Goal: Task Accomplishment & Management: Use online tool/utility

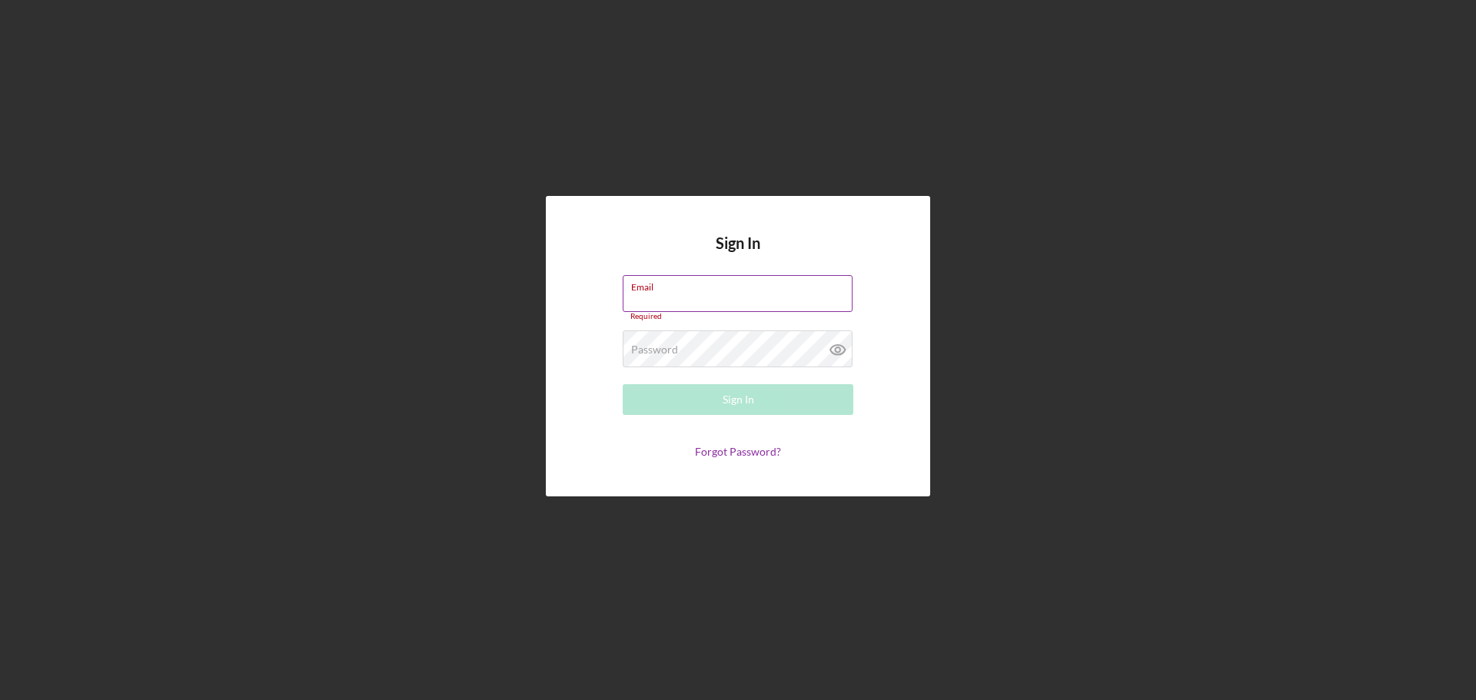
click at [659, 291] on div "Email Required" at bounding box center [738, 298] width 231 height 46
click at [681, 293] on div "Email Required" at bounding box center [738, 298] width 231 height 46
type input "[EMAIL_ADDRESS][DOMAIN_NAME]"
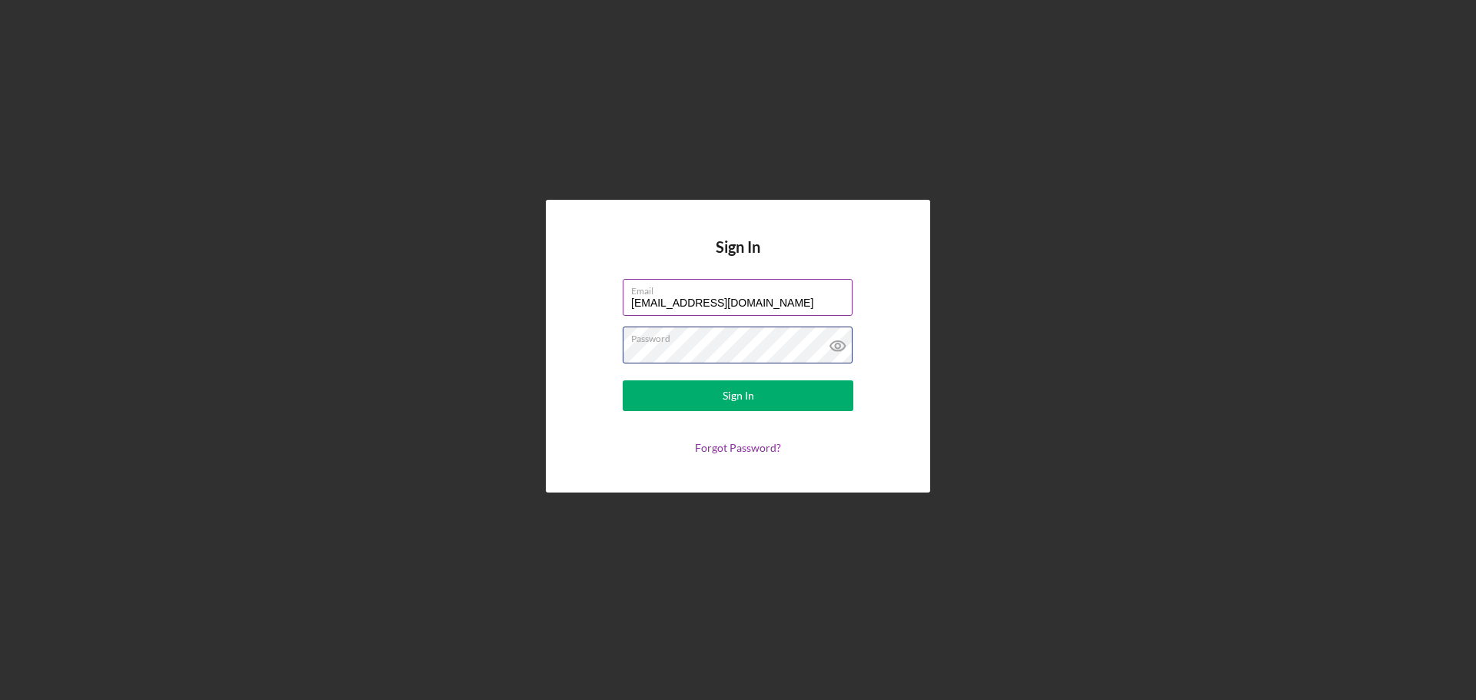
click at [623, 381] on button "Sign In" at bounding box center [738, 396] width 231 height 31
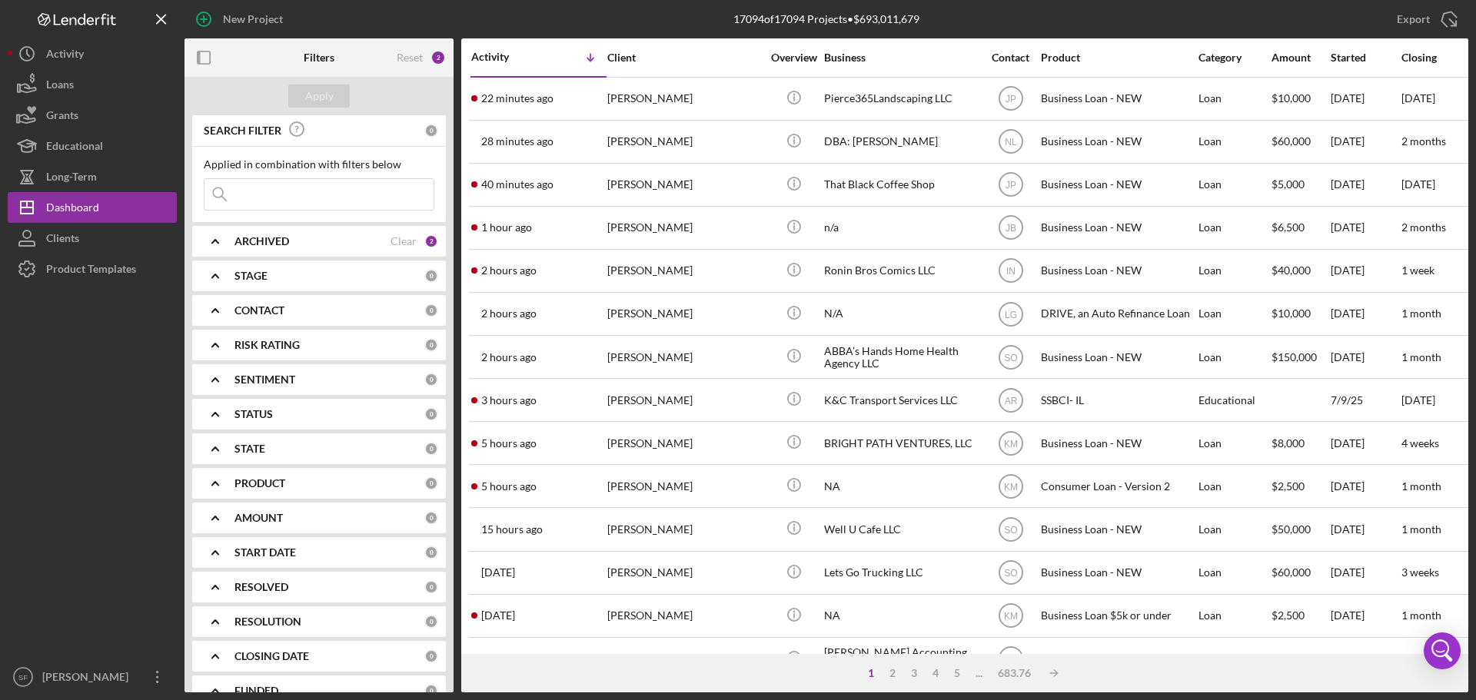
click at [254, 185] on input at bounding box center [319, 194] width 229 height 31
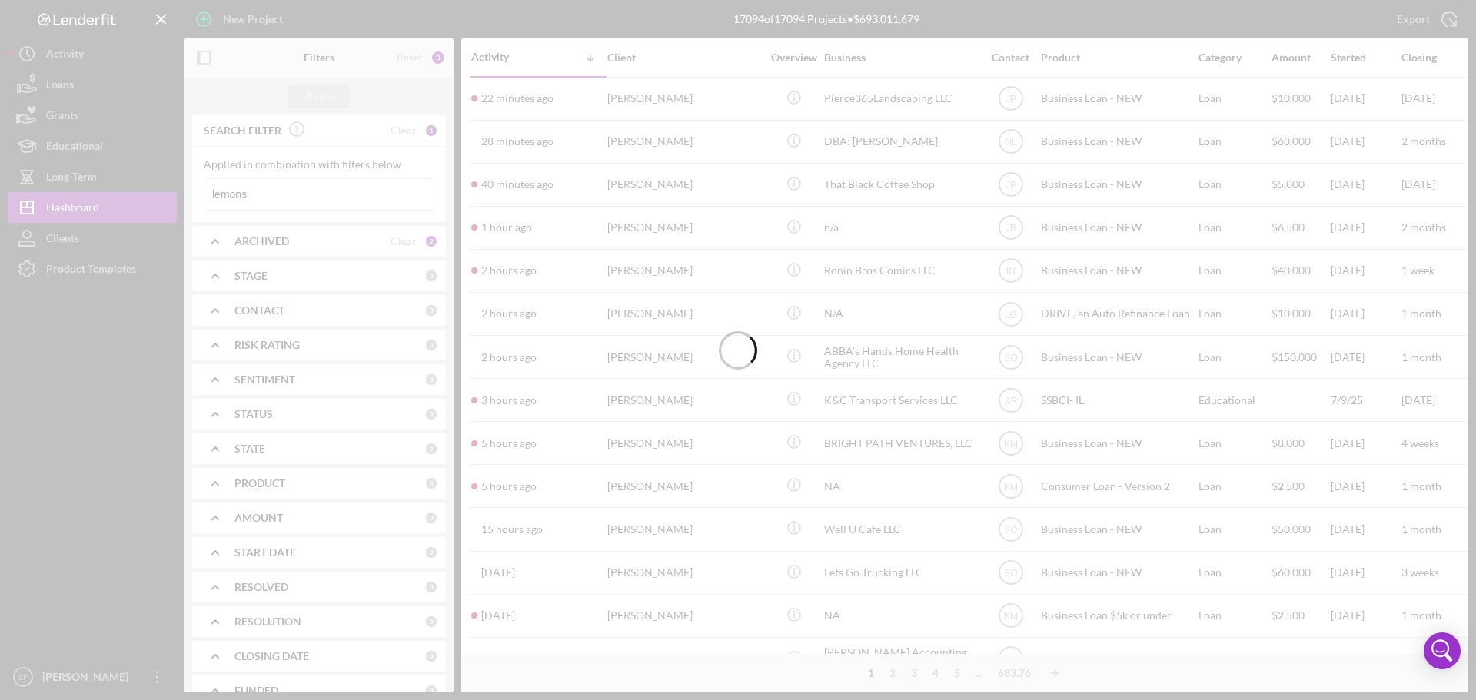
type input "lemons"
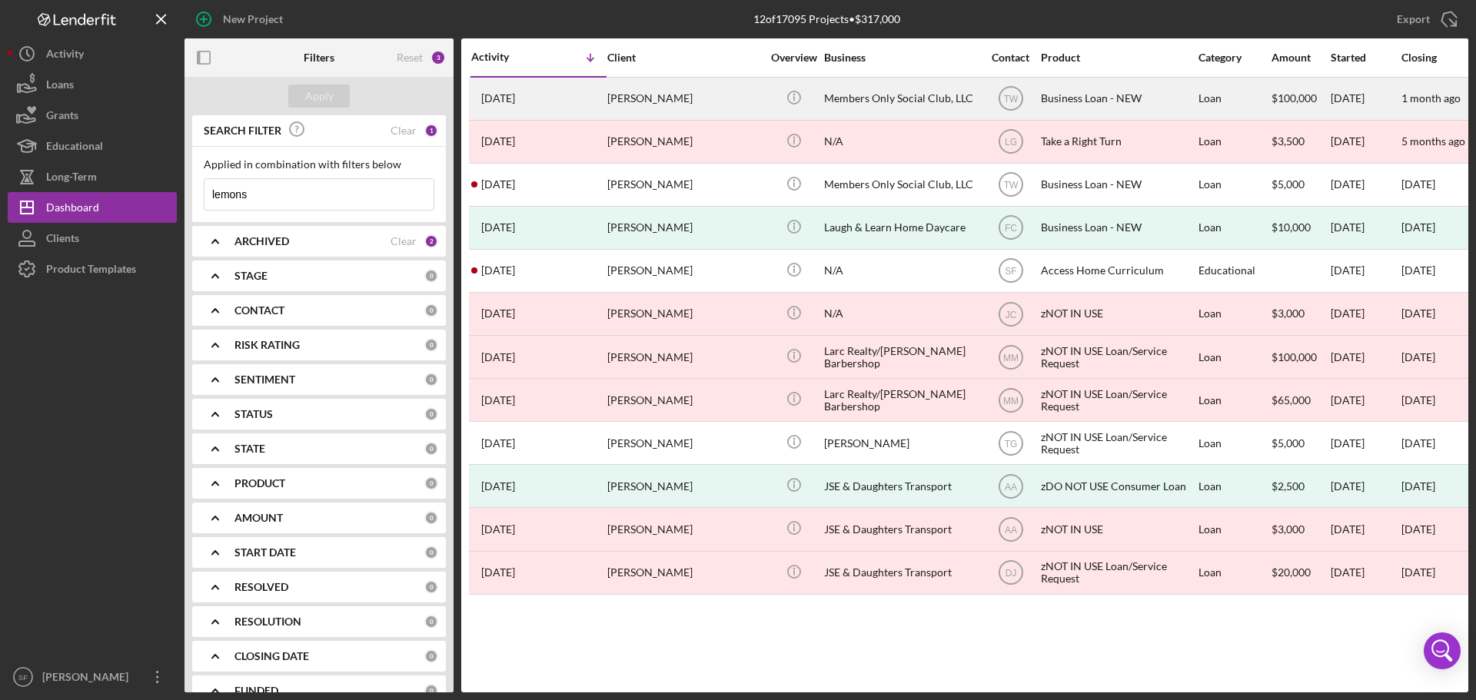
click at [610, 101] on div "[PERSON_NAME]" at bounding box center [684, 98] width 154 height 41
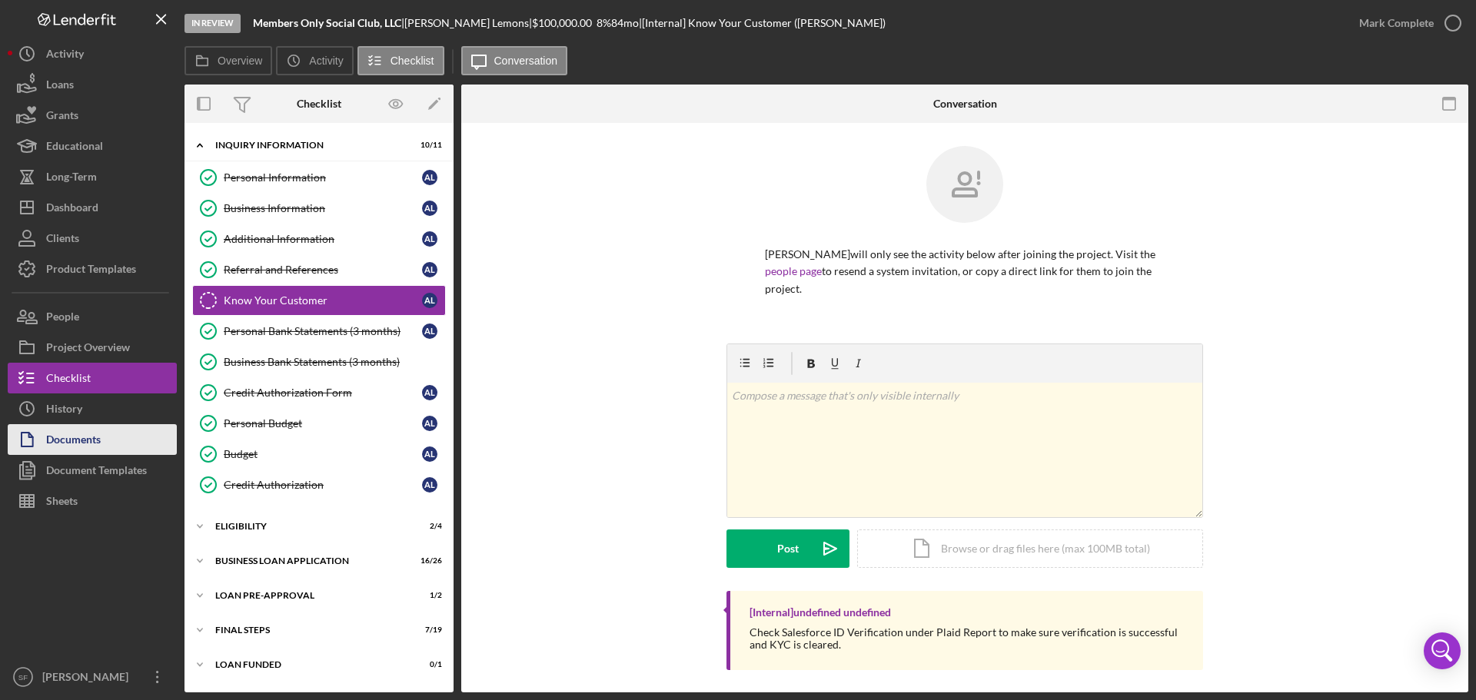
click at [77, 441] on div "Documents" at bounding box center [73, 441] width 55 height 35
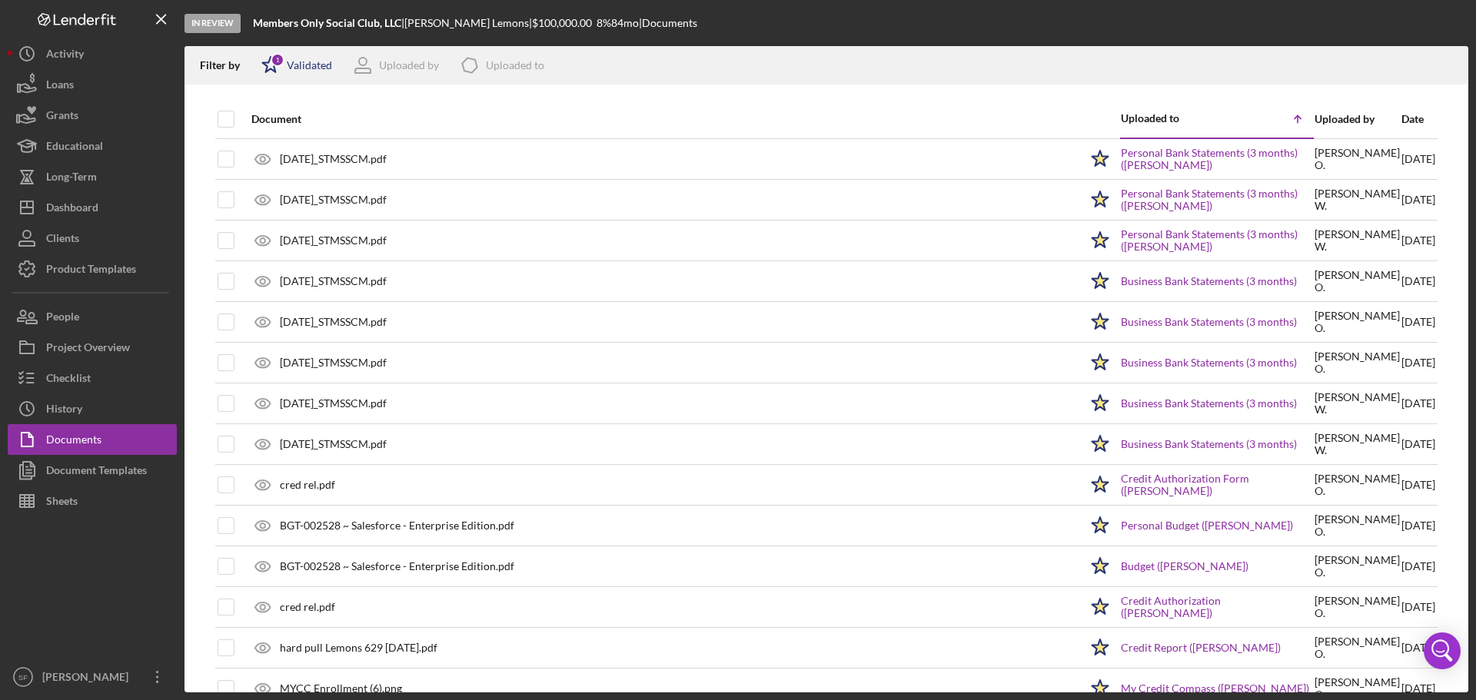
click at [274, 71] on polygon at bounding box center [271, 64] width 16 height 15
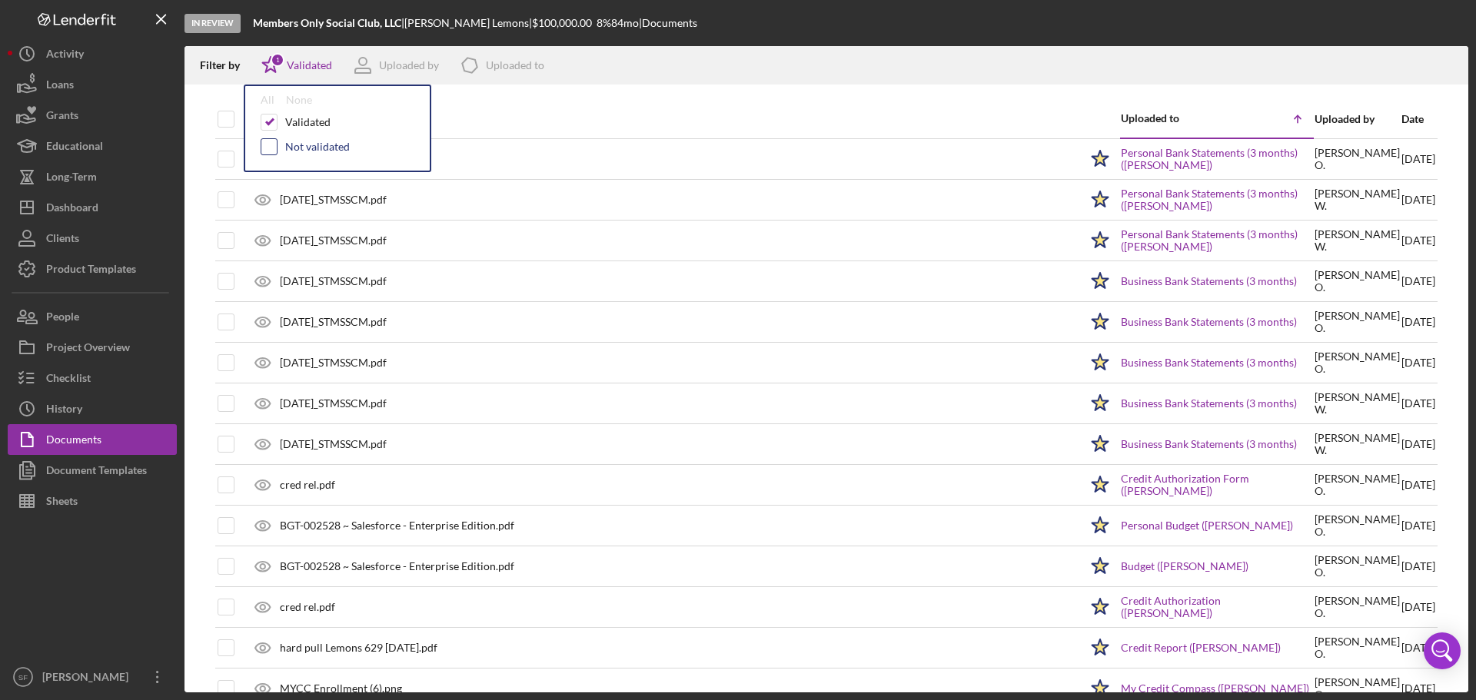
click at [266, 143] on input "checkbox" at bounding box center [268, 146] width 15 height 15
checkbox input "true"
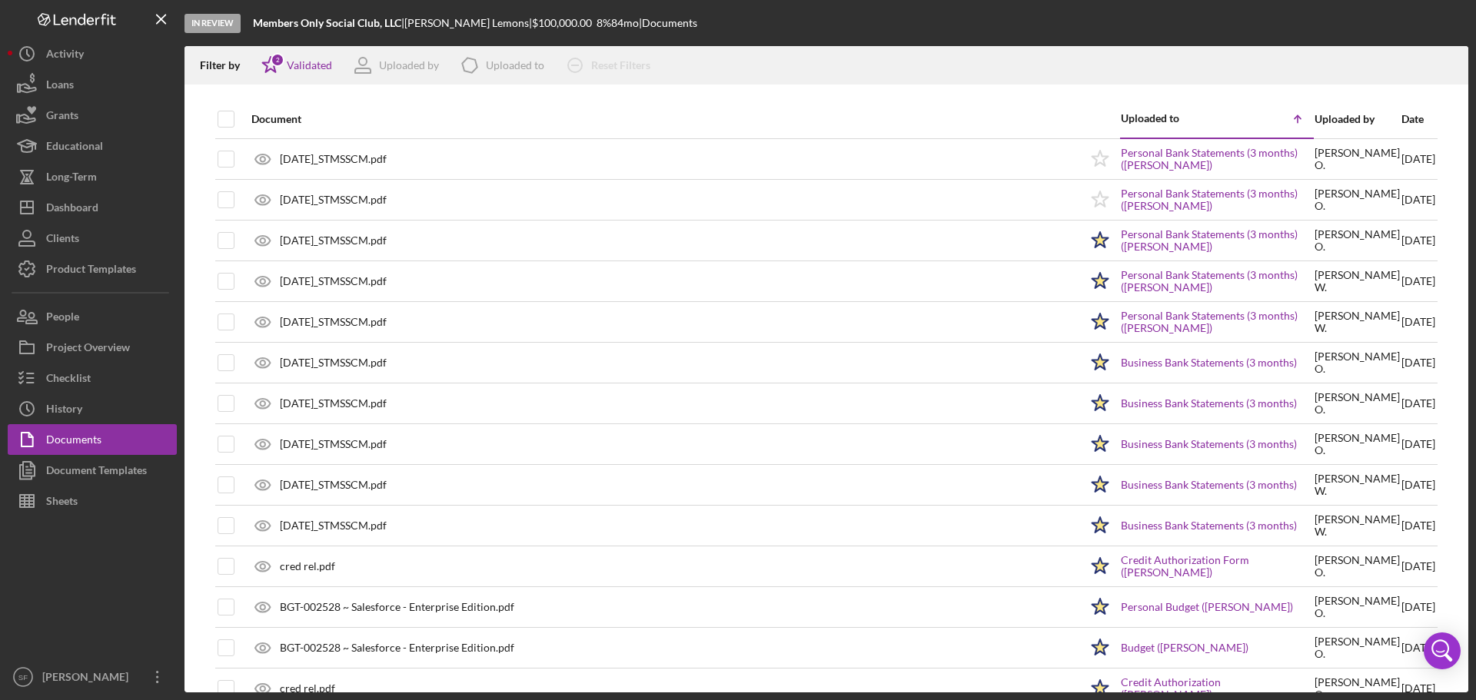
click at [1053, 47] on div "Filter by Icon/Star 2 Validated Uploaded by Icon/Product Uploaded to Icon/Clear…" at bounding box center [827, 65] width 1284 height 38
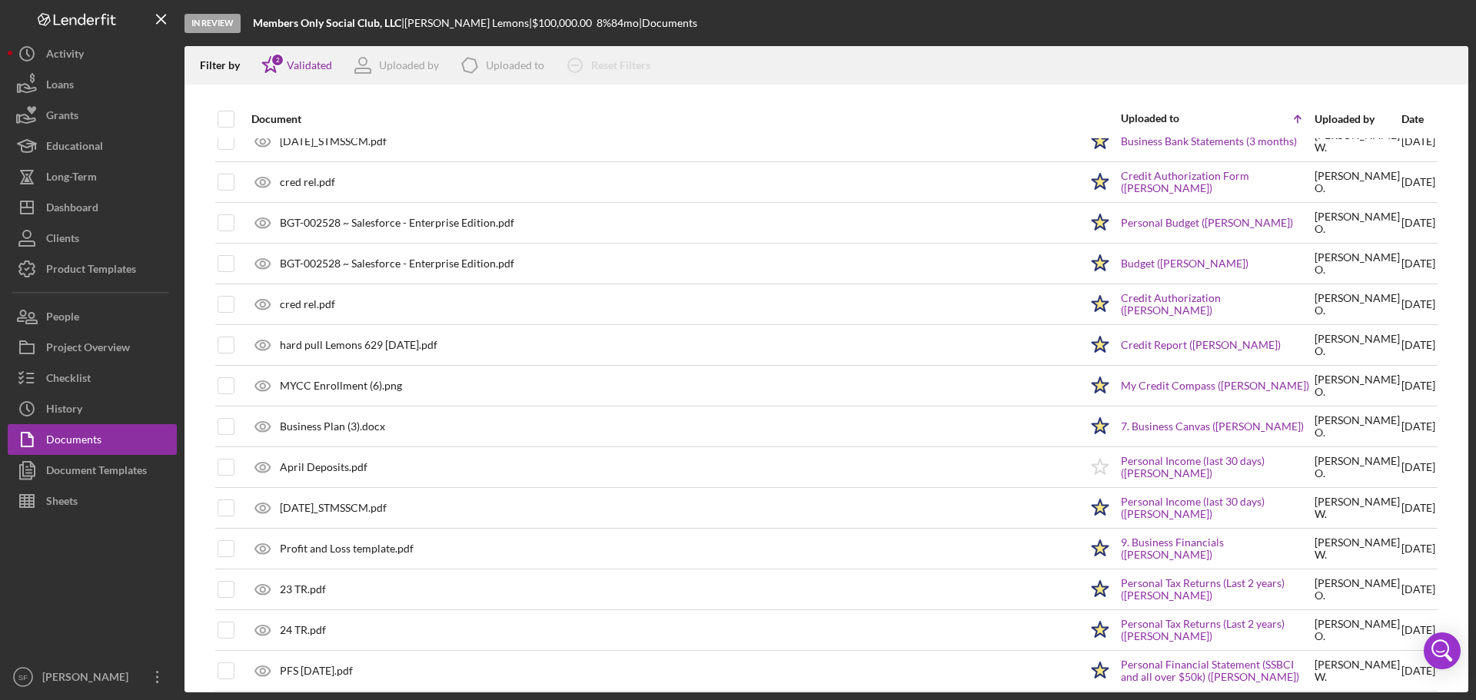
scroll to position [538, 0]
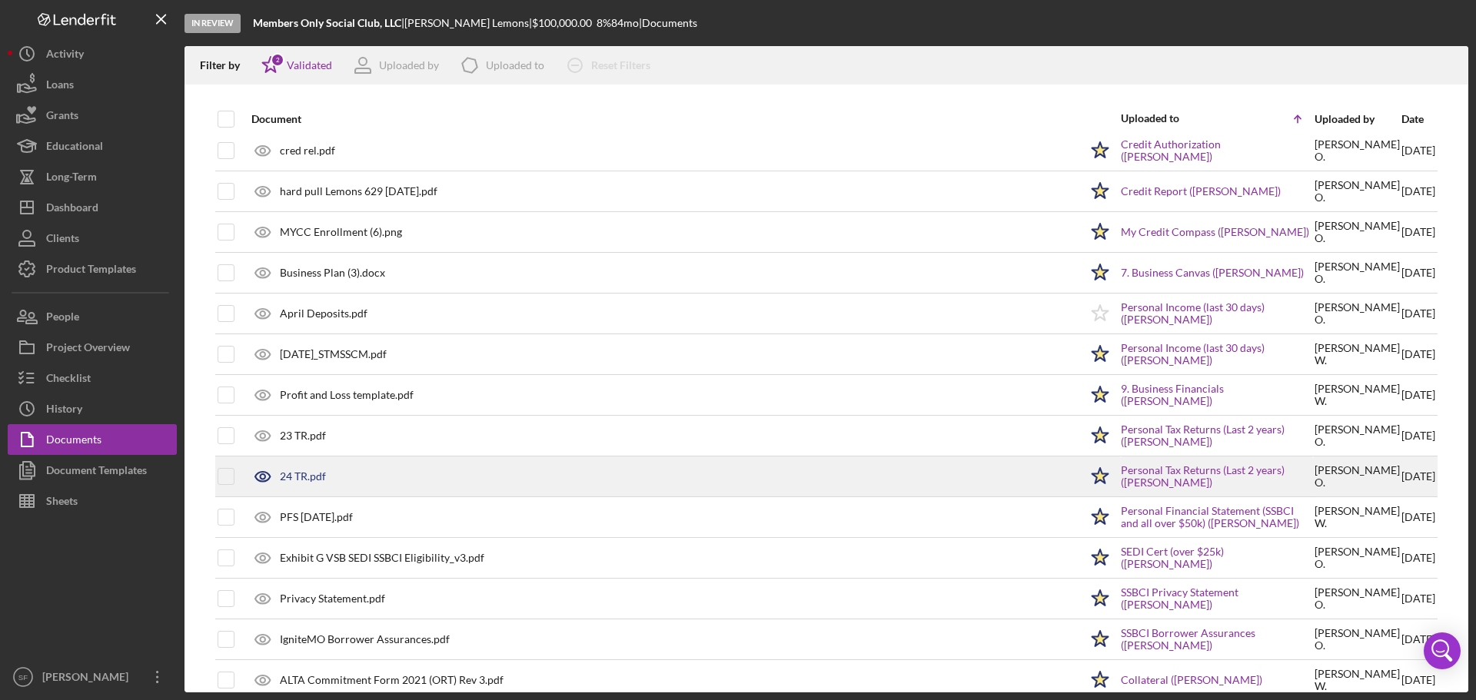
click at [307, 477] on div "24 TR.pdf" at bounding box center [303, 477] width 46 height 12
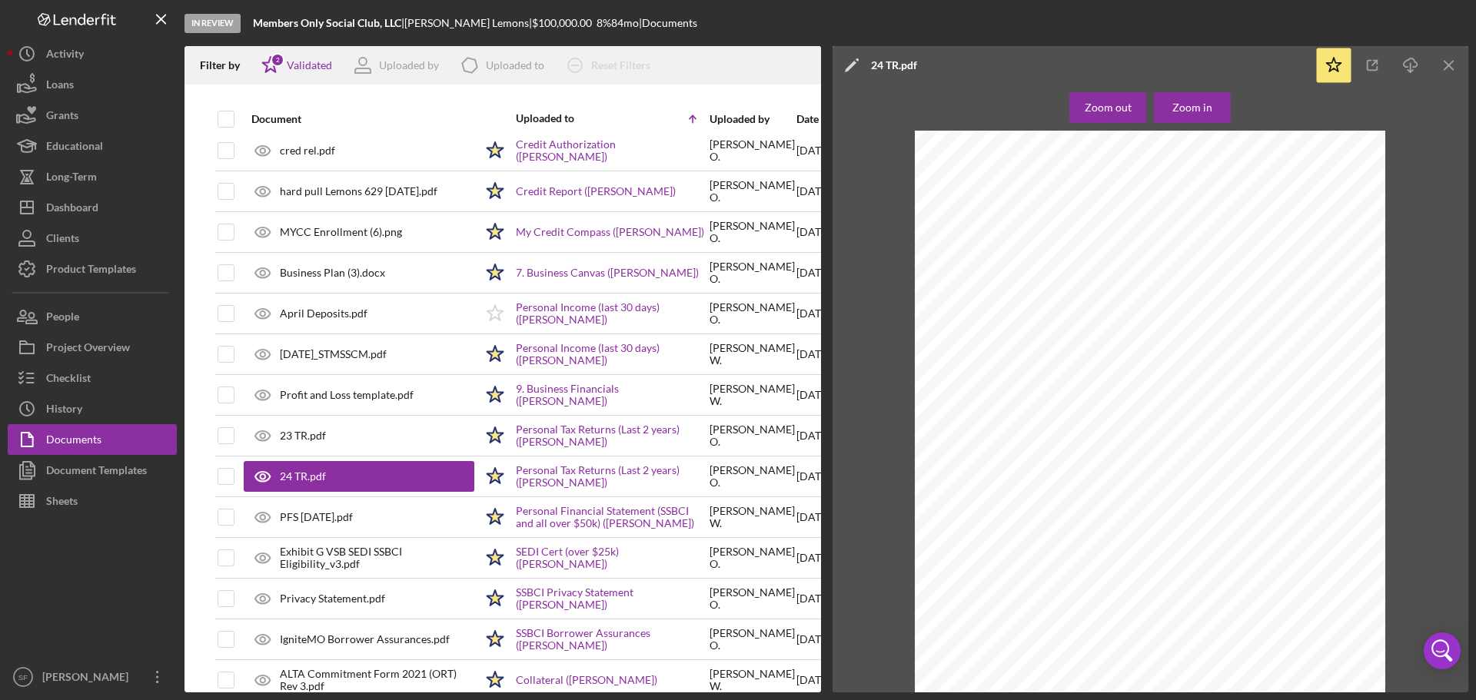
scroll to position [9226, 0]
click at [1412, 64] on icon "Icon/Download" at bounding box center [1411, 65] width 35 height 35
click at [80, 209] on div "Dashboard" at bounding box center [72, 209] width 52 height 35
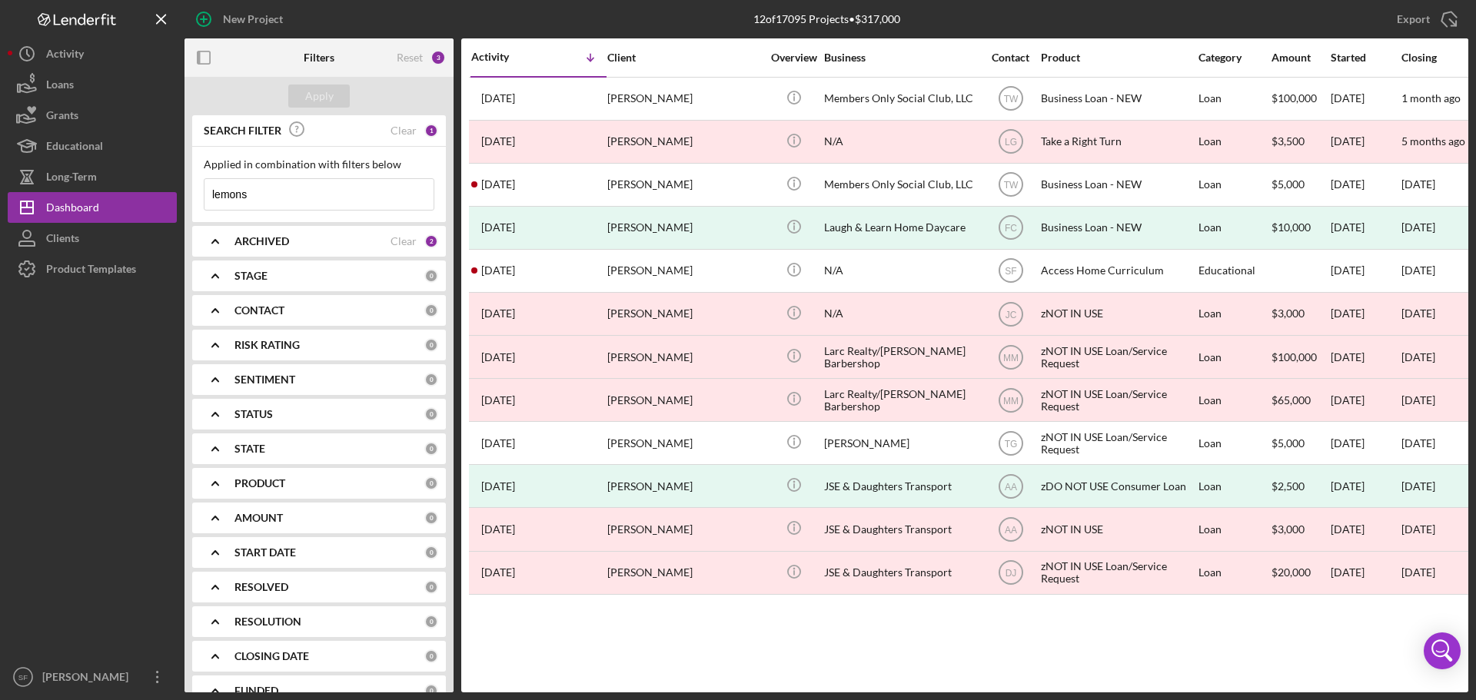
drag, startPoint x: 248, startPoint y: 194, endPoint x: 192, endPoint y: 195, distance: 56.1
click at [192, 195] on div "Applied in combination with filters below lemons Icon/Menu Close" at bounding box center [319, 184] width 254 height 75
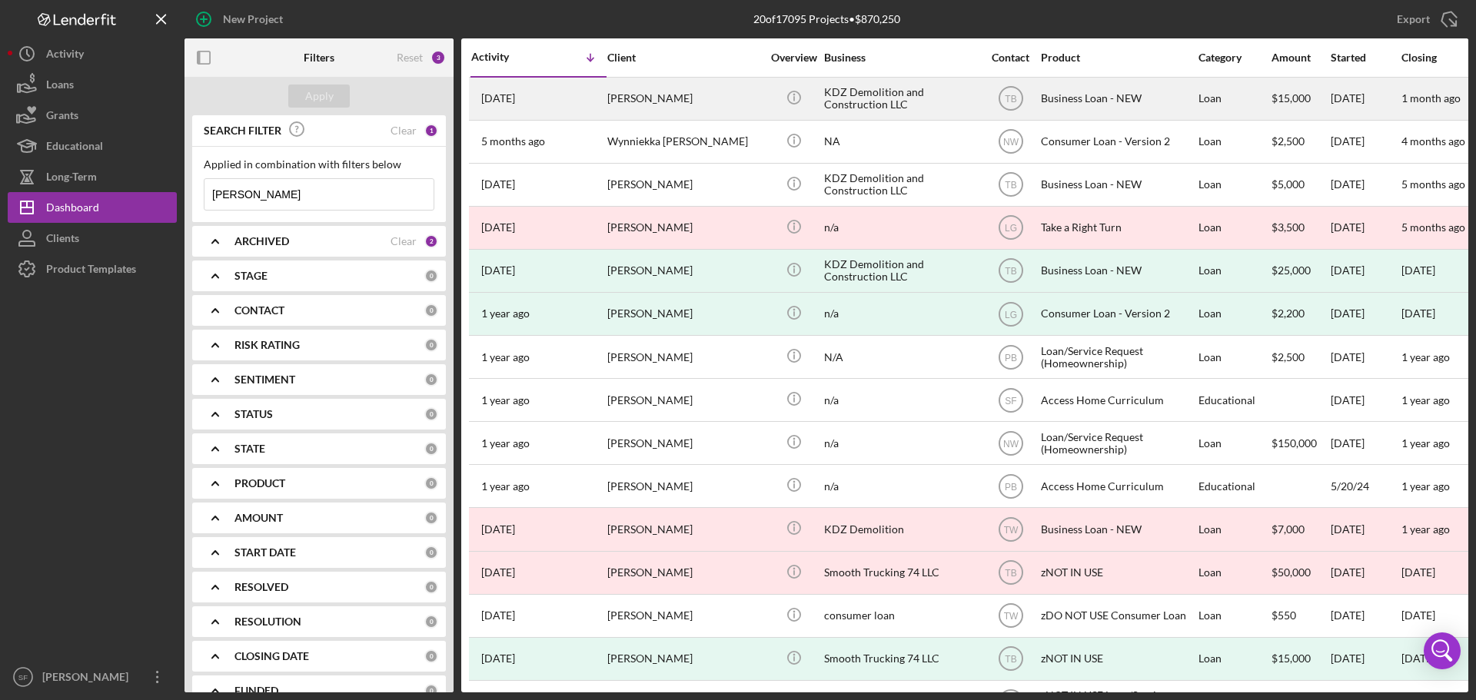
type input "[PERSON_NAME]"
click at [580, 98] on div "[DATE] [PERSON_NAME]" at bounding box center [538, 98] width 135 height 41
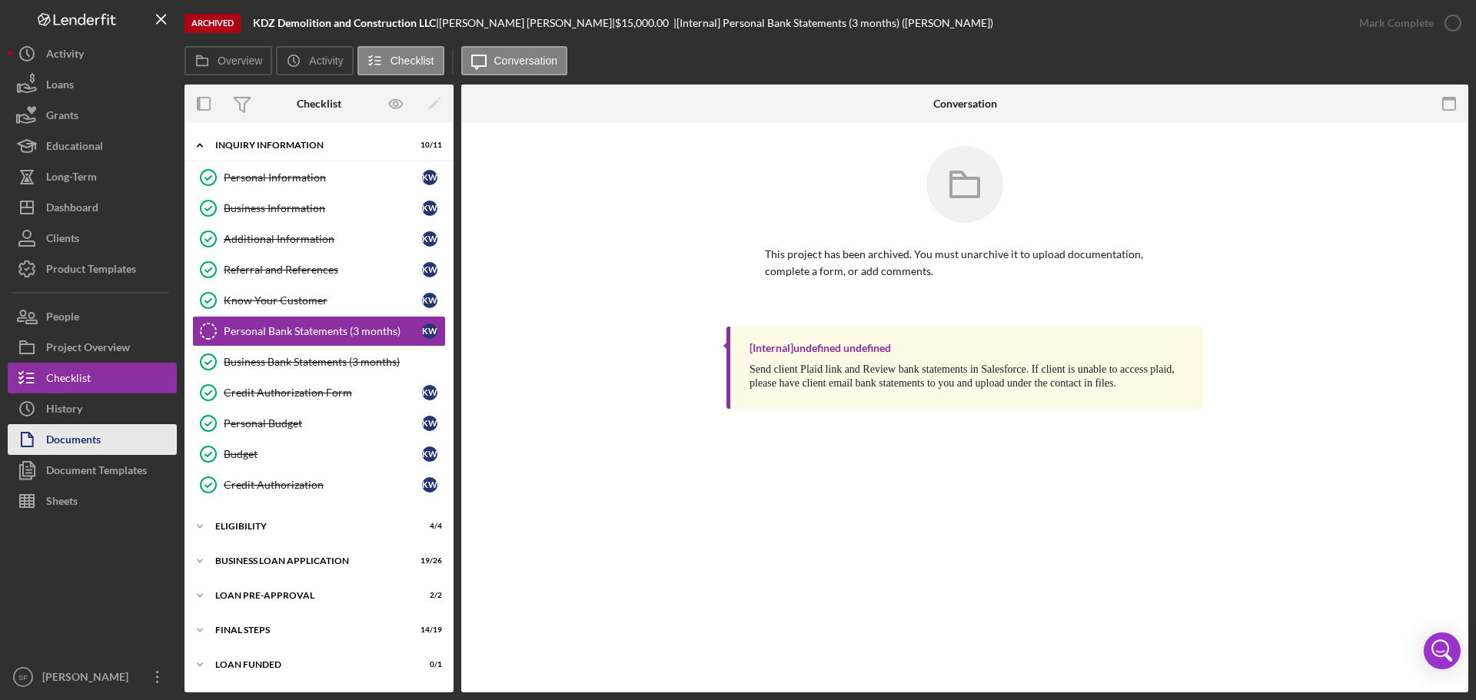
click at [77, 436] on div "Documents" at bounding box center [73, 441] width 55 height 35
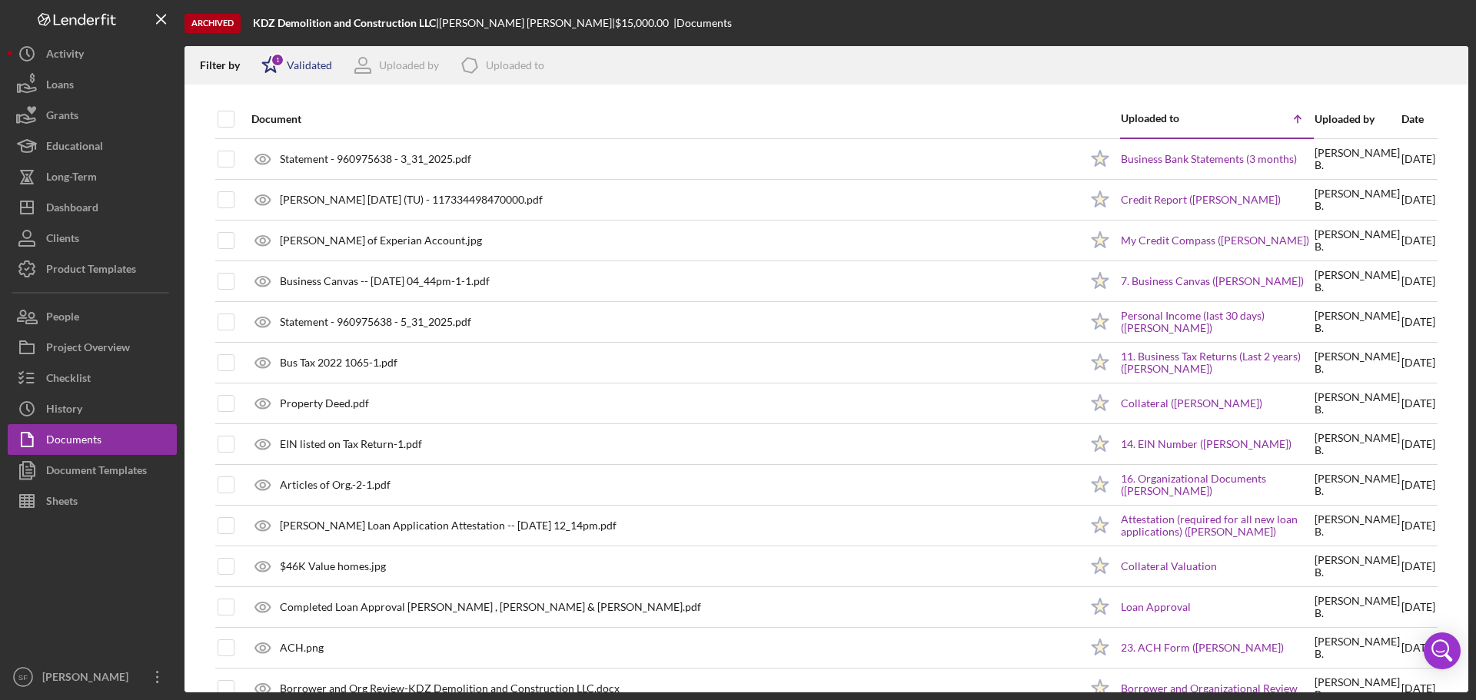
click at [271, 69] on polygon at bounding box center [271, 64] width 16 height 15
click at [274, 154] on input "checkbox" at bounding box center [268, 146] width 15 height 15
checkbox input "true"
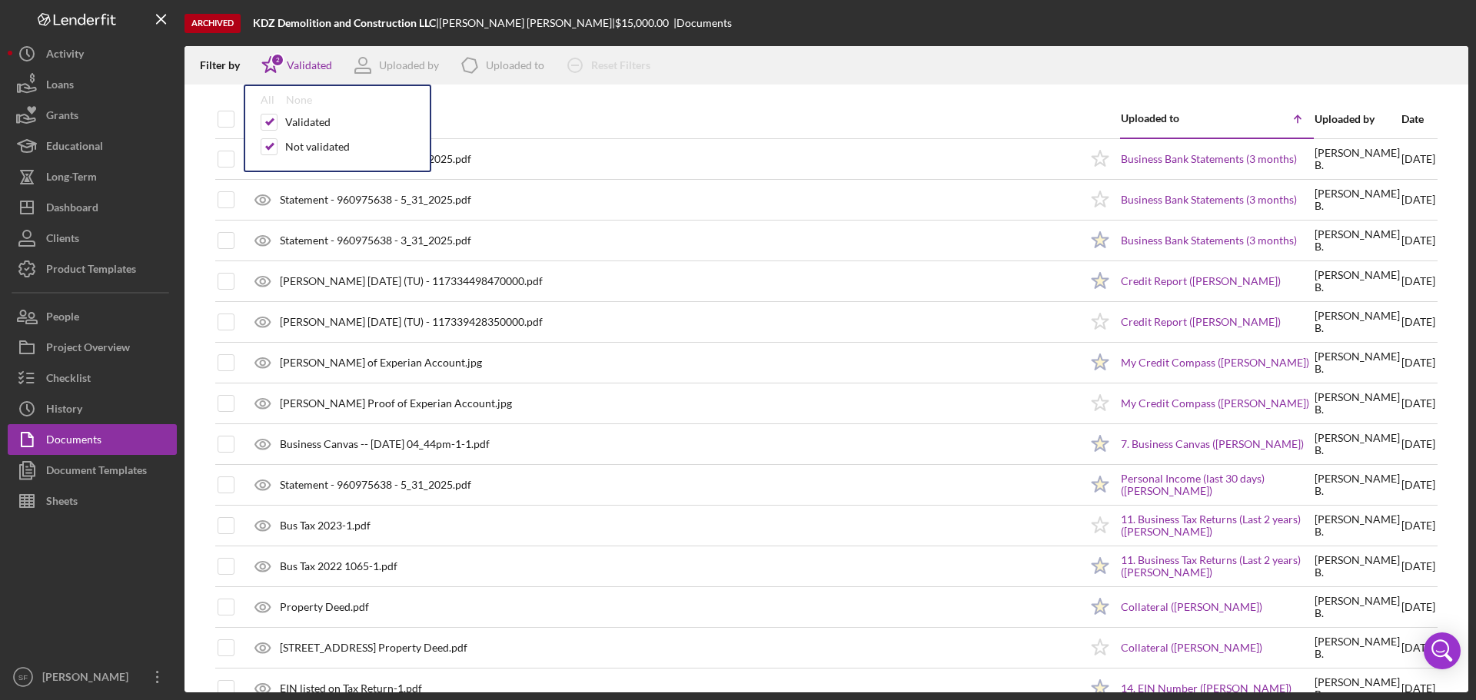
click at [790, 38] on div "Archived KDZ Demolition and Construction LLC | [PERSON_NAME] | $15,000.00 | Doc…" at bounding box center [827, 23] width 1284 height 46
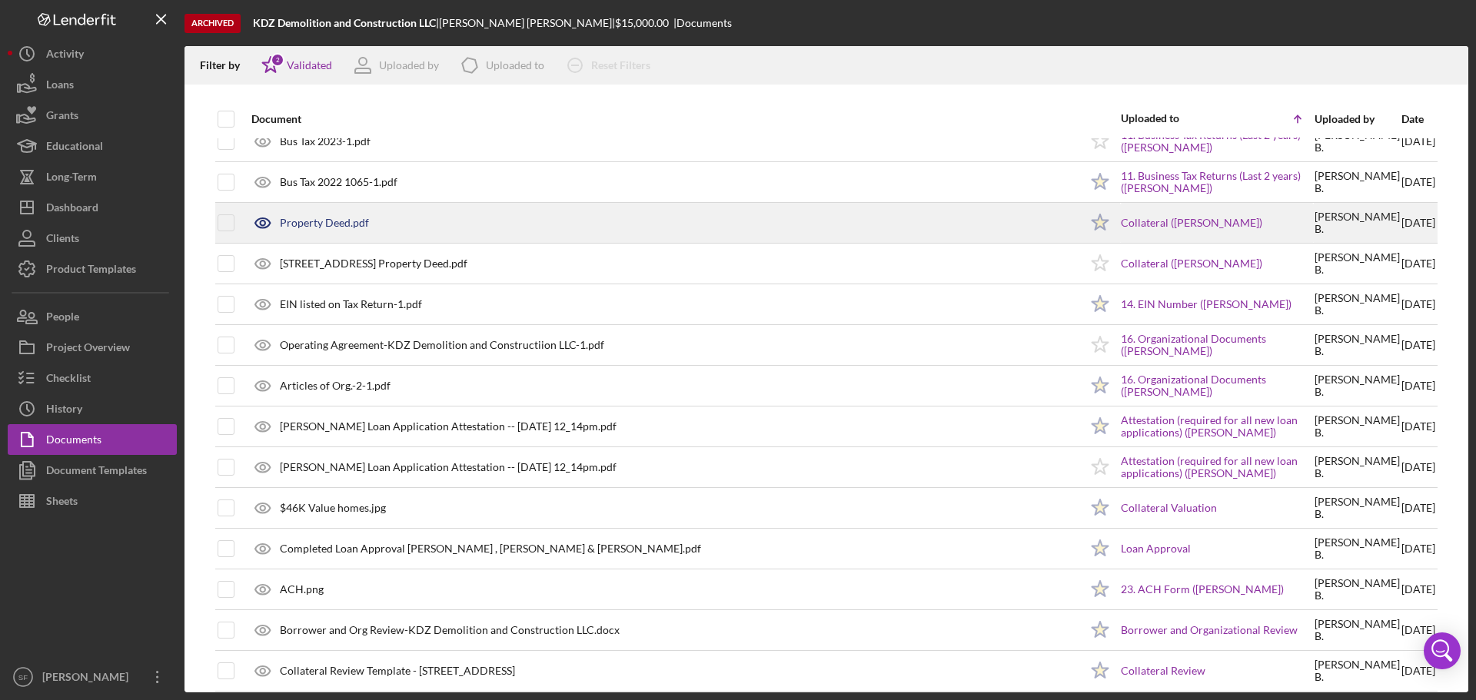
scroll to position [308, 0]
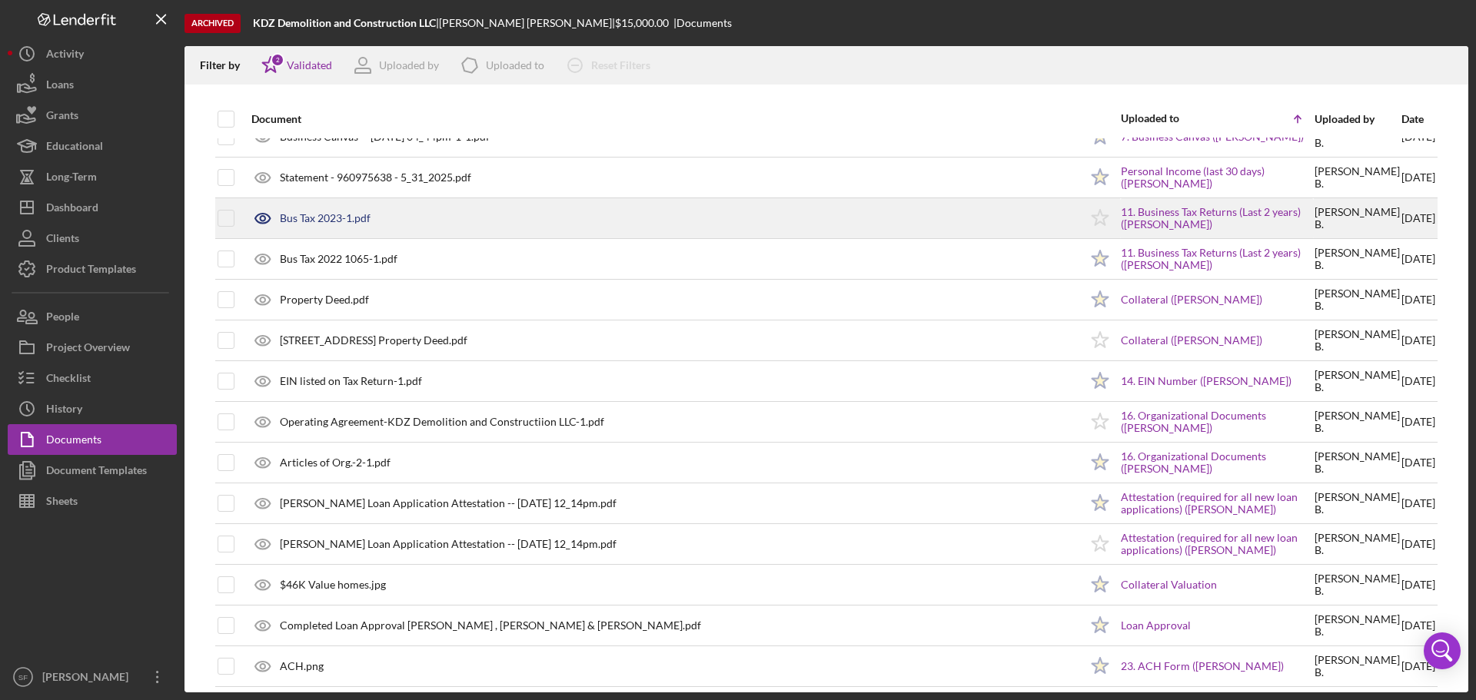
click at [328, 221] on div "Bus Tax 2023-1.pdf" at bounding box center [325, 218] width 91 height 12
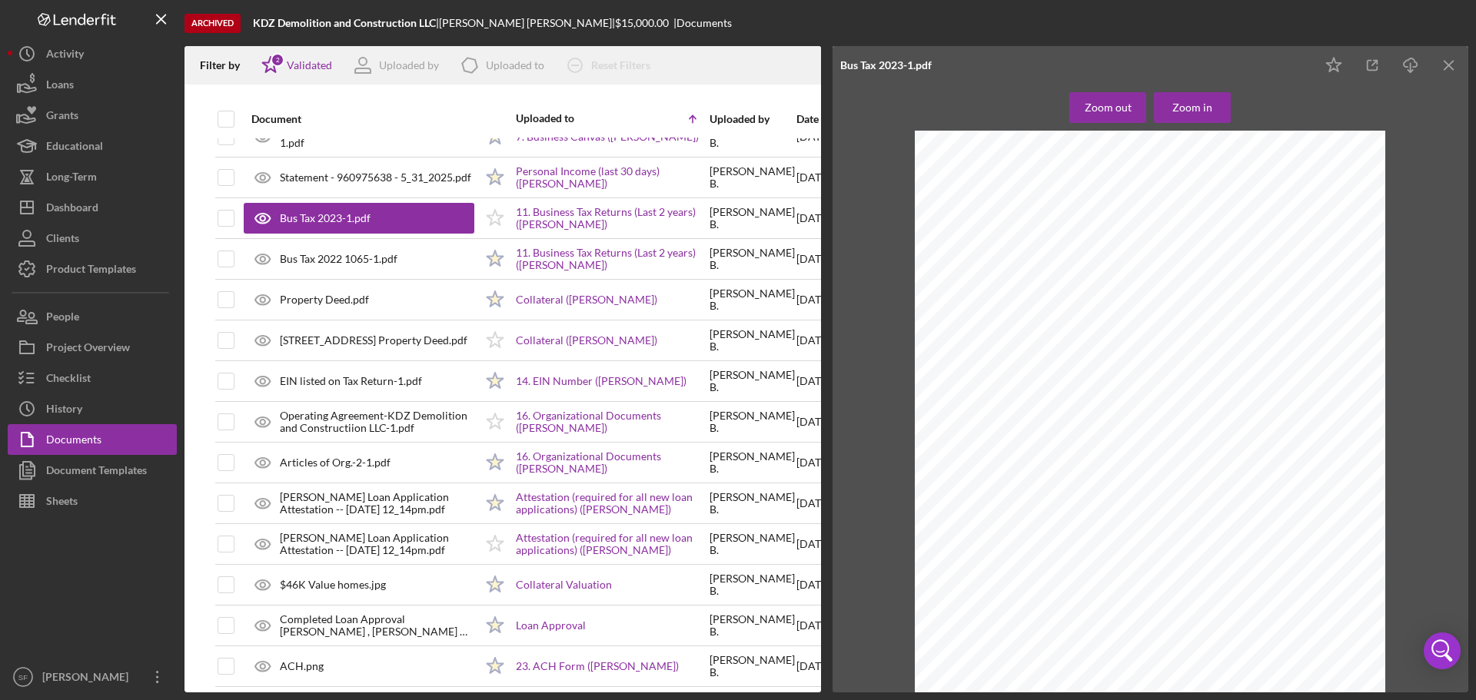
scroll to position [2537, 0]
click at [1411, 65] on line "button" at bounding box center [1411, 67] width 0 height 8
click at [74, 213] on div "Dashboard" at bounding box center [72, 209] width 52 height 35
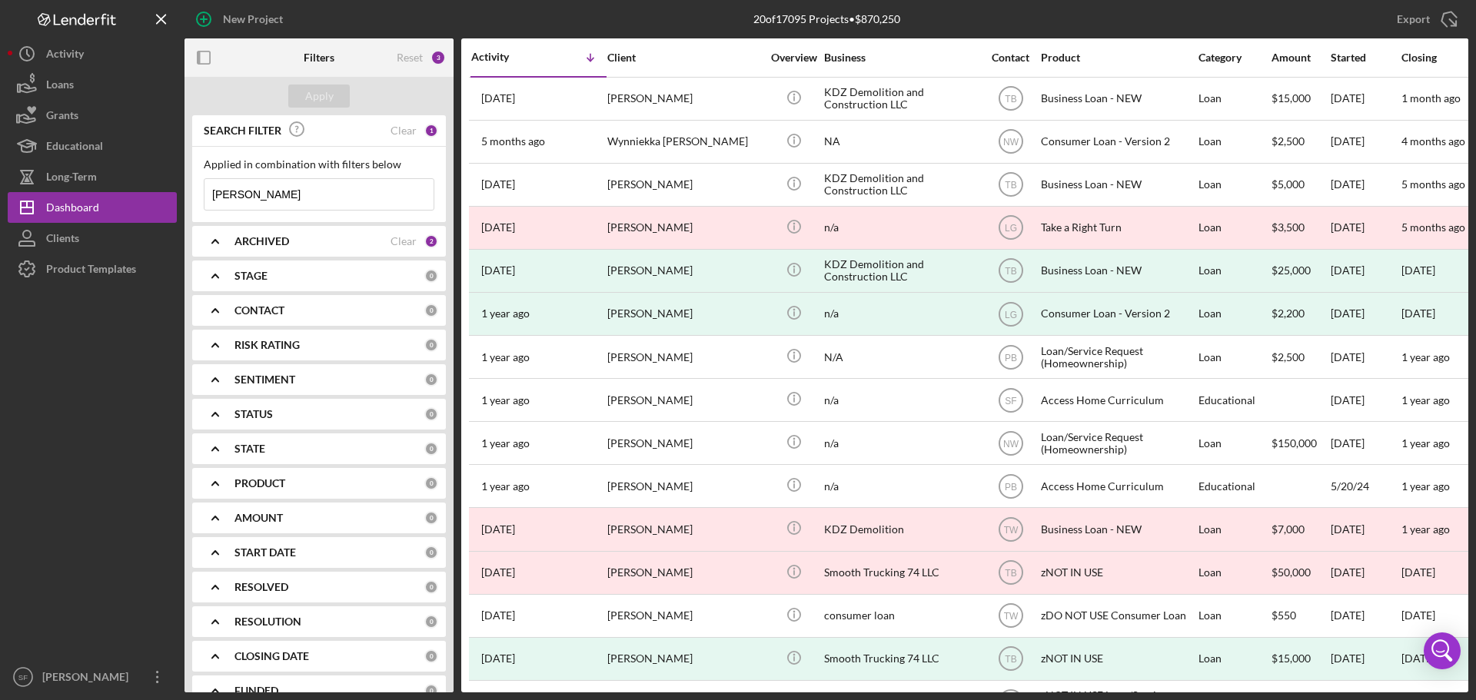
drag, startPoint x: 238, startPoint y: 195, endPoint x: 201, endPoint y: 197, distance: 36.9
click at [201, 197] on div "Applied in combination with filters below [PERSON_NAME] Icon/Menu Close" at bounding box center [319, 184] width 254 height 75
type input "[PERSON_NAME]"
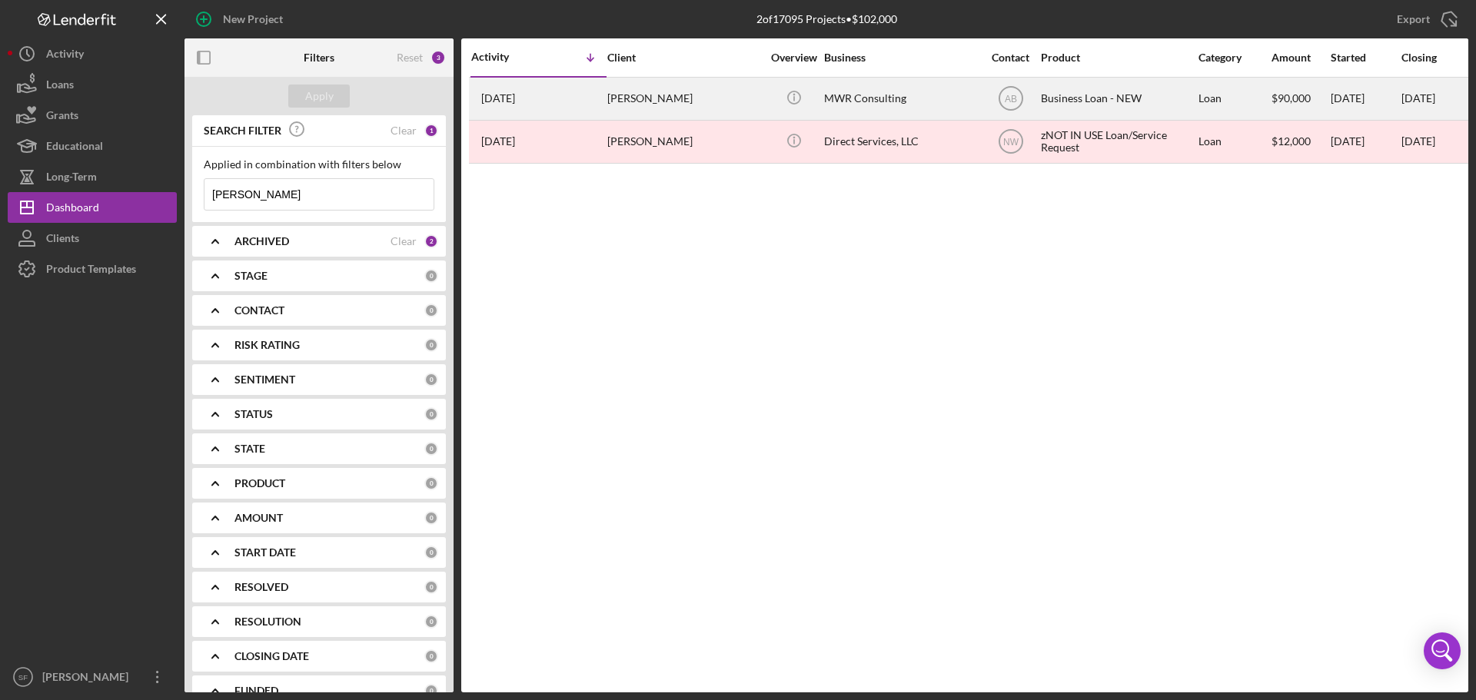
click at [645, 95] on div "[PERSON_NAME]" at bounding box center [684, 98] width 154 height 41
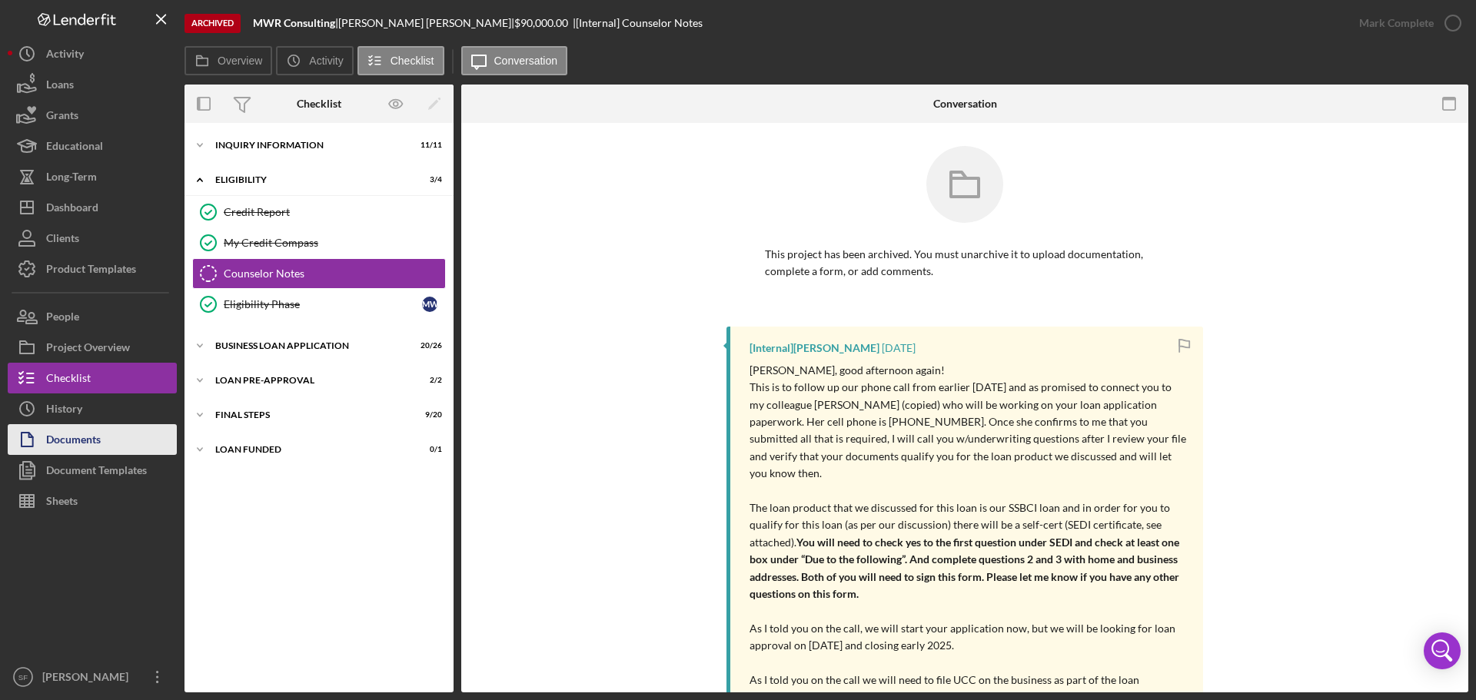
click at [74, 444] on div "Documents" at bounding box center [73, 441] width 55 height 35
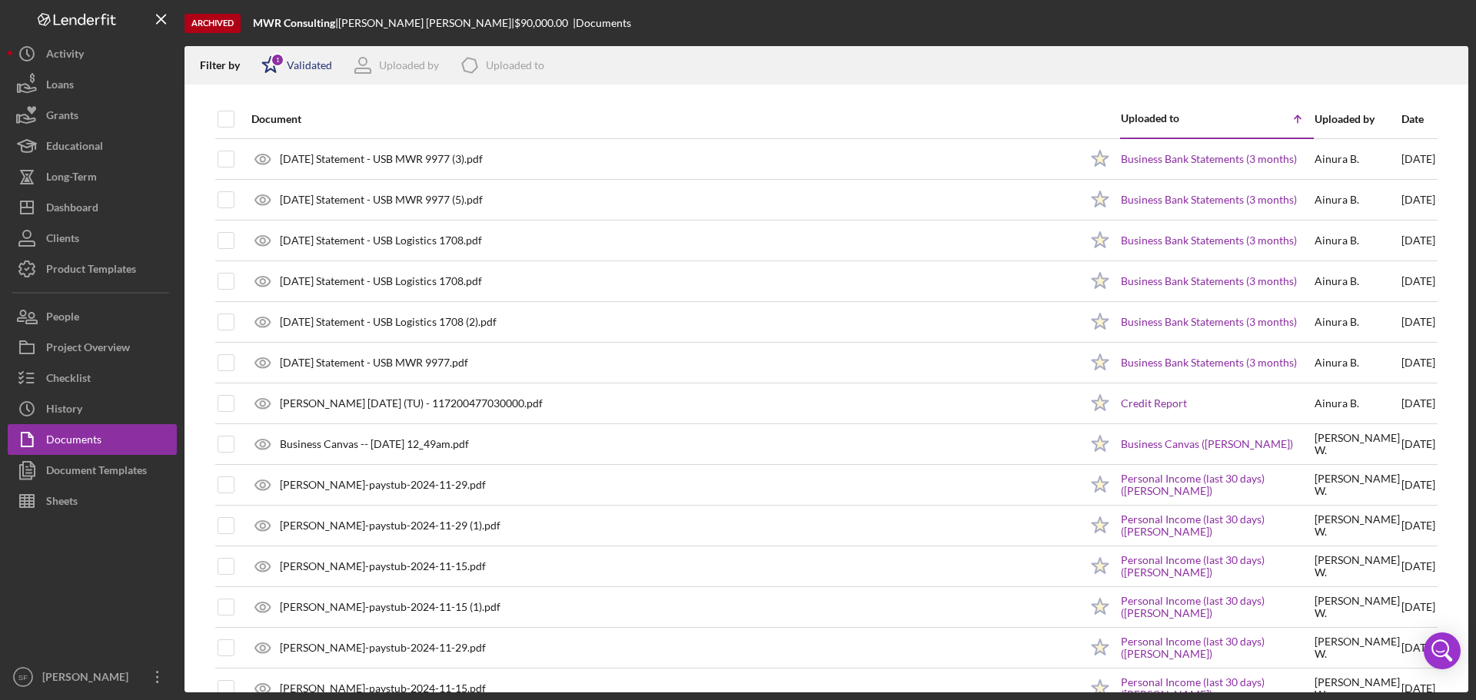
click at [260, 69] on icon "Icon/Star" at bounding box center [270, 65] width 38 height 38
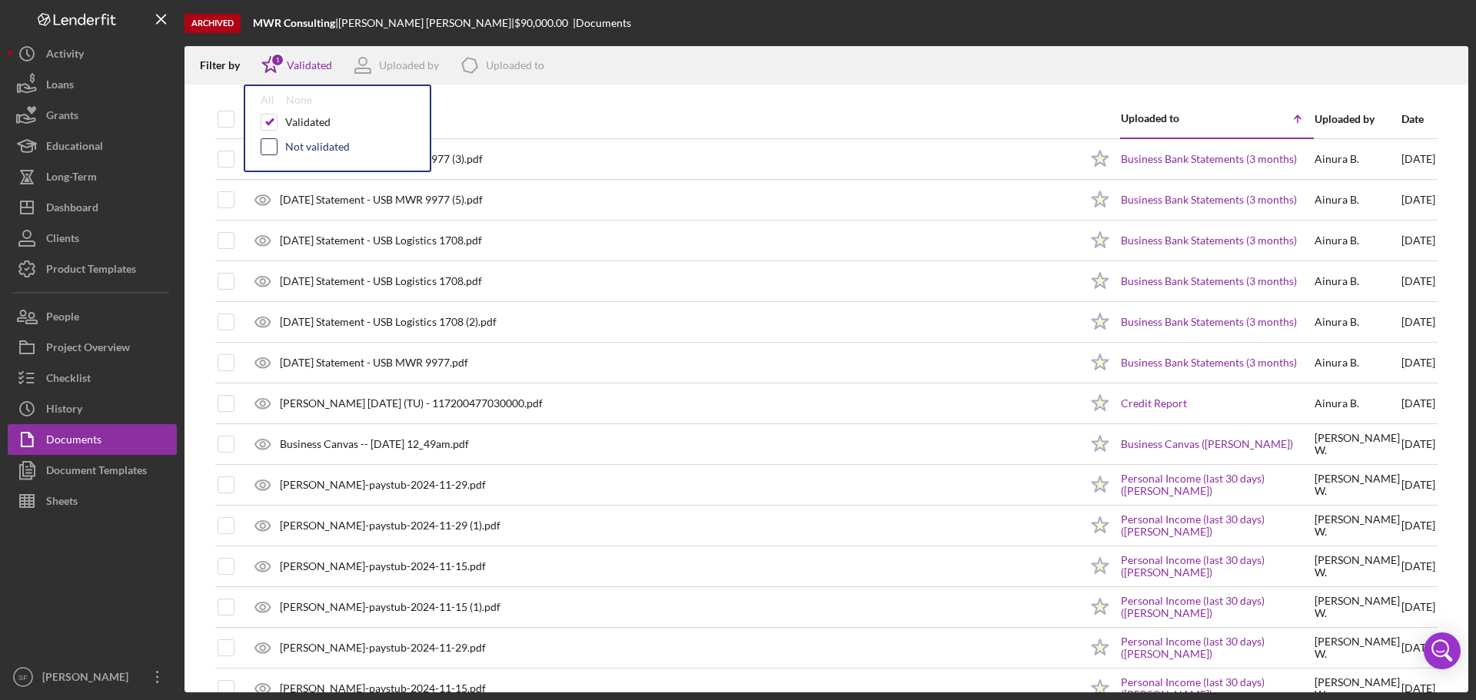
click at [268, 151] on input "checkbox" at bounding box center [268, 146] width 15 height 15
checkbox input "true"
click at [874, 45] on div "Archived MWR Consulting | [PERSON_NAME] | $90,000.00 | Documents" at bounding box center [827, 23] width 1284 height 46
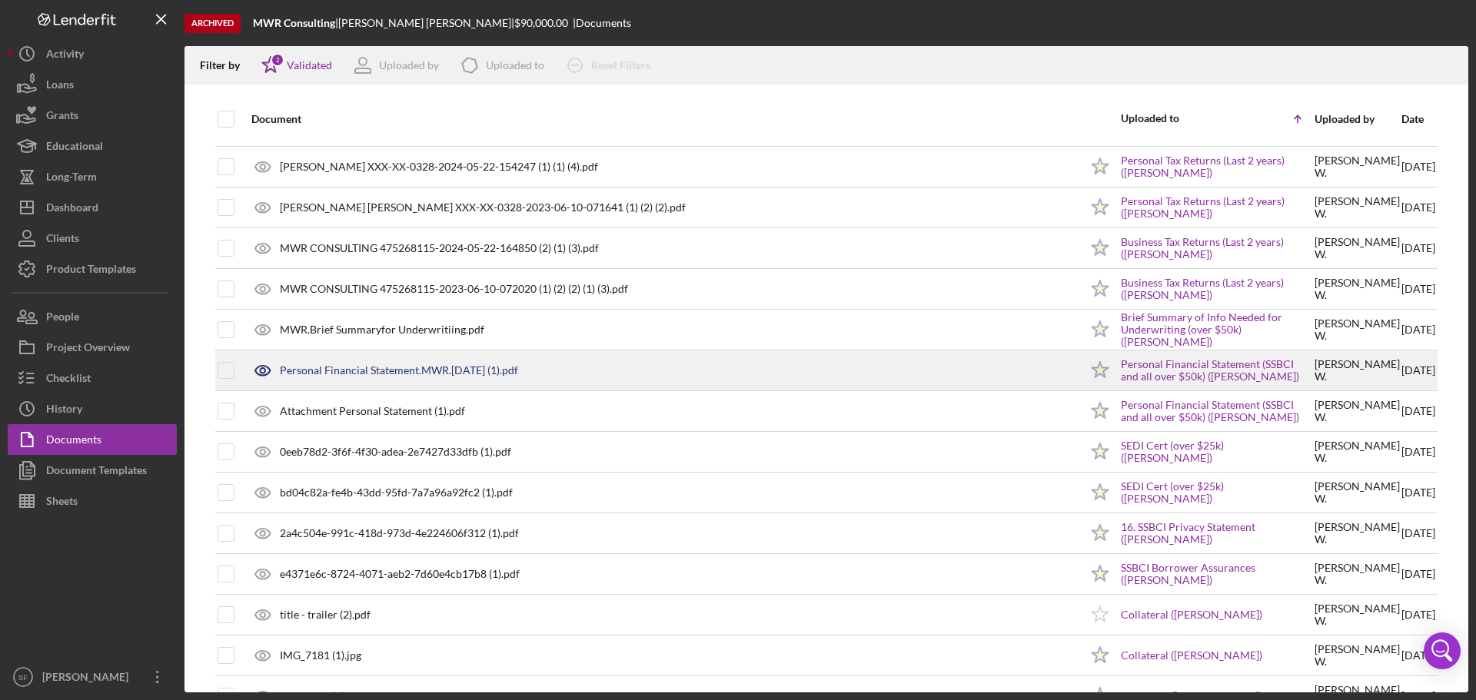
scroll to position [527, 0]
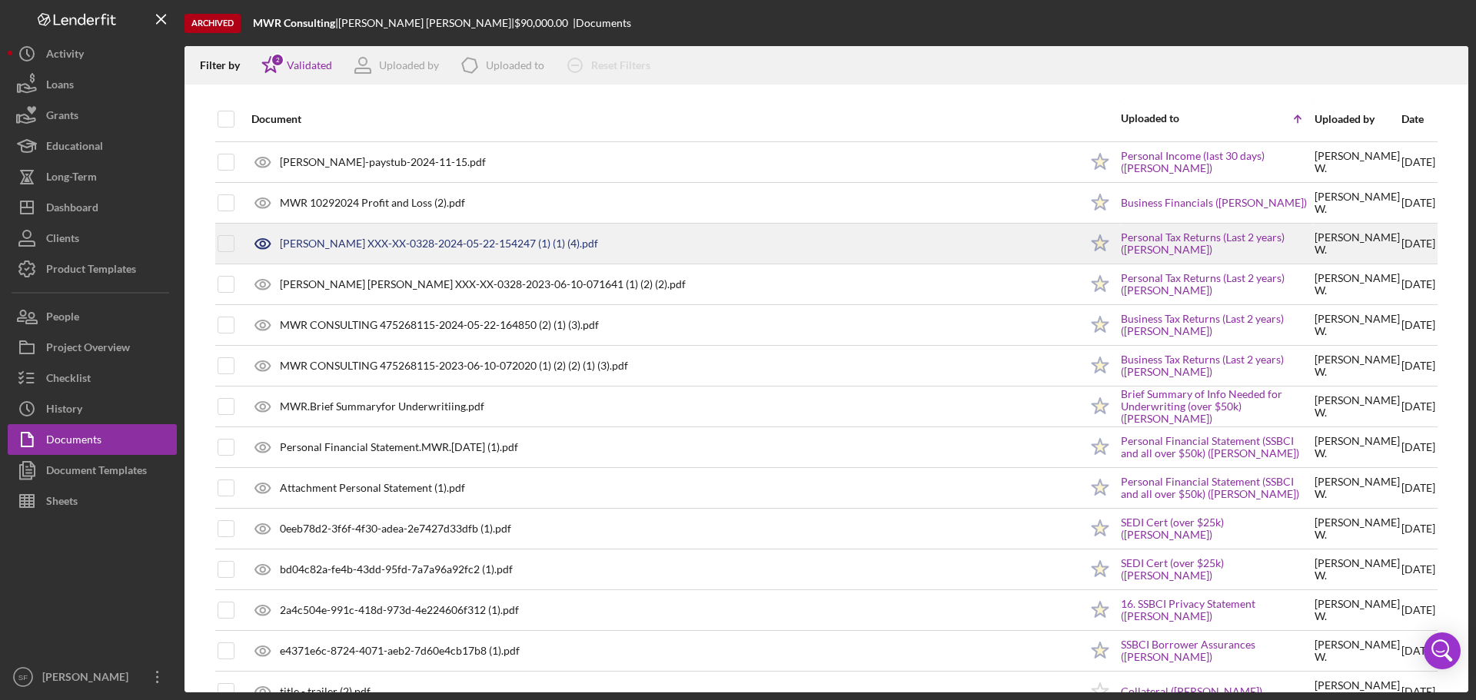
click at [444, 245] on div "[PERSON_NAME] XXX-XX-0328-2024-05-22-154247 (1) (1) (4).pdf" at bounding box center [439, 244] width 318 height 12
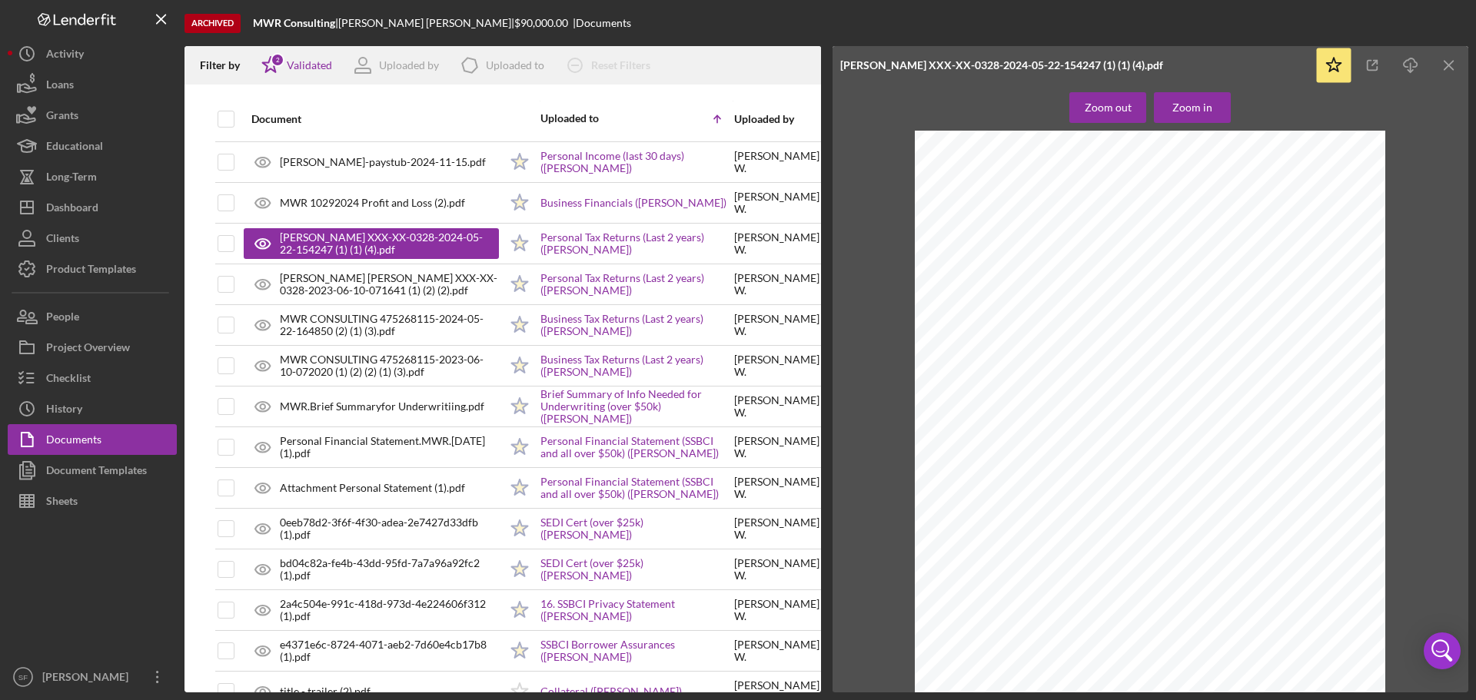
scroll to position [5459, 0]
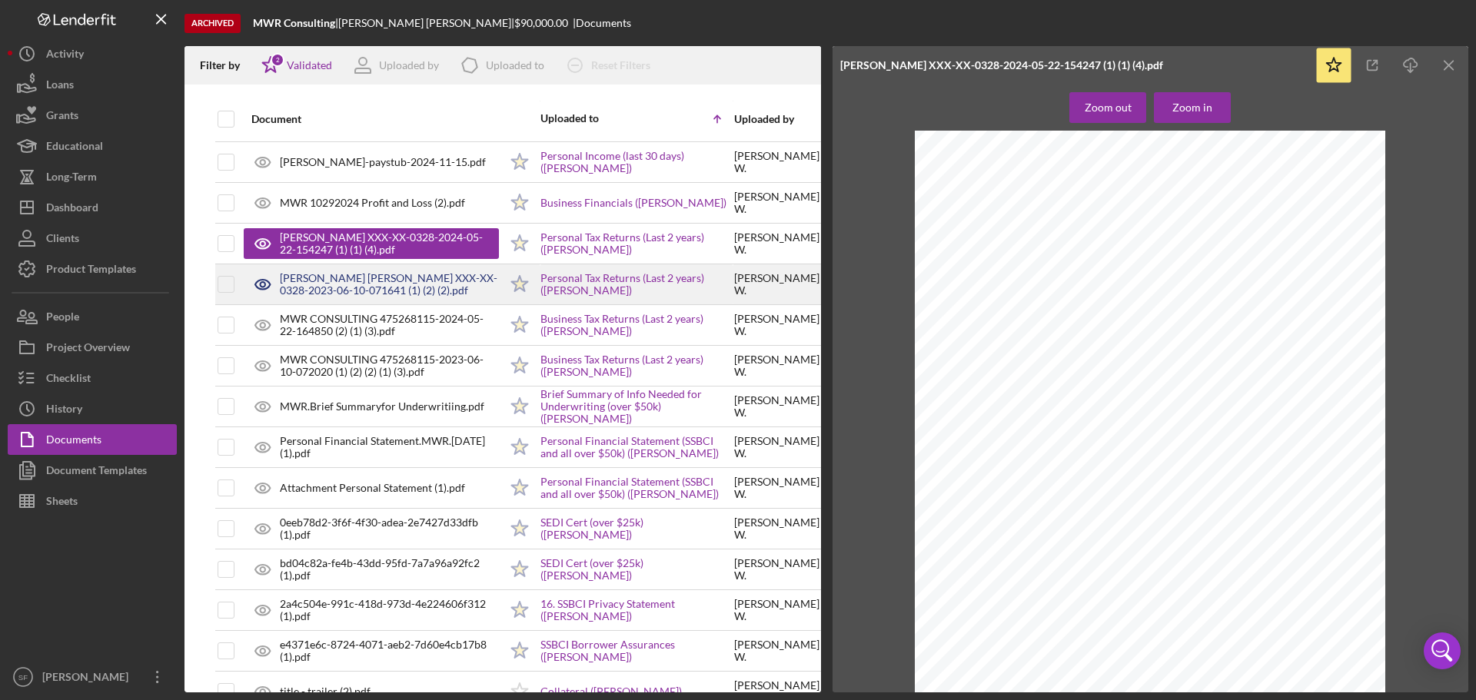
click at [394, 275] on div "[PERSON_NAME] [PERSON_NAME] XXX-XX-0328-2023-06-10-071641 (1) (2) (2).pdf" at bounding box center [389, 284] width 219 height 25
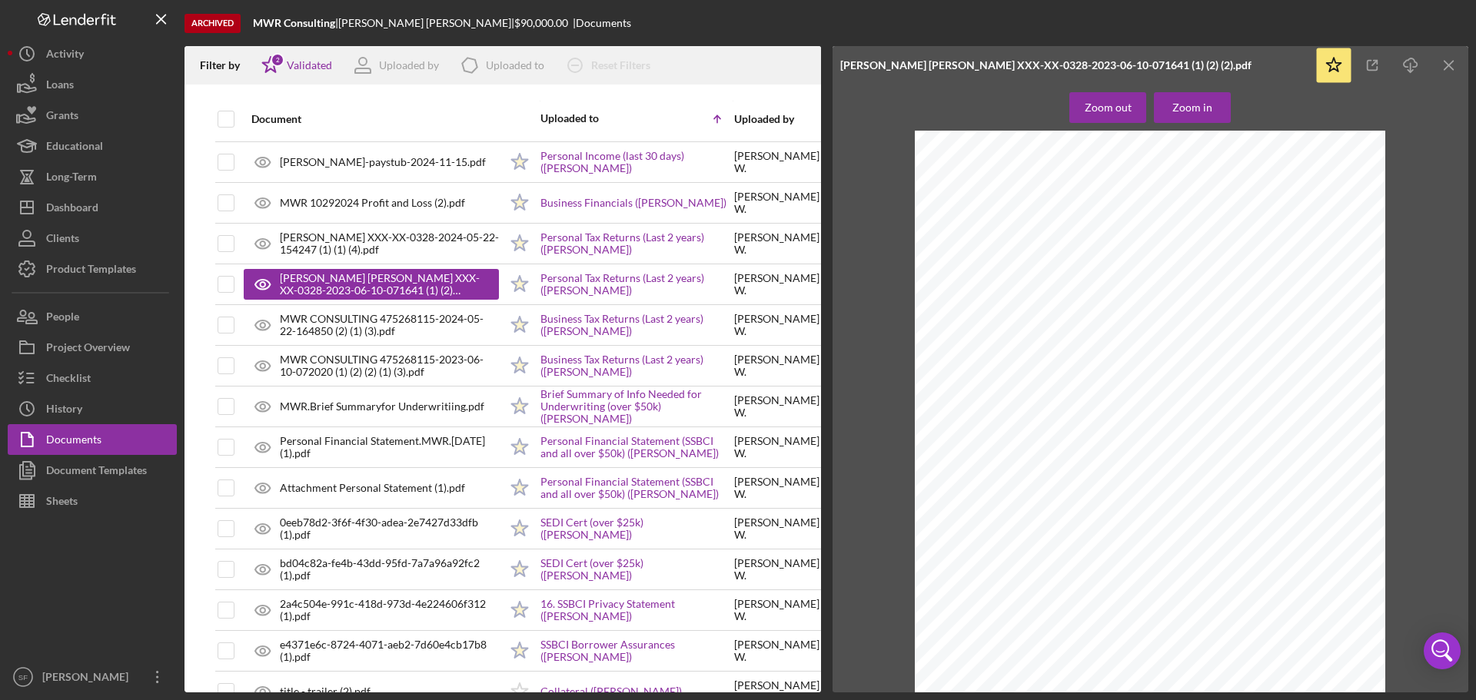
scroll to position [4690, 0]
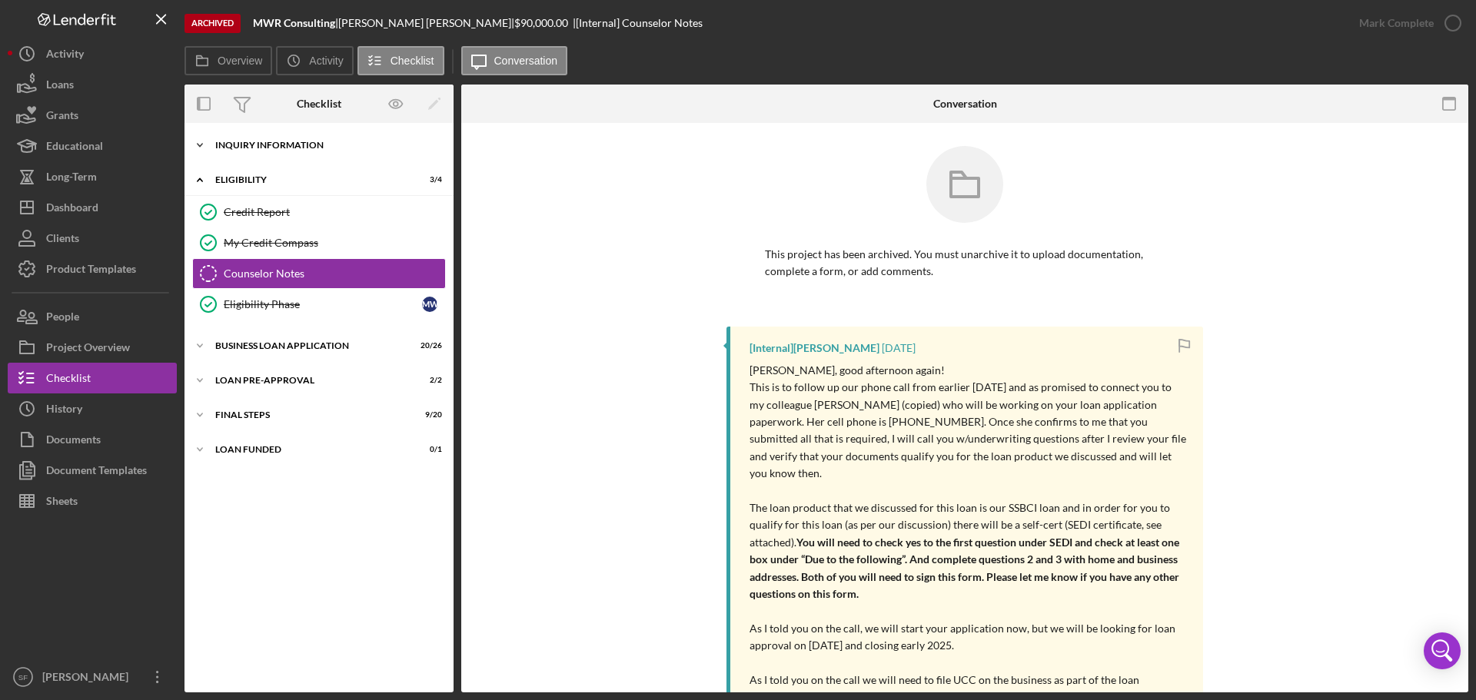
click at [200, 145] on icon "Icon/Expander" at bounding box center [200, 145] width 31 height 31
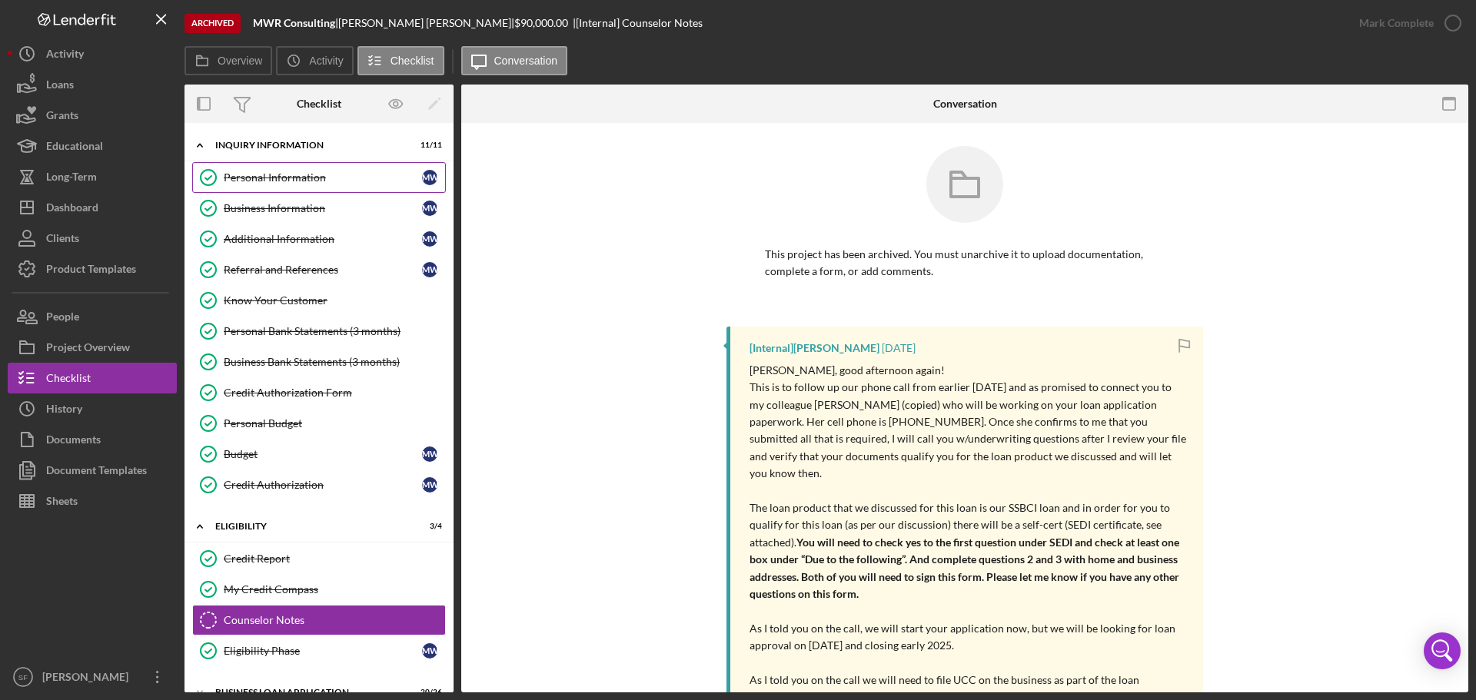
click at [244, 177] on div "Personal Information" at bounding box center [323, 177] width 198 height 12
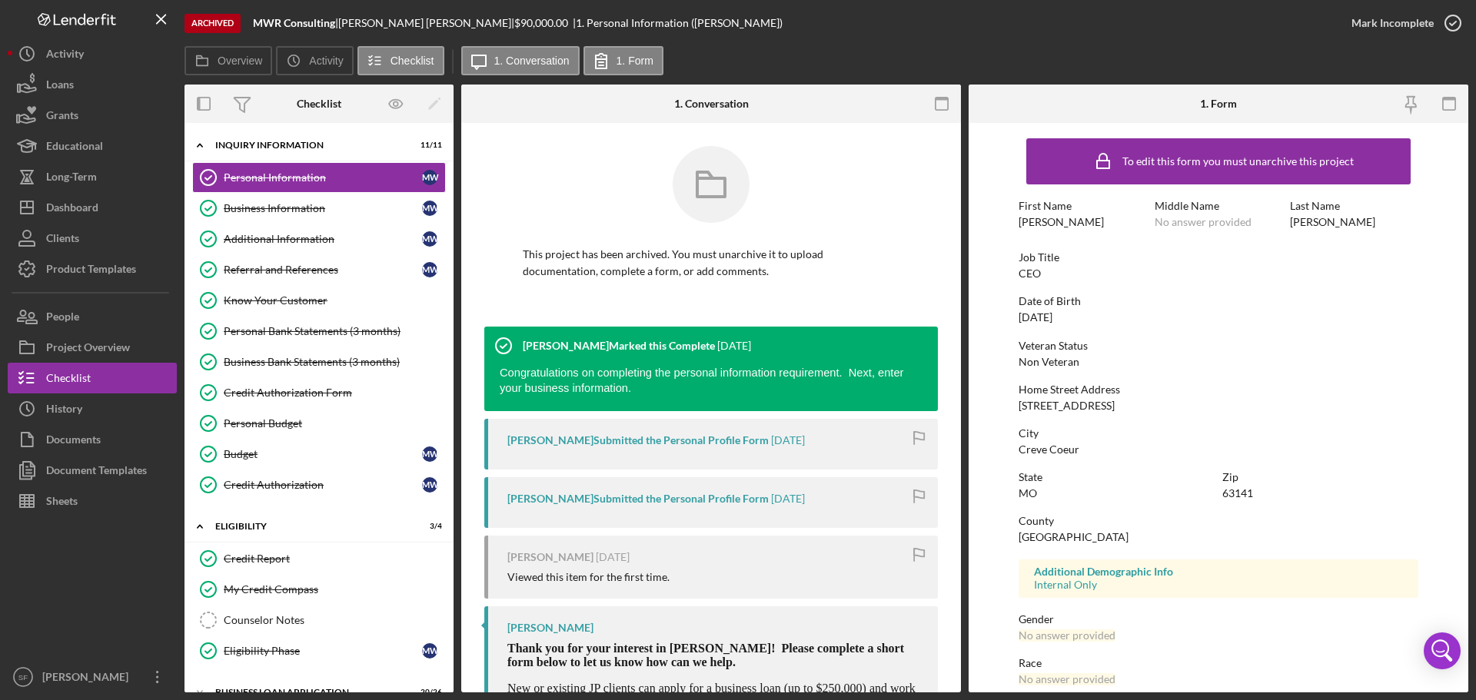
scroll to position [148, 0]
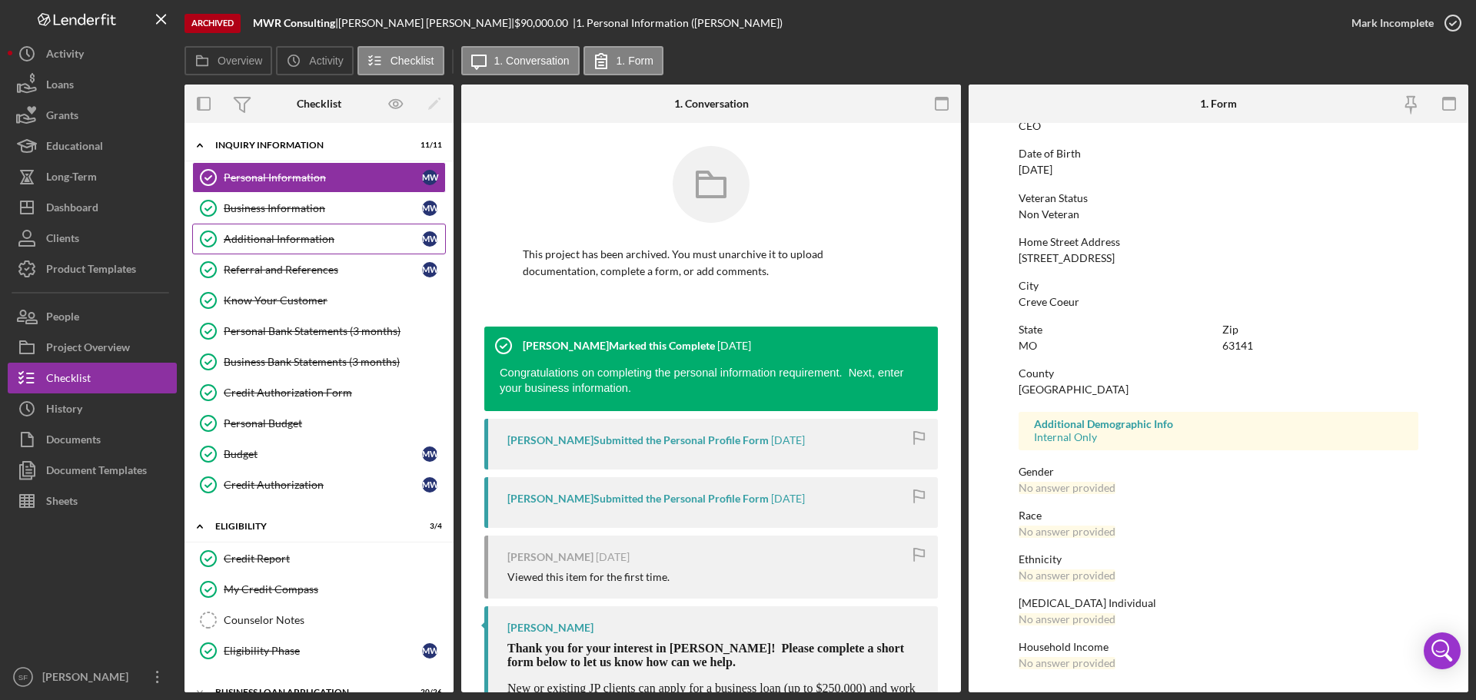
click at [264, 238] on div "Additional Information" at bounding box center [323, 239] width 198 height 12
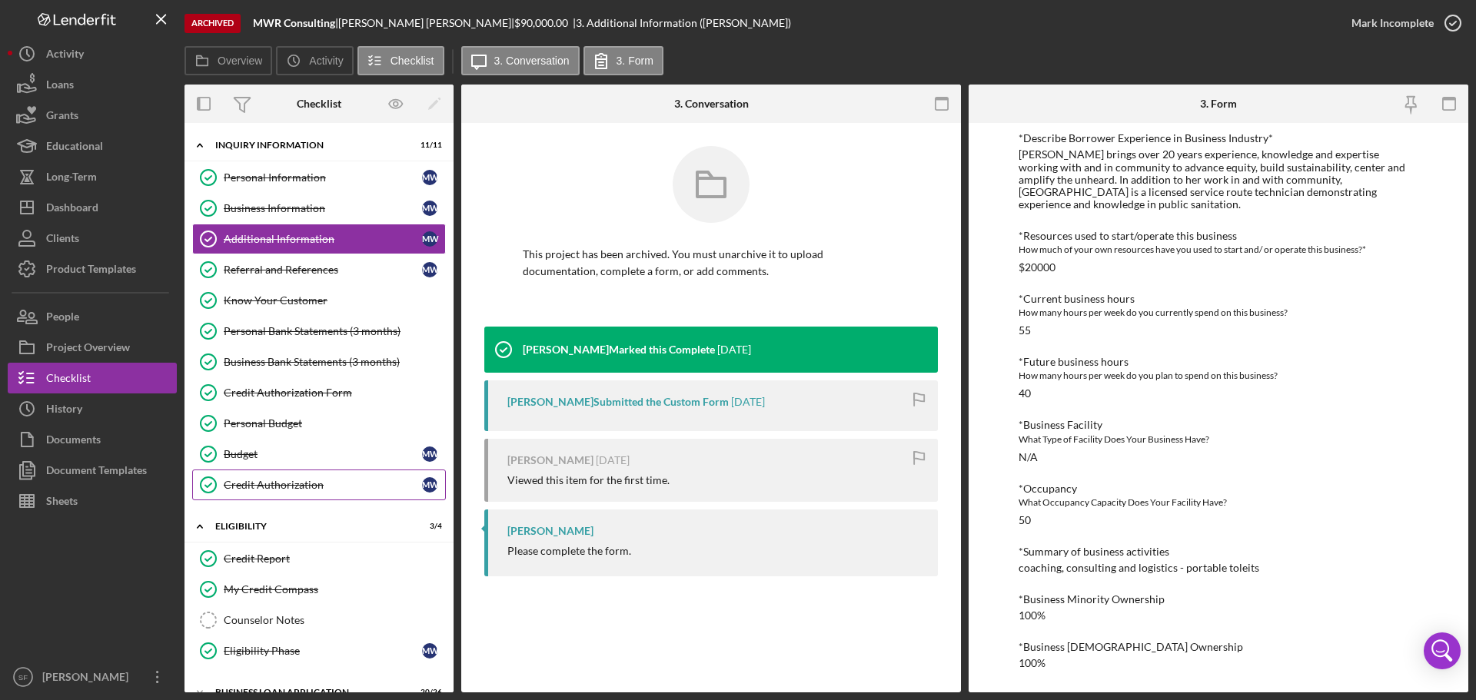
scroll to position [128, 0]
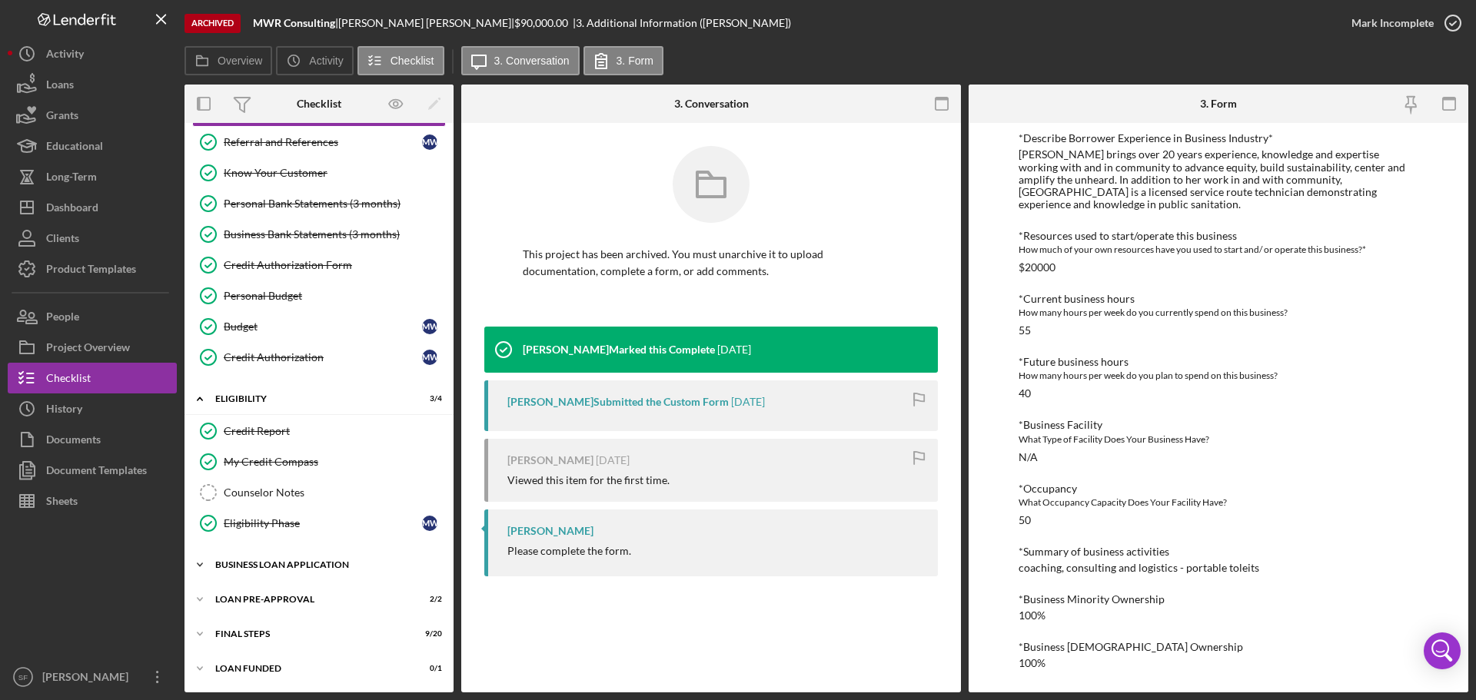
click at [208, 563] on icon "Icon/Expander" at bounding box center [200, 565] width 31 height 31
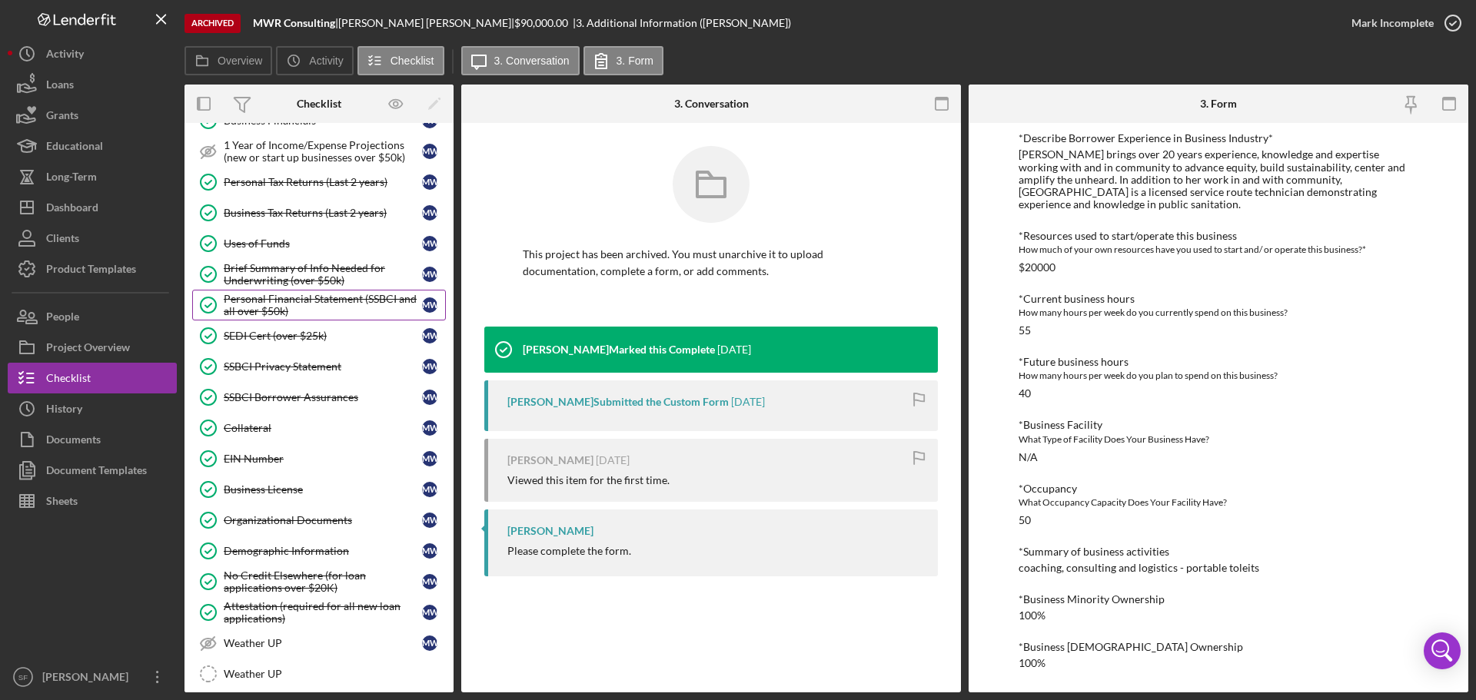
scroll to position [743, 0]
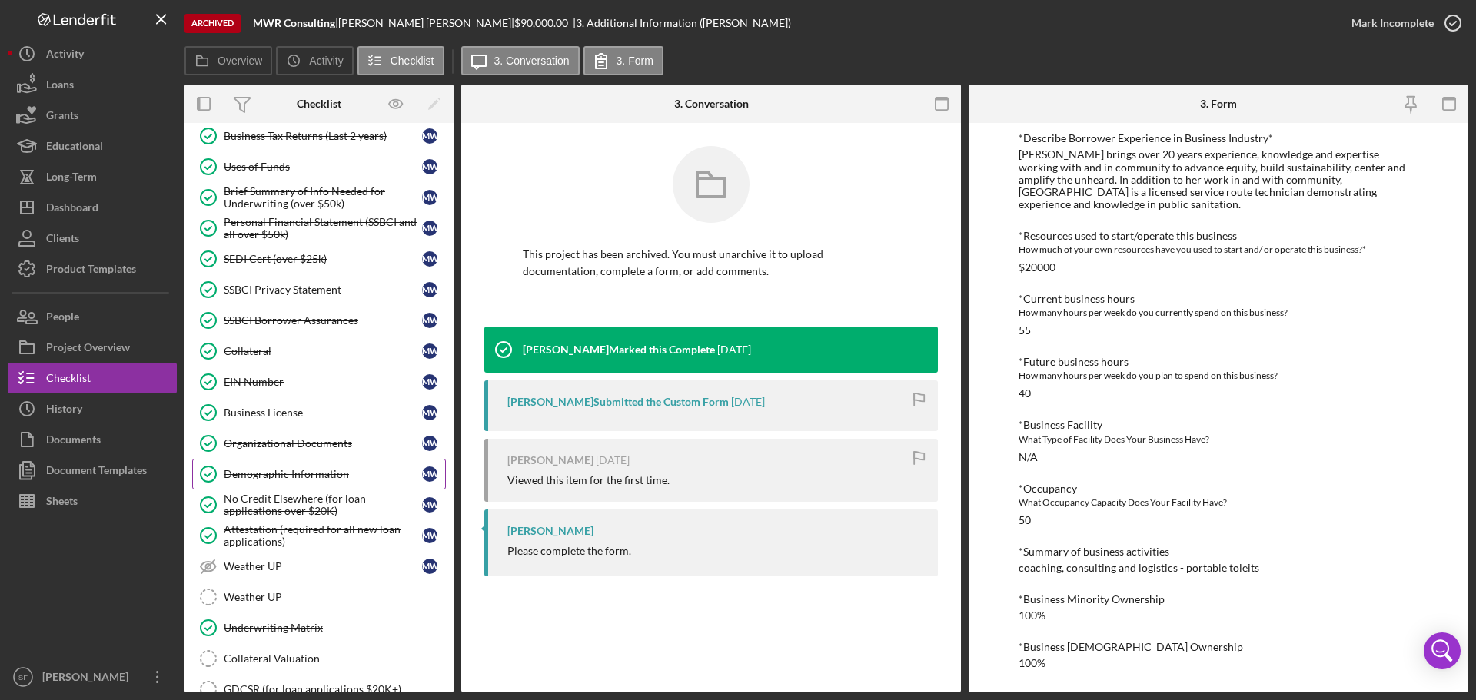
click at [261, 478] on div "Demographic Information" at bounding box center [323, 474] width 198 height 12
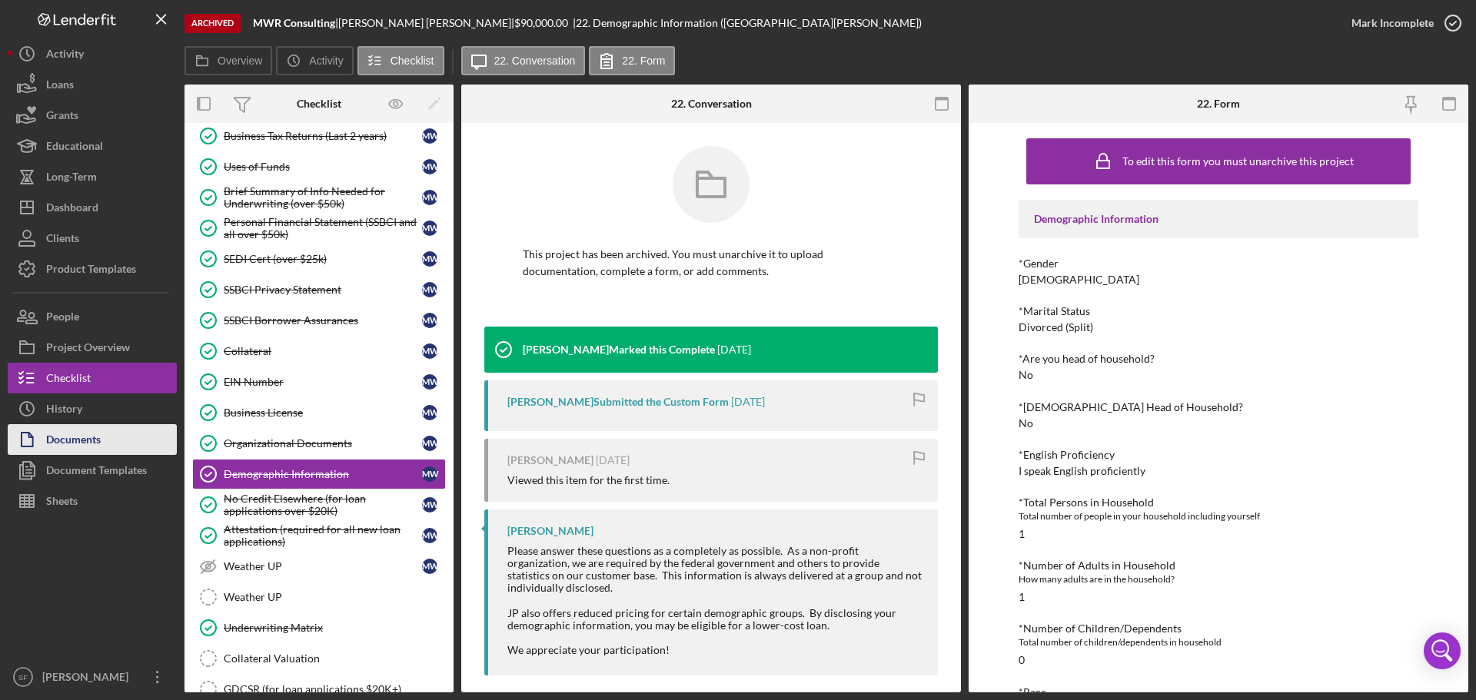
click at [41, 438] on icon "button" at bounding box center [27, 440] width 38 height 38
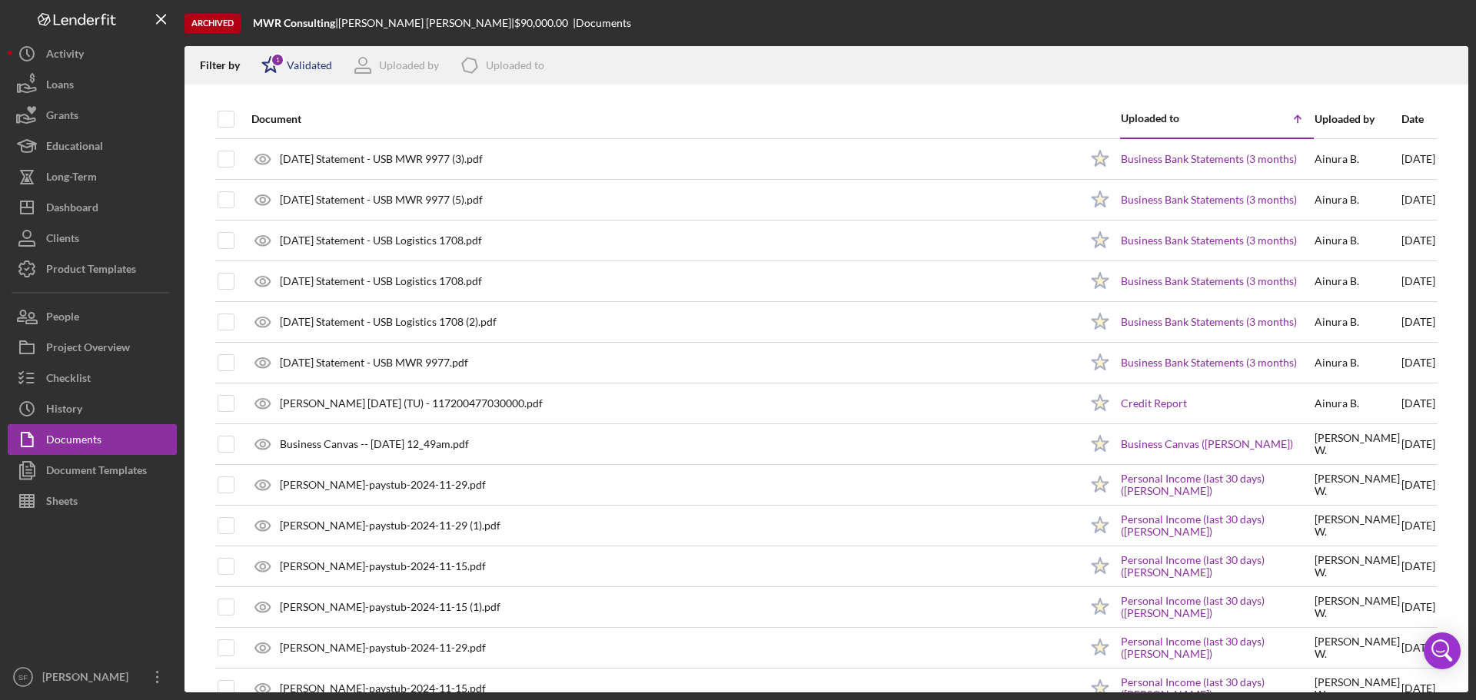
click at [277, 69] on icon "Icon/Star" at bounding box center [270, 65] width 38 height 38
click at [271, 137] on div "Validated Not validated" at bounding box center [338, 138] width 154 height 49
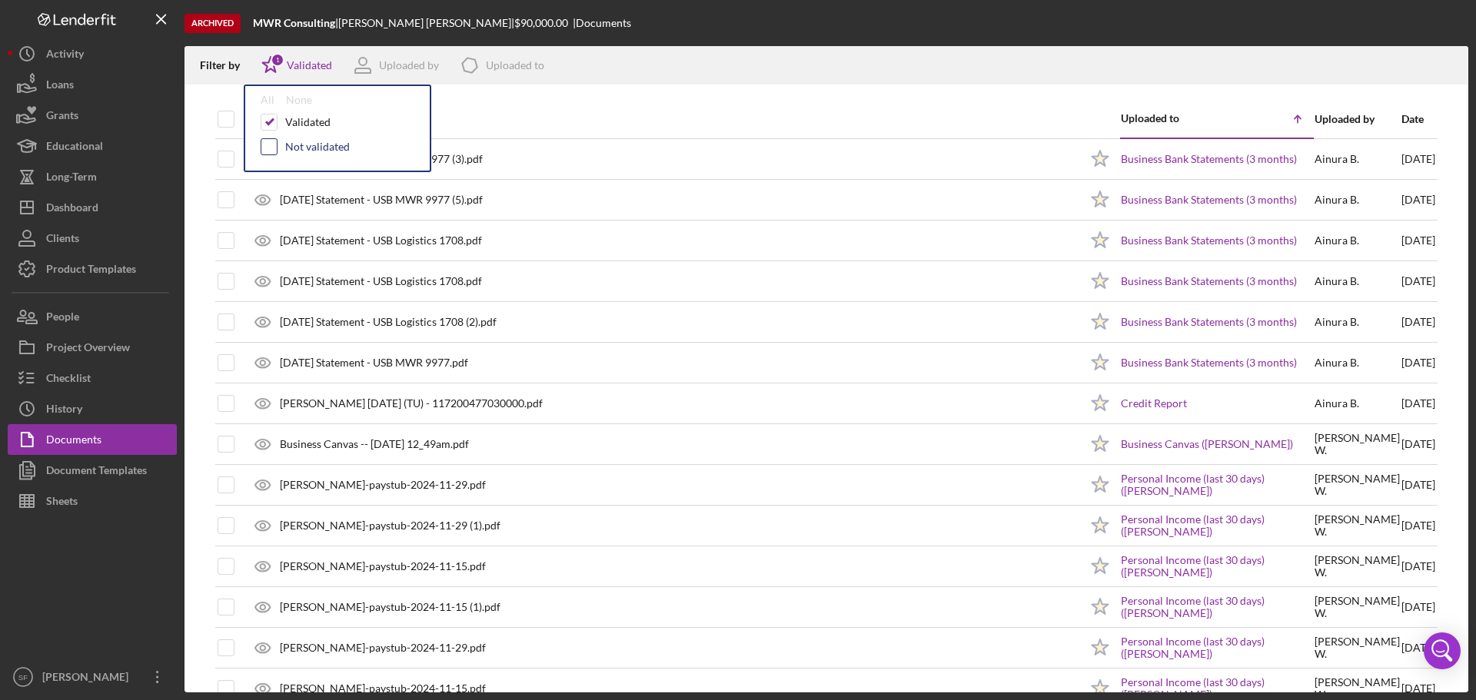
click at [270, 145] on input "checkbox" at bounding box center [268, 146] width 15 height 15
checkbox input "true"
click at [857, 75] on div "Filter by Icon/Star 2 Validated Uploaded by Icon/Product Uploaded to Icon/Clear…" at bounding box center [827, 65] width 1284 height 38
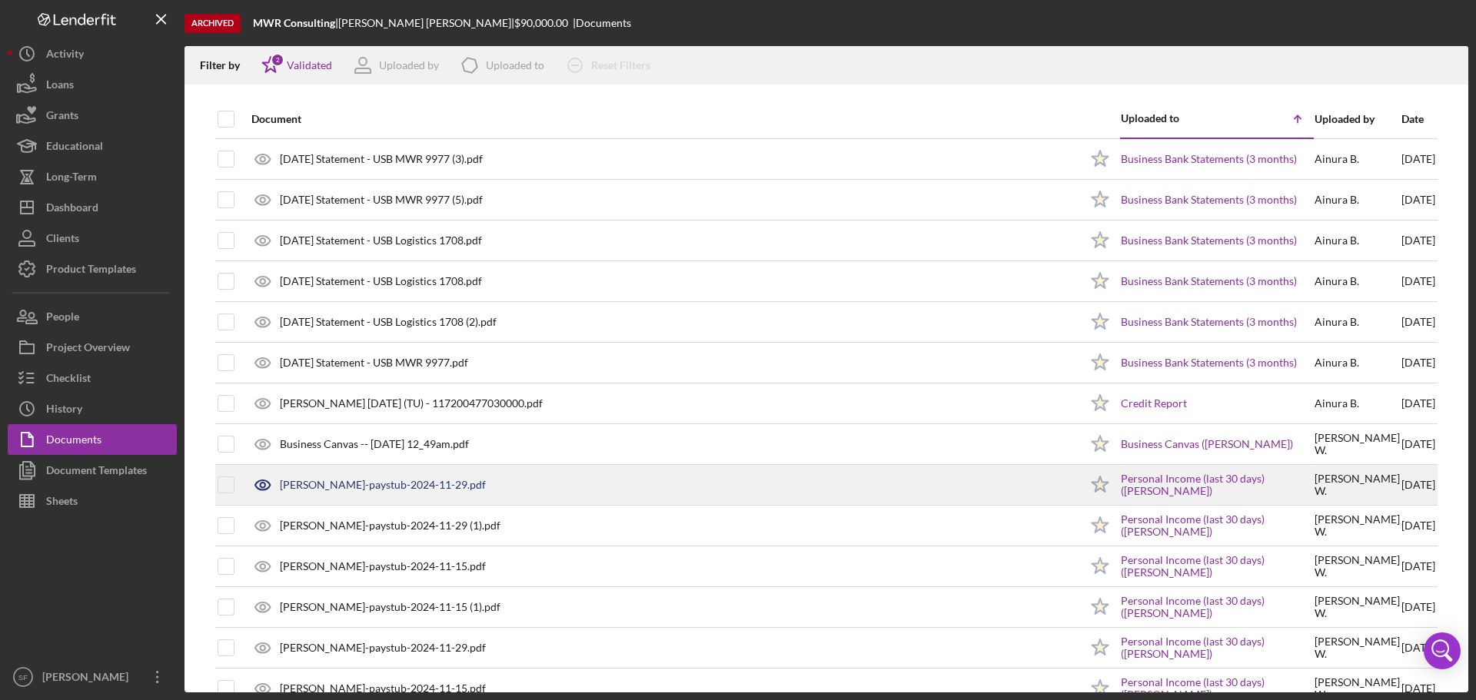
scroll to position [154, 0]
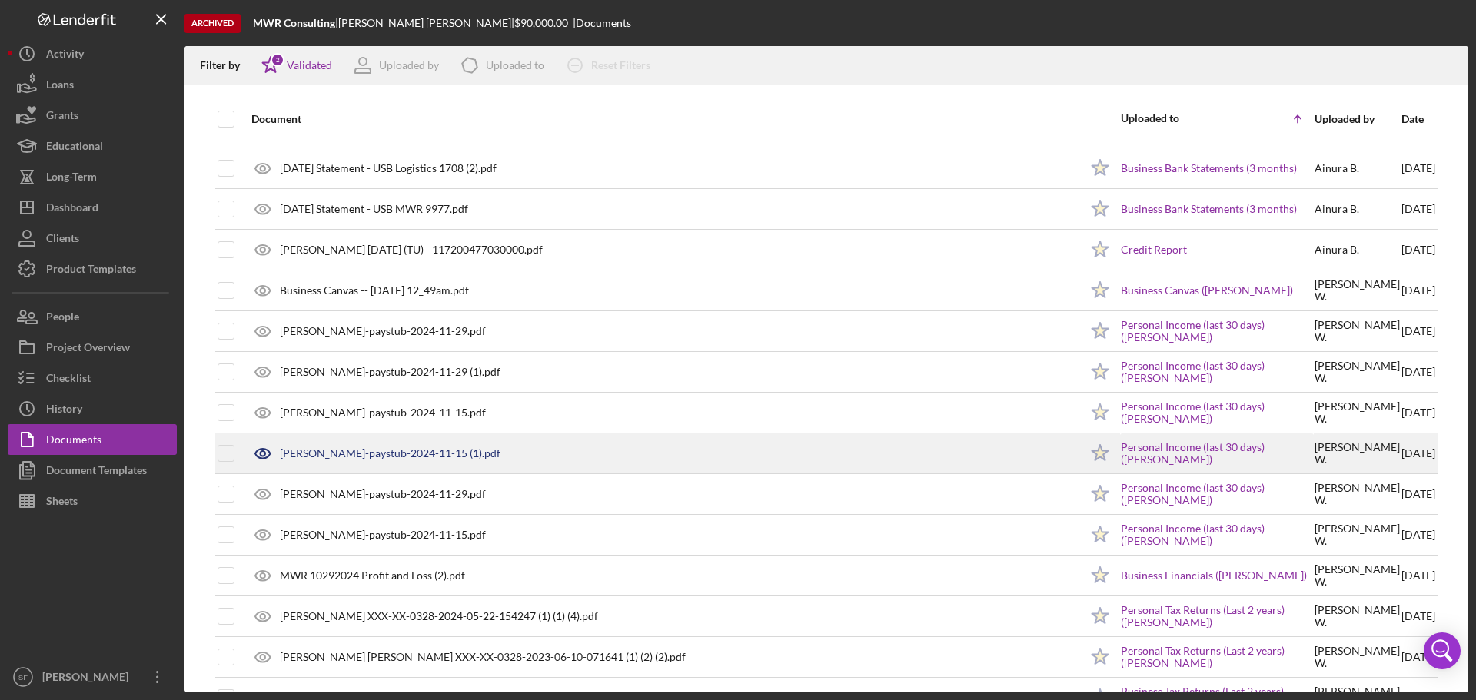
click at [416, 451] on div "[PERSON_NAME]-paystub-2024-11-15 (1).pdf" at bounding box center [390, 453] width 221 height 12
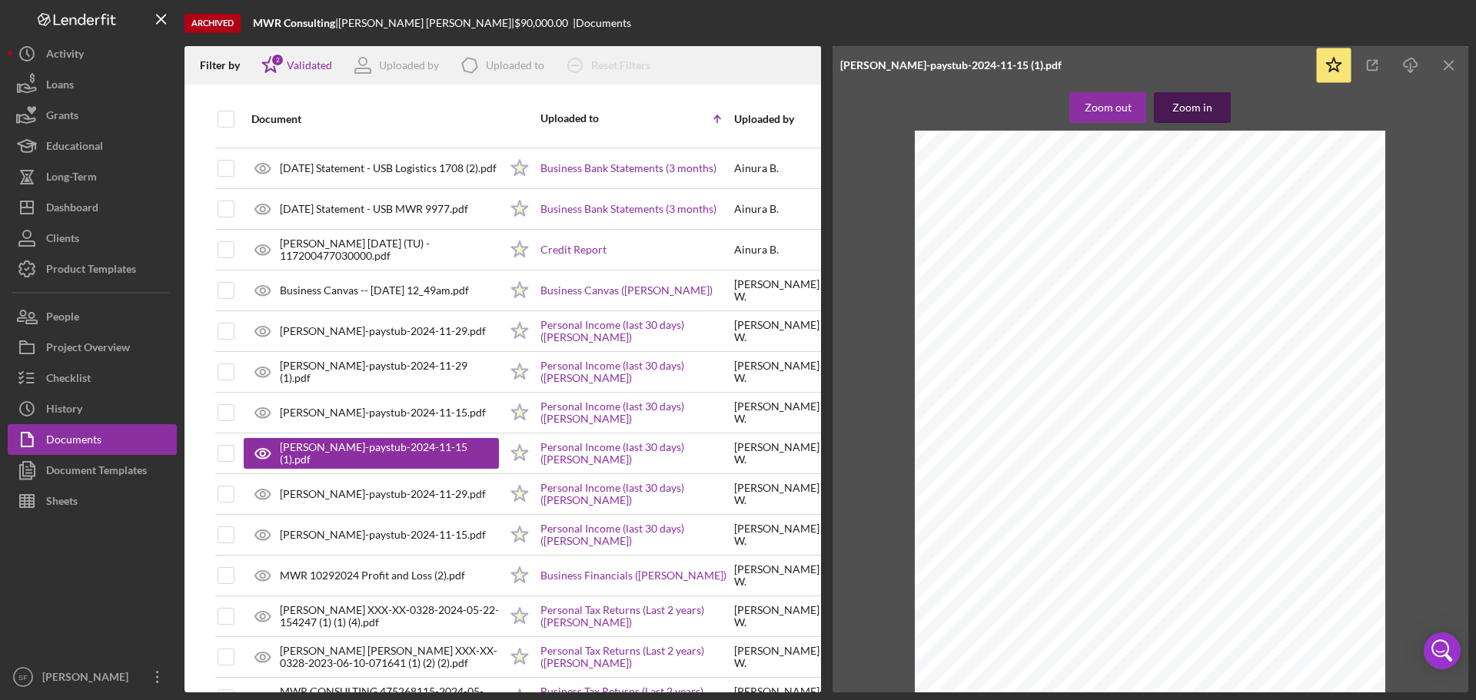
click at [1202, 106] on div "Zoom in" at bounding box center [1193, 107] width 40 height 31
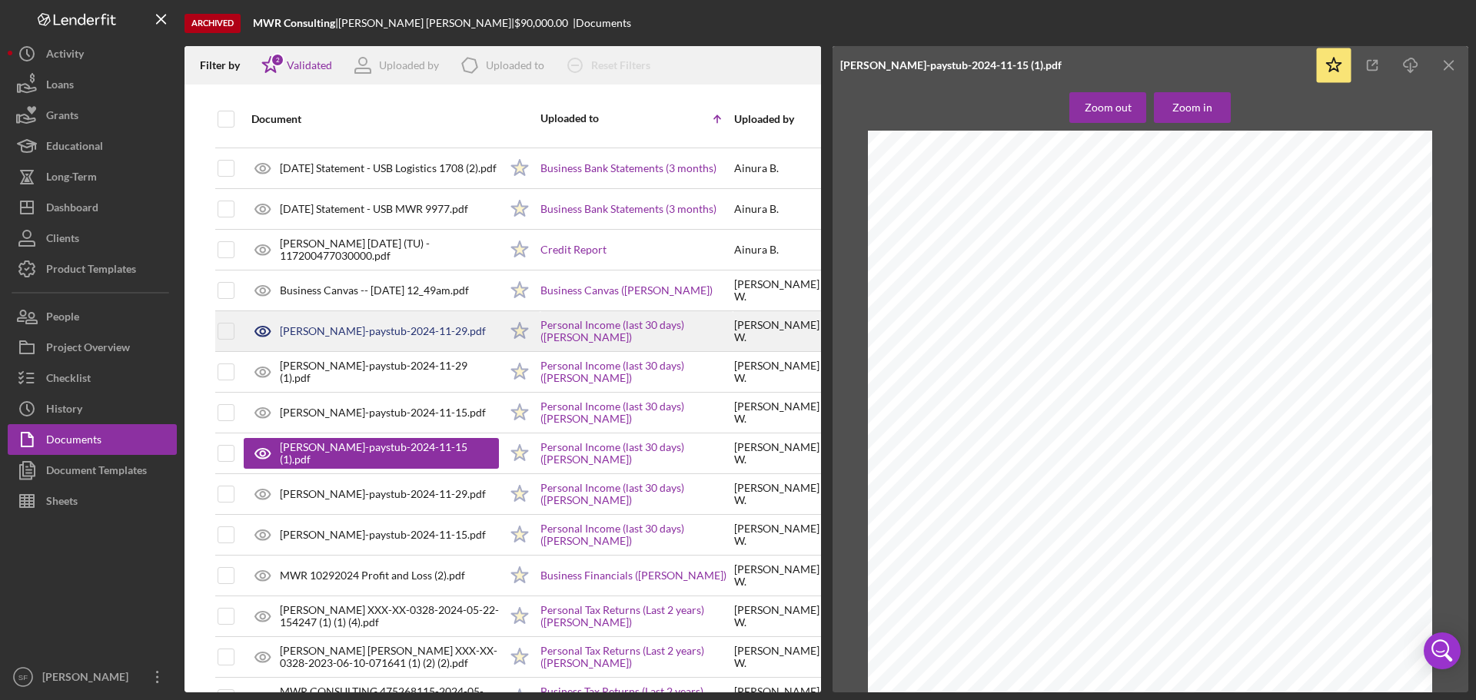
click at [360, 330] on div "[PERSON_NAME]-paystub-2024-11-29.pdf" at bounding box center [383, 331] width 206 height 12
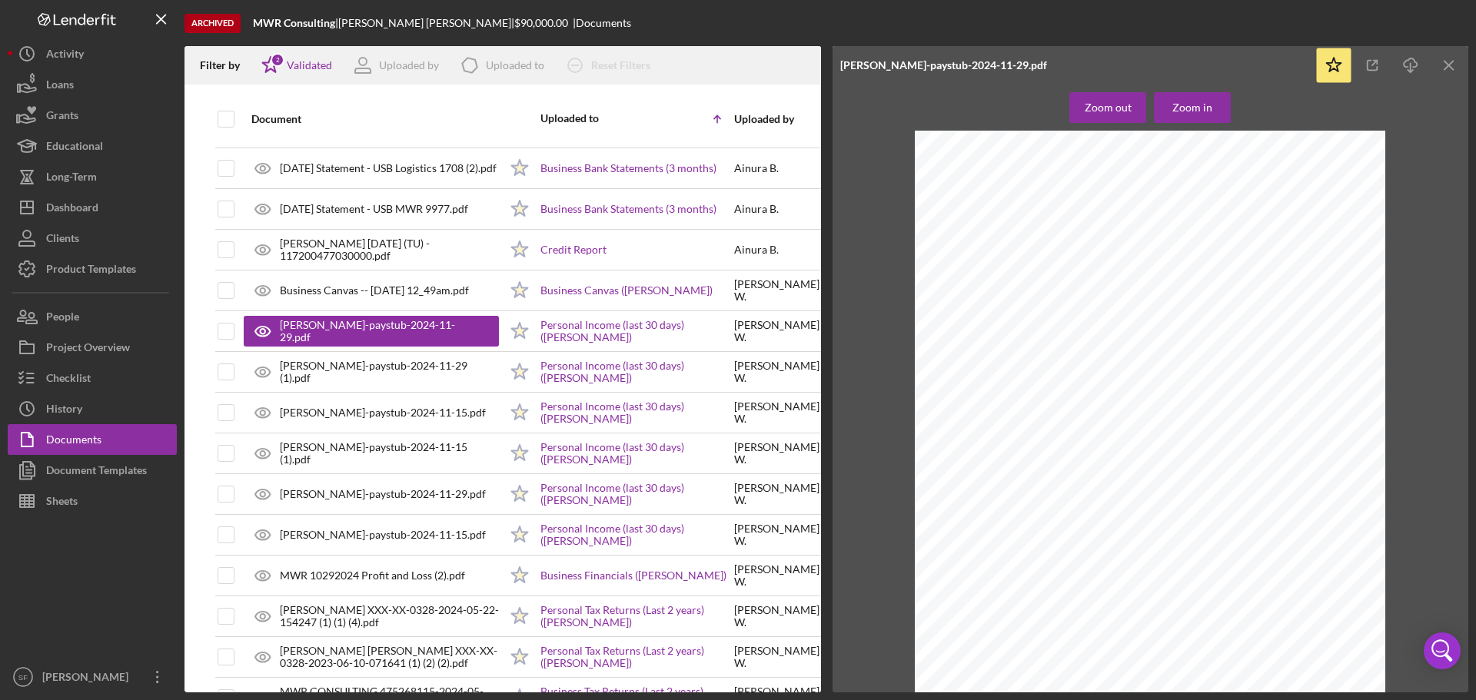
scroll to position [0, 0]
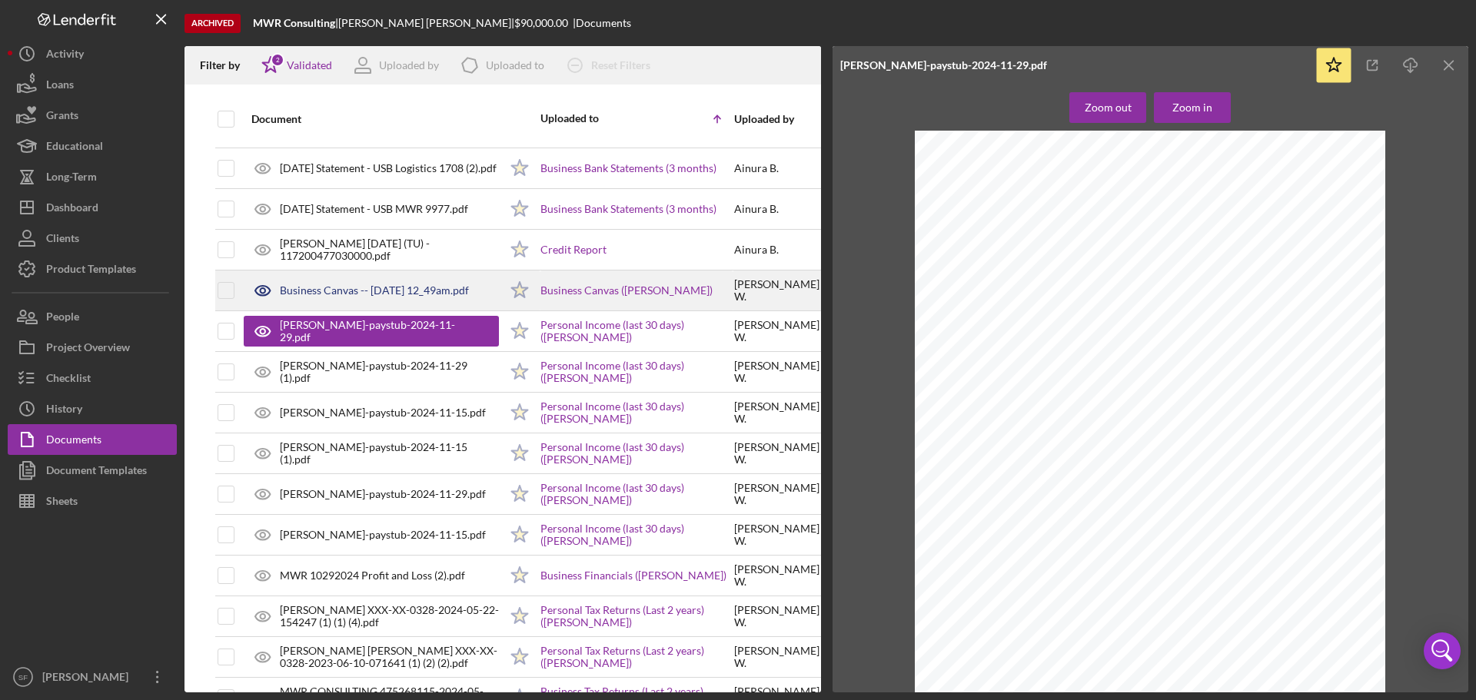
click at [375, 286] on div "Business Canvas -- [DATE] 12_49am.pdf" at bounding box center [374, 290] width 189 height 12
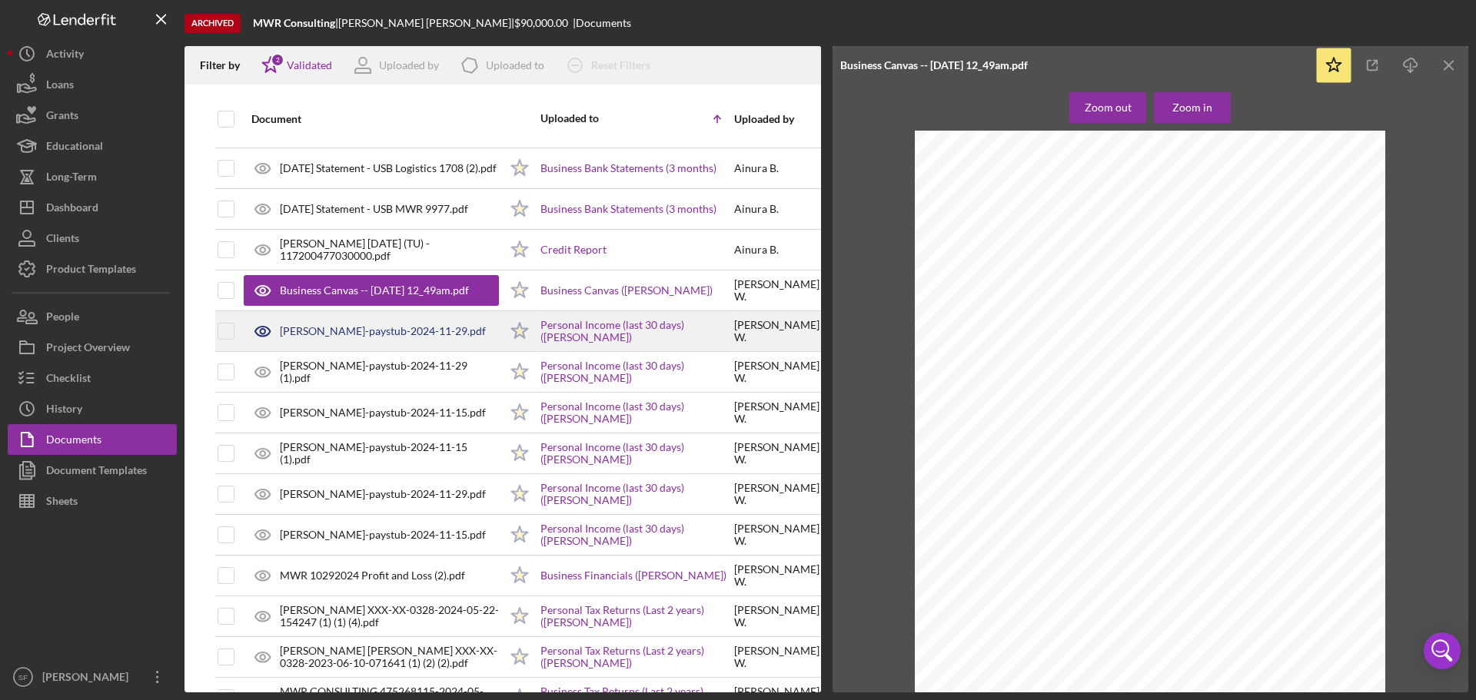
click at [377, 328] on div "[PERSON_NAME]-paystub-2024-11-29.pdf" at bounding box center [383, 331] width 206 height 12
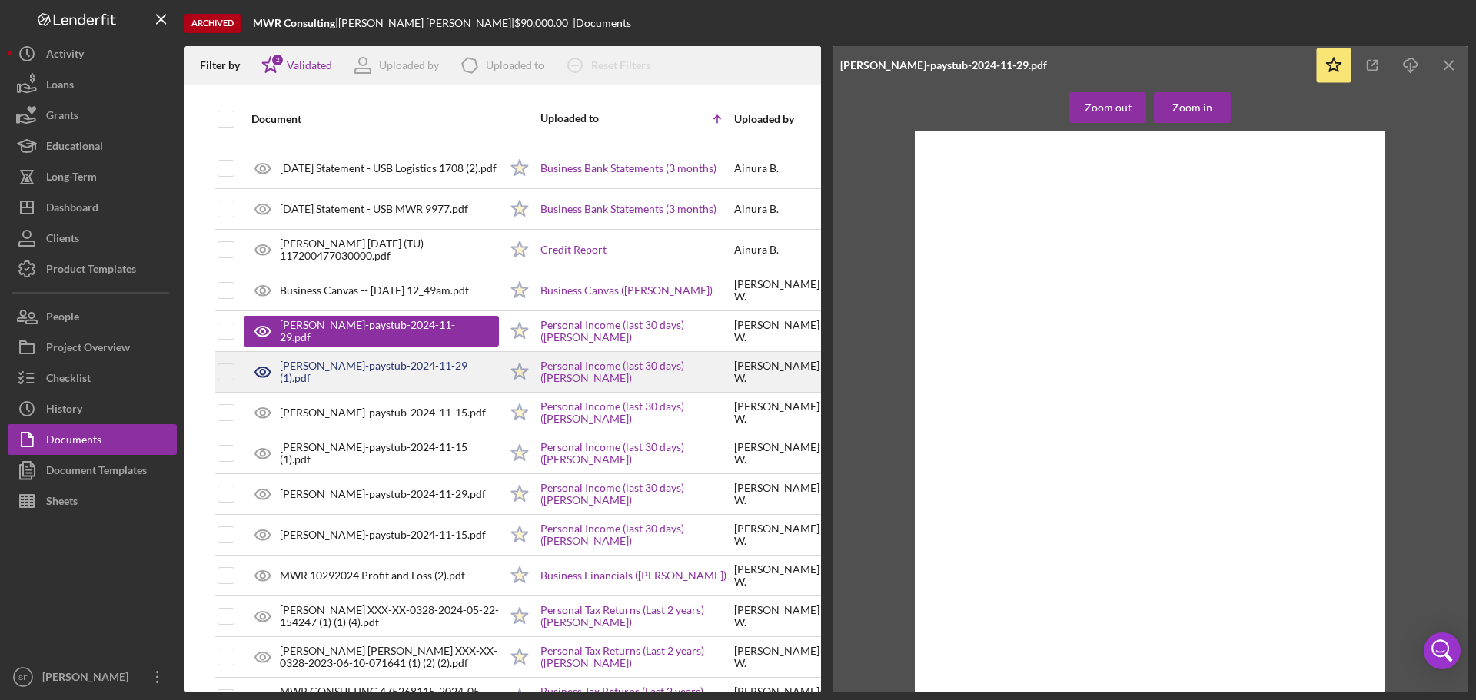
click at [368, 364] on div "[PERSON_NAME]-paystub-2024-11-29 (1).pdf" at bounding box center [389, 372] width 219 height 25
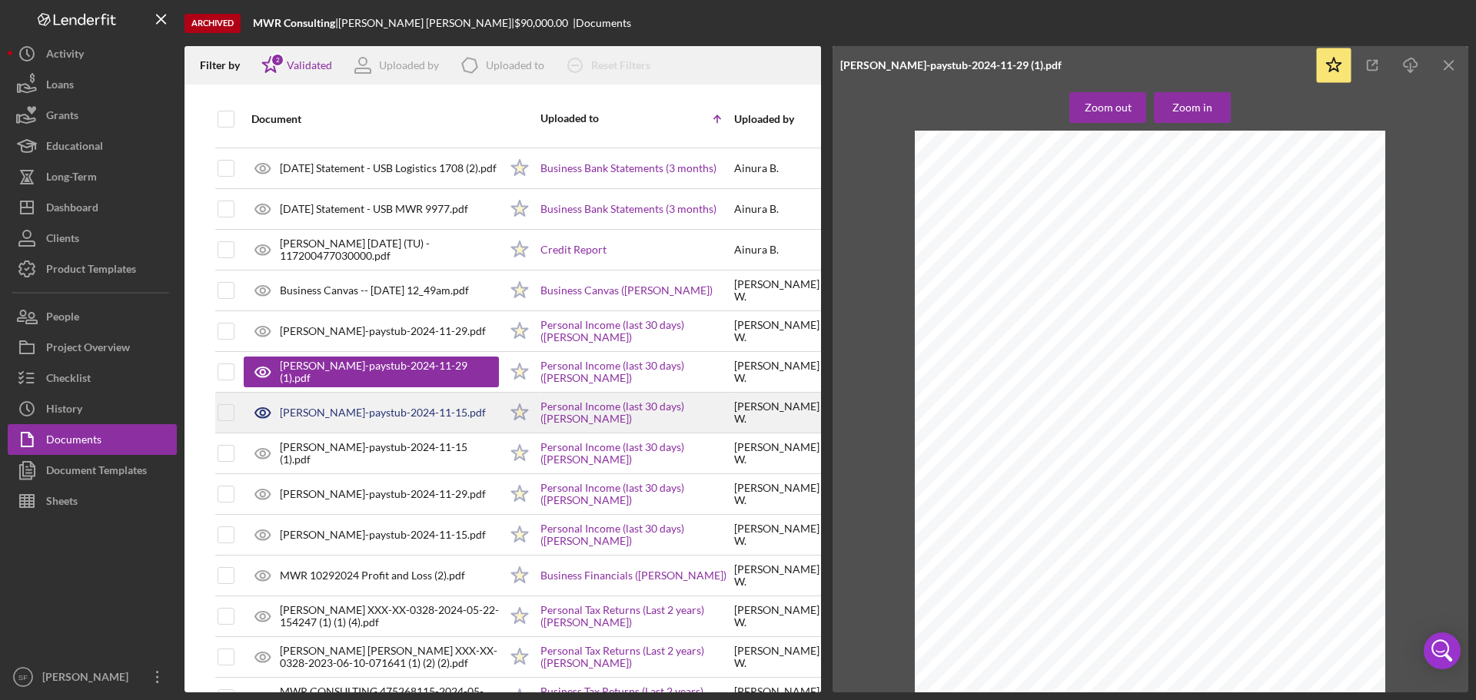
click at [401, 412] on div "[PERSON_NAME]-paystub-2024-11-15.pdf" at bounding box center [383, 413] width 206 height 12
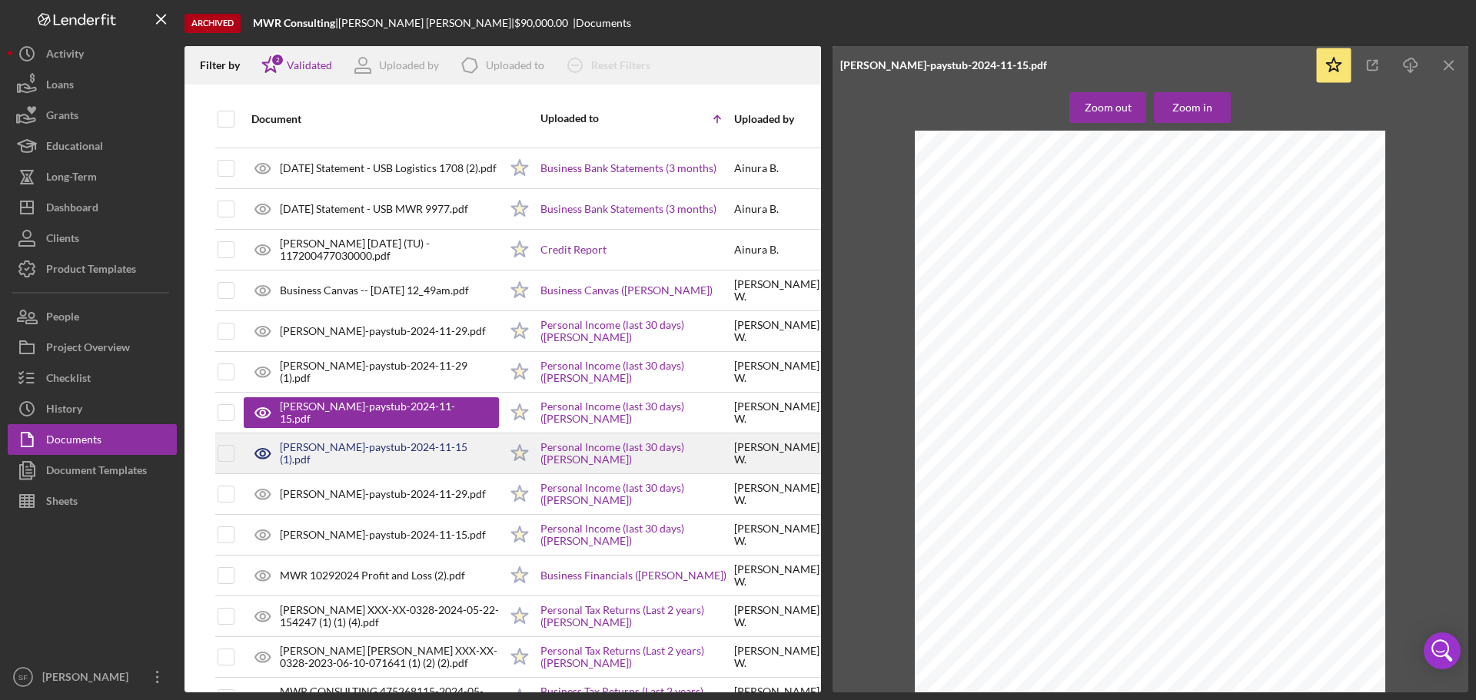
click at [395, 450] on div "[PERSON_NAME]-paystub-2024-11-15 (1).pdf" at bounding box center [389, 453] width 219 height 25
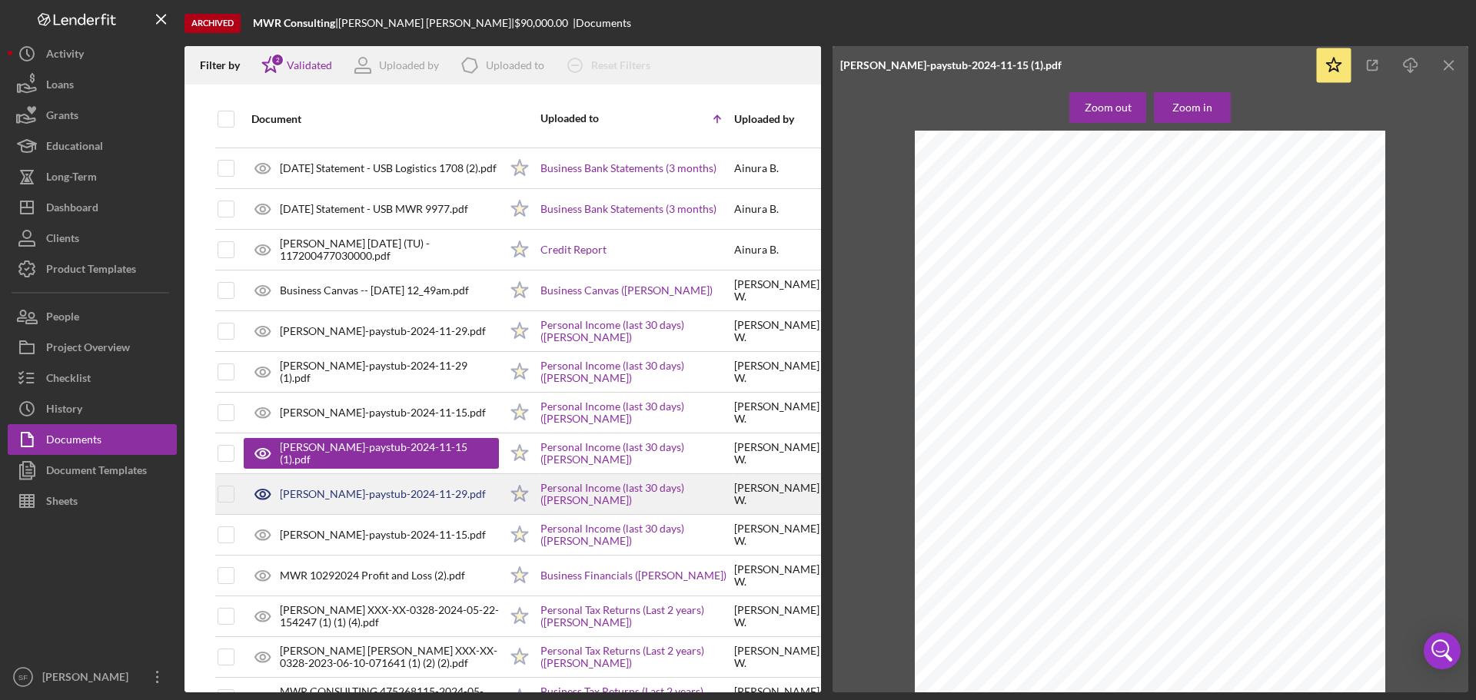
click at [392, 496] on div "[PERSON_NAME]-paystub-2024-11-29.pdf" at bounding box center [383, 494] width 206 height 12
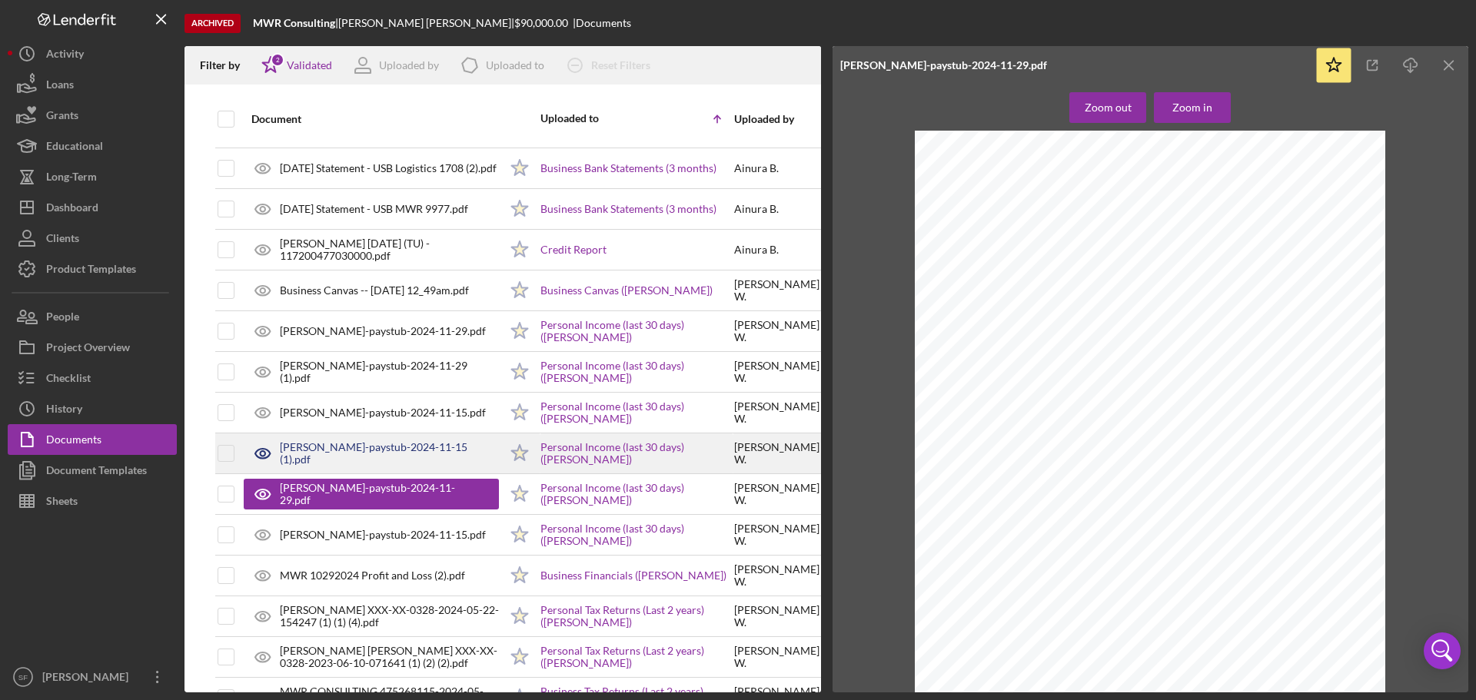
click at [360, 451] on div "[PERSON_NAME]-paystub-2024-11-15 (1).pdf" at bounding box center [389, 453] width 219 height 25
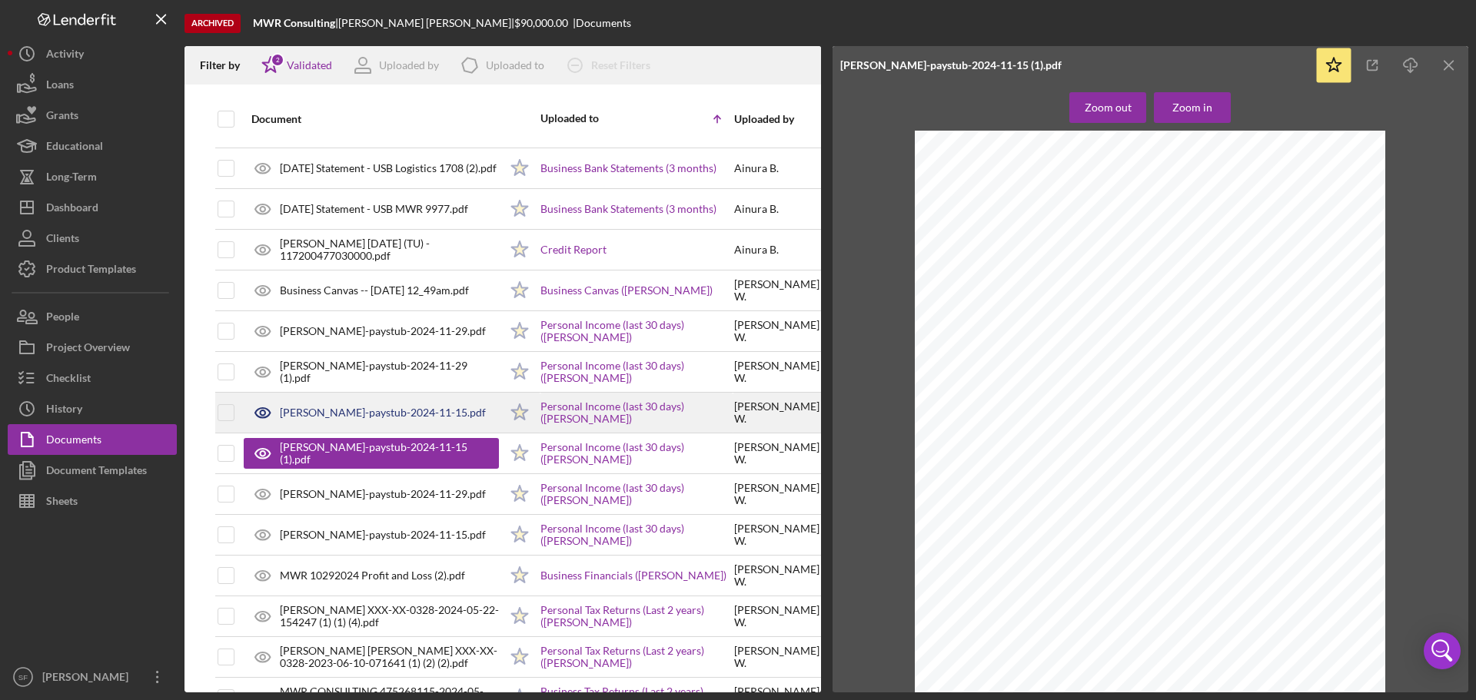
click at [368, 417] on div "[PERSON_NAME]-paystub-2024-11-15.pdf" at bounding box center [383, 413] width 206 height 12
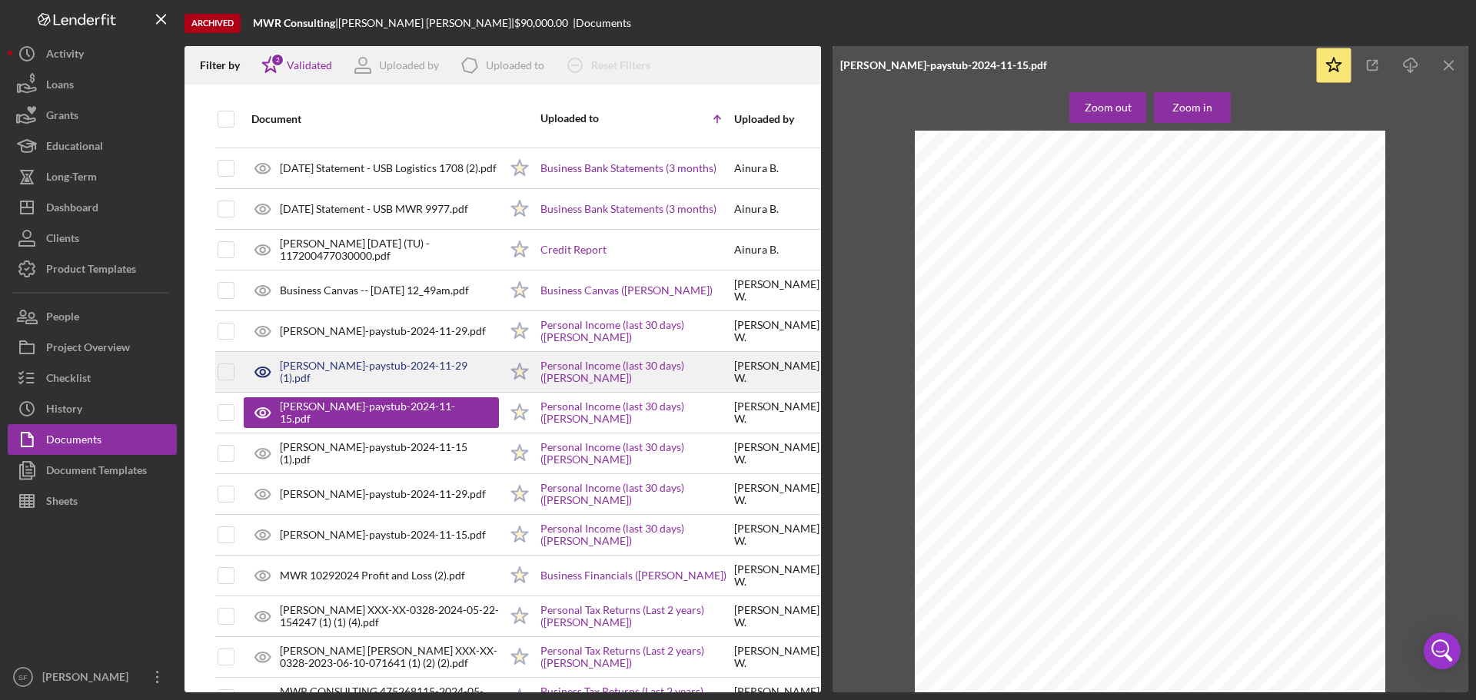
click at [368, 364] on div "[PERSON_NAME]-paystub-2024-11-29 (1).pdf" at bounding box center [389, 372] width 219 height 25
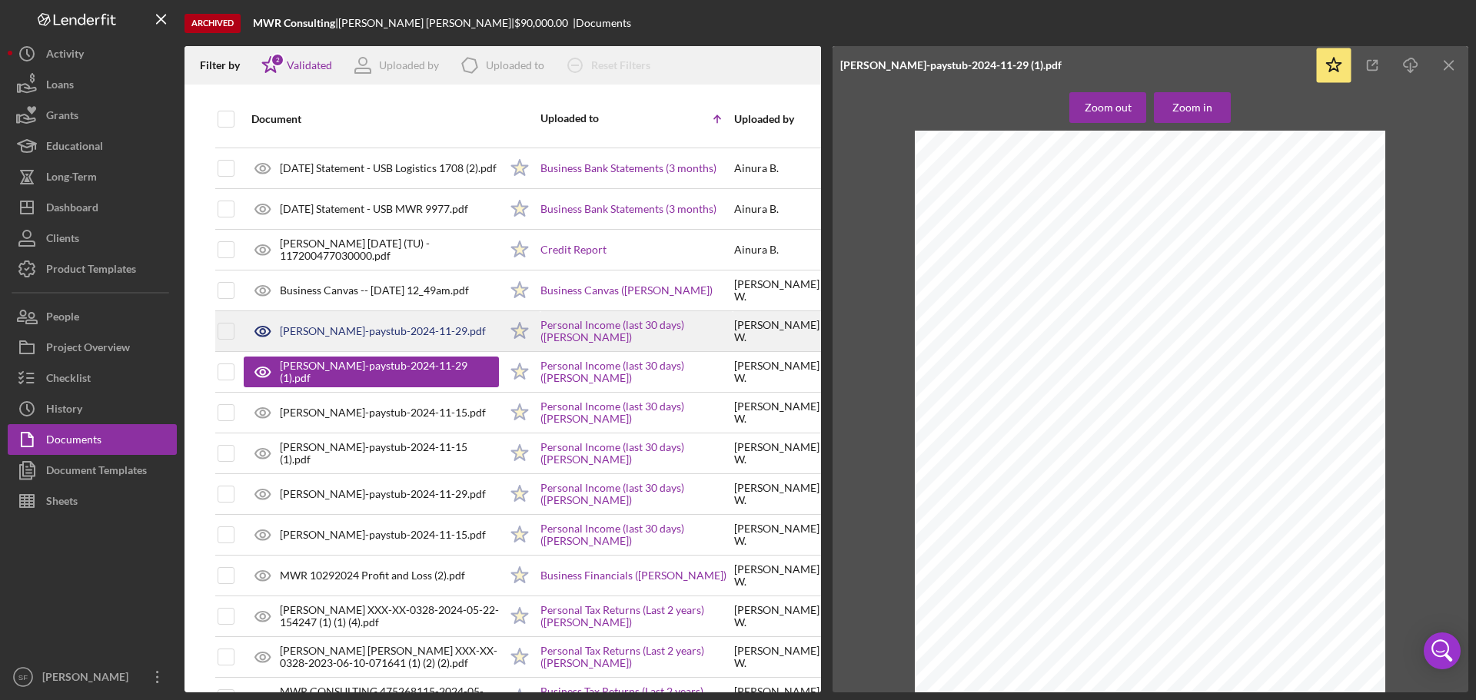
click at [370, 336] on div "[PERSON_NAME]-paystub-2024-11-29.pdf" at bounding box center [383, 331] width 206 height 12
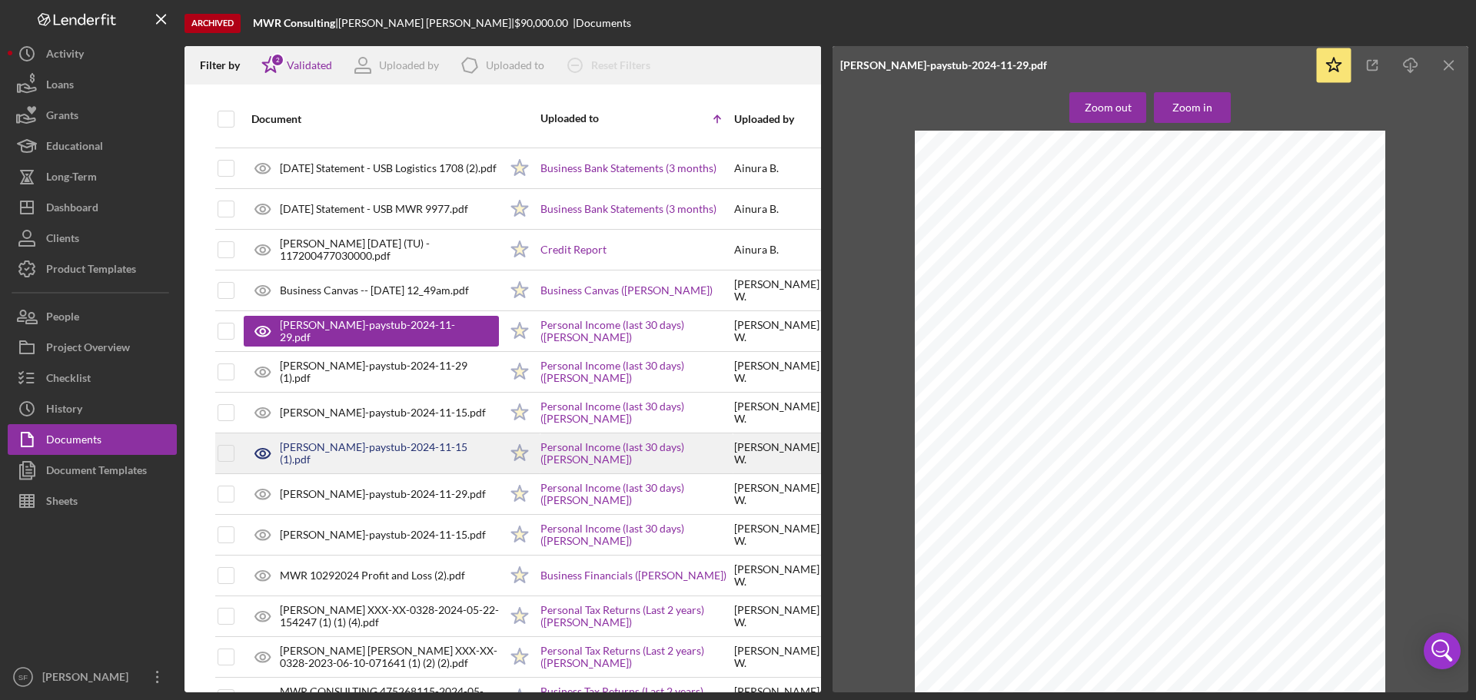
click at [378, 452] on div "[PERSON_NAME]-paystub-2024-11-15 (1).pdf" at bounding box center [389, 453] width 219 height 25
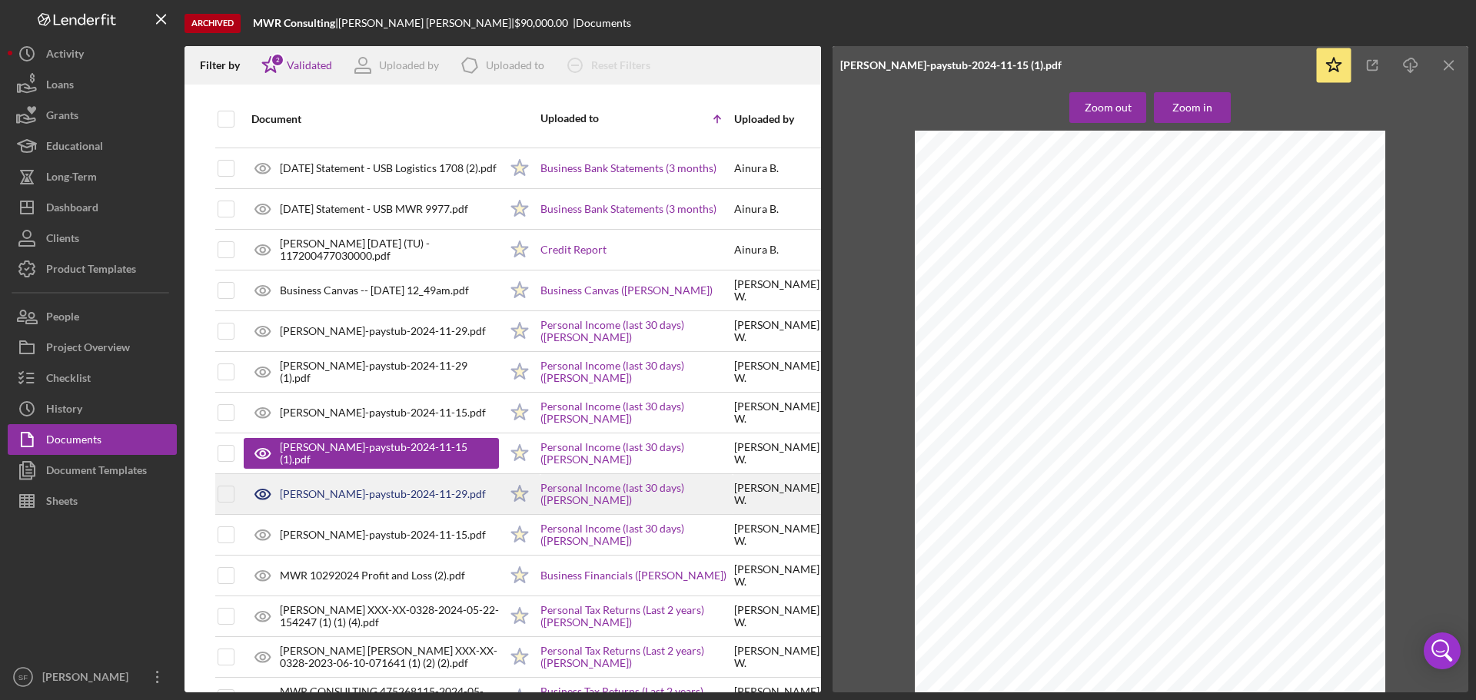
click at [389, 502] on div "[PERSON_NAME]-paystub-2024-11-29.pdf" at bounding box center [371, 494] width 255 height 38
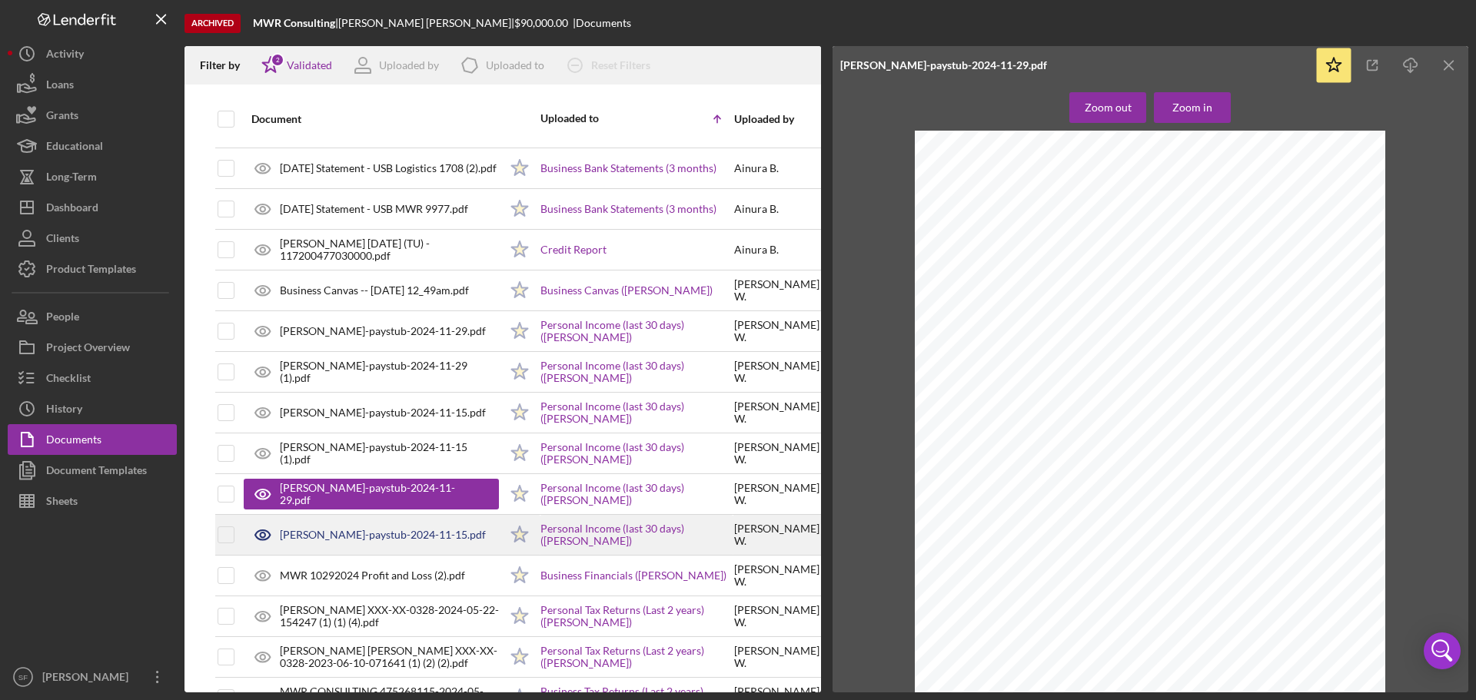
click at [388, 531] on div "[PERSON_NAME]-paystub-2024-11-15.pdf" at bounding box center [383, 535] width 206 height 12
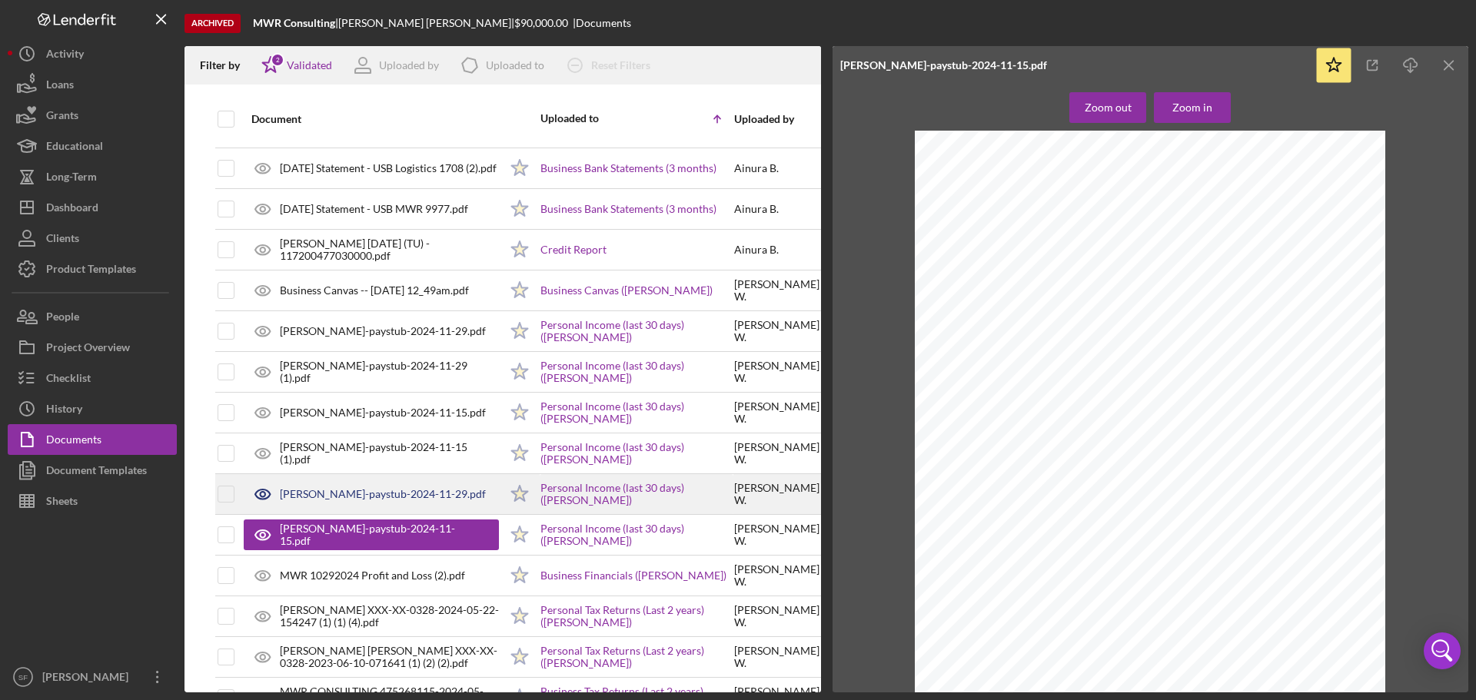
click at [348, 494] on div "[PERSON_NAME]-paystub-2024-11-29.pdf" at bounding box center [383, 494] width 206 height 12
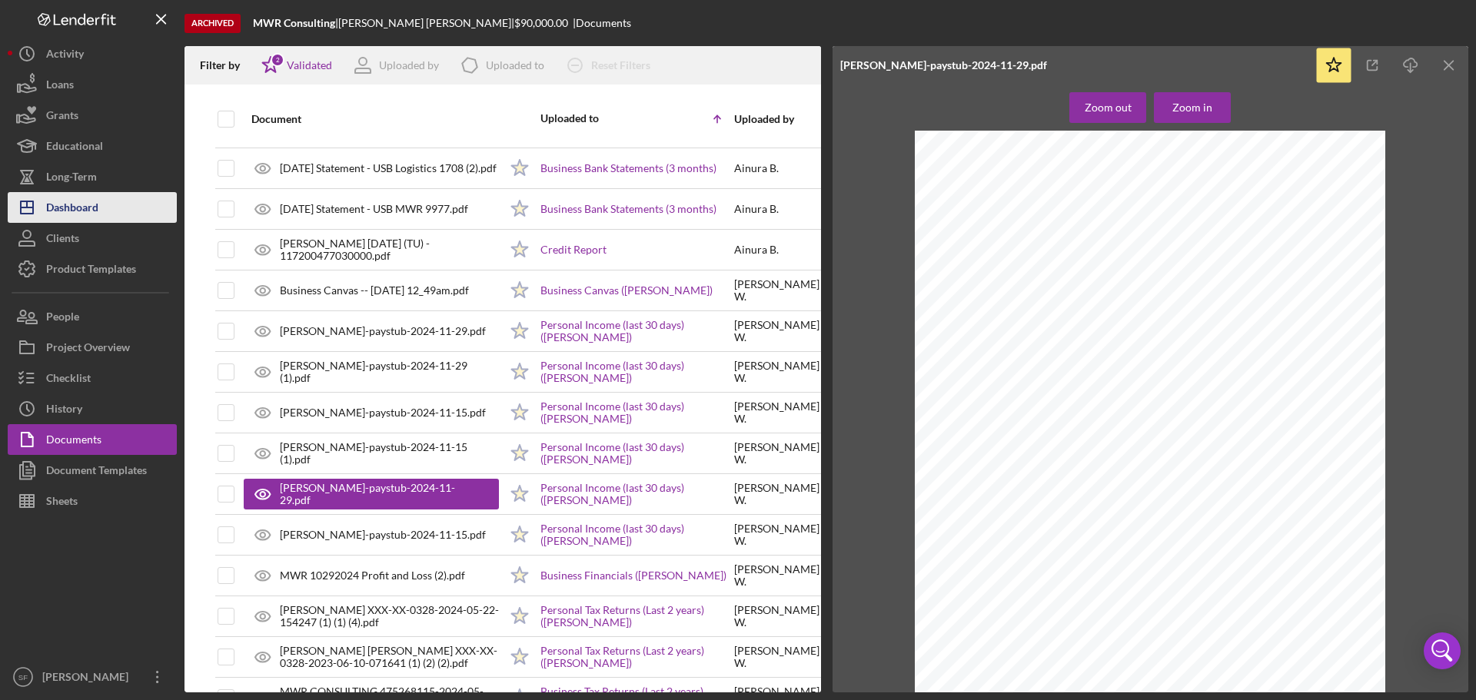
click at [91, 208] on div "Dashboard" at bounding box center [72, 209] width 52 height 35
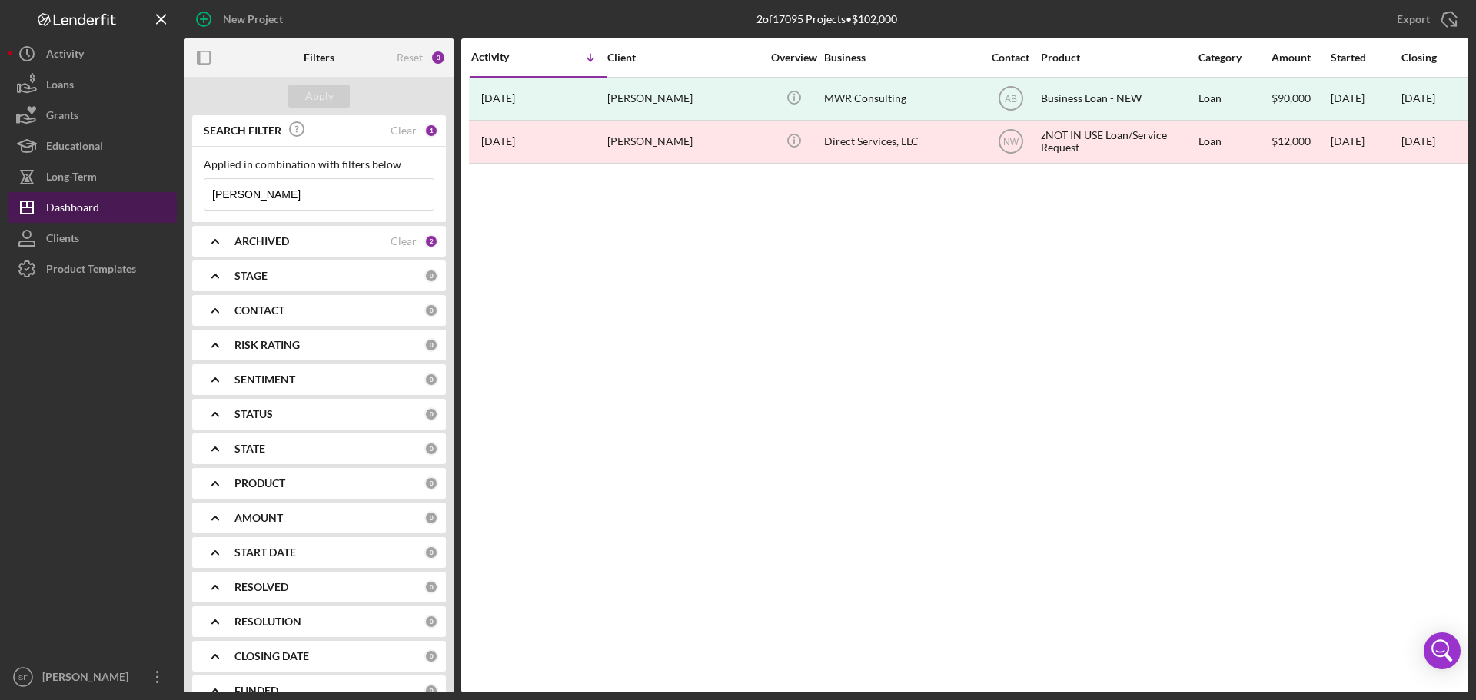
drag, startPoint x: 278, startPoint y: 198, endPoint x: 146, endPoint y: 197, distance: 132.2
click at [146, 197] on div "New Project 2 of 17095 Projects • $102,000 witherspoon Export Icon/Export Filte…" at bounding box center [738, 346] width 1461 height 693
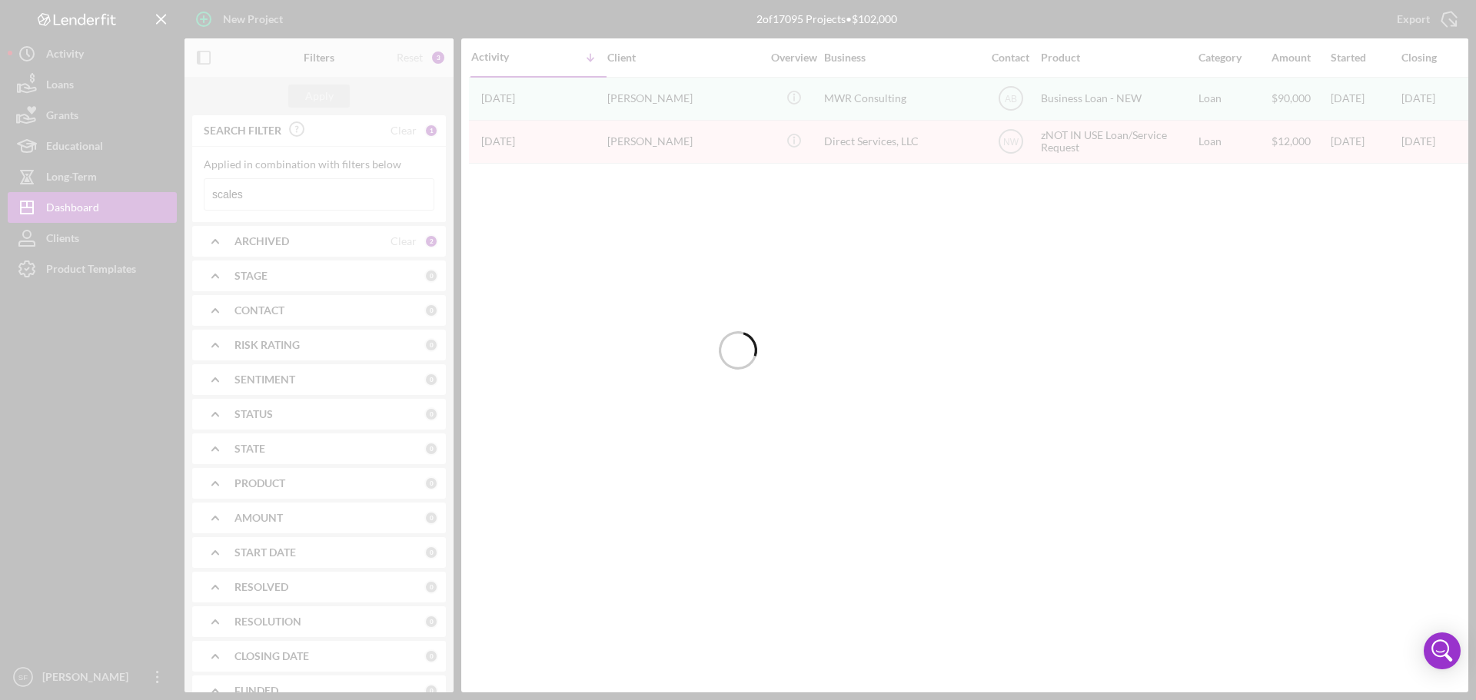
type input "scales"
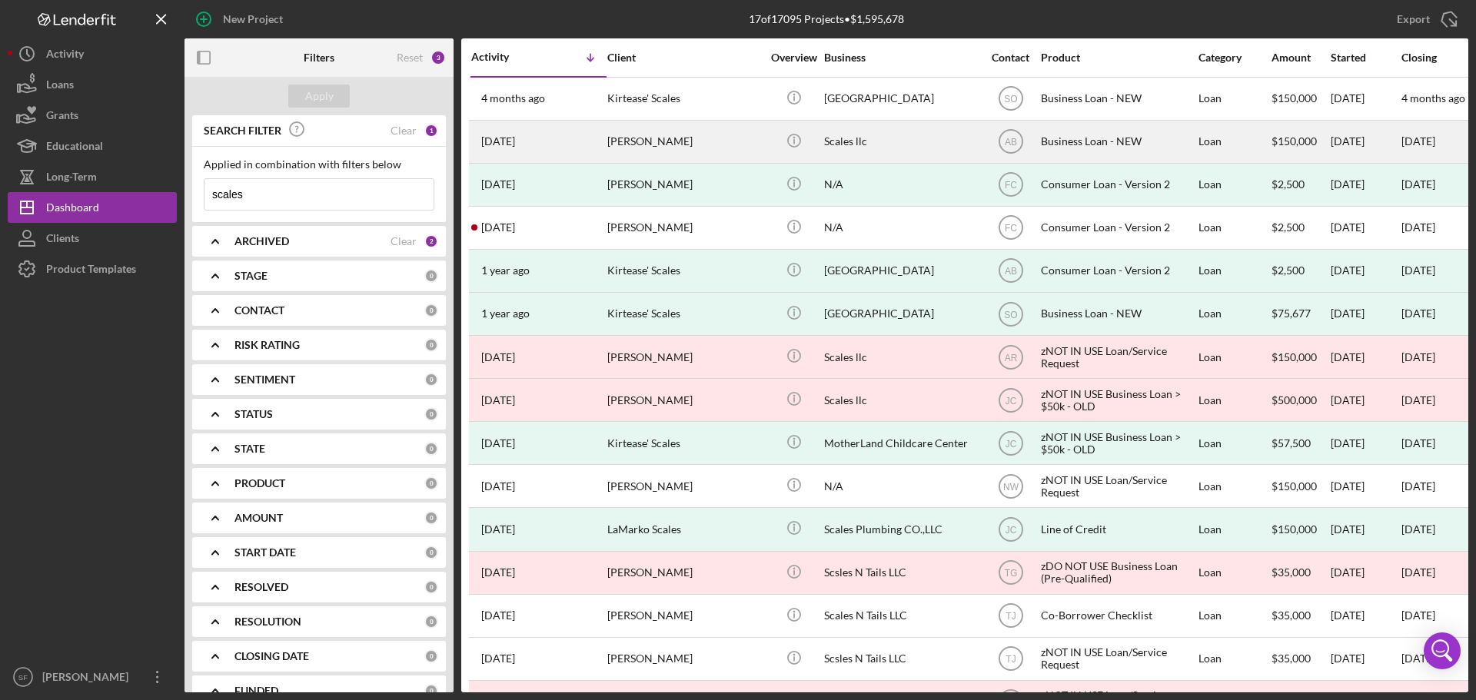
click at [565, 141] on div "7 months ago Rodney Scales" at bounding box center [538, 141] width 135 height 41
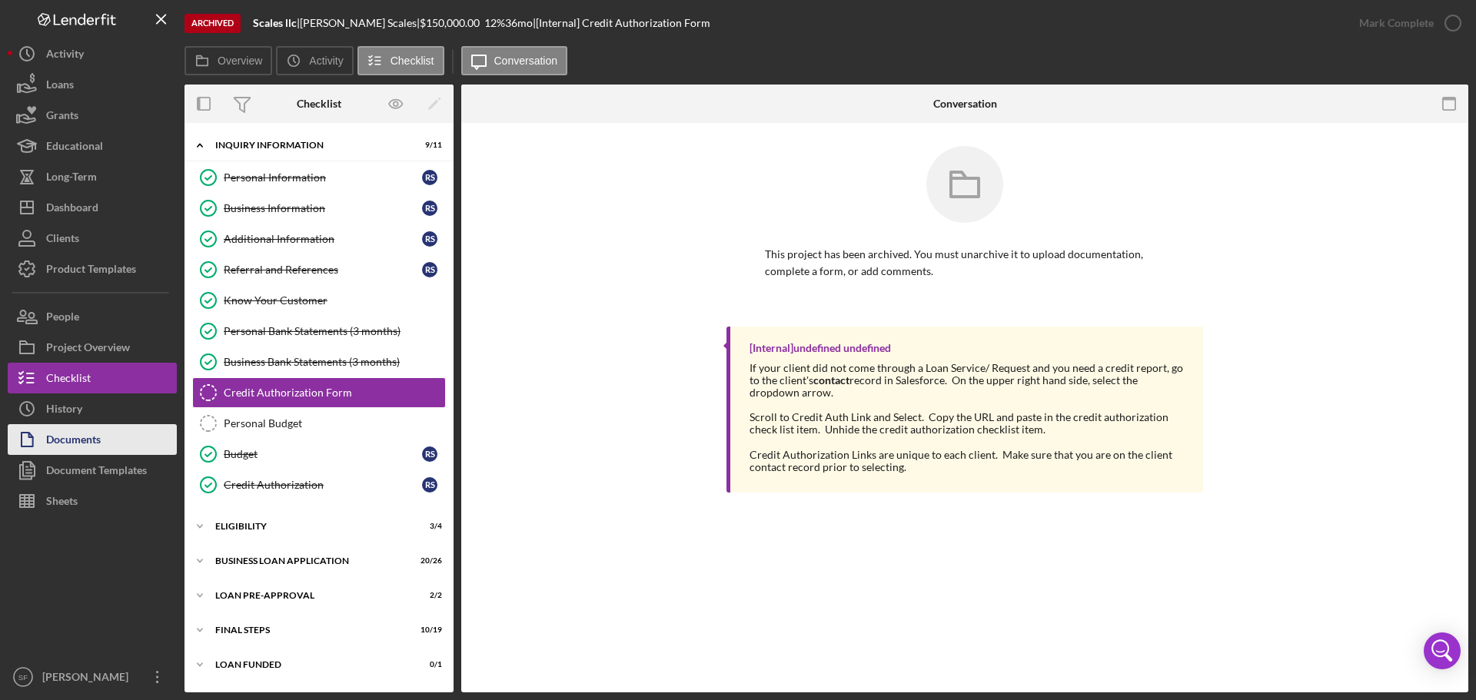
click at [81, 438] on div "Documents" at bounding box center [73, 441] width 55 height 35
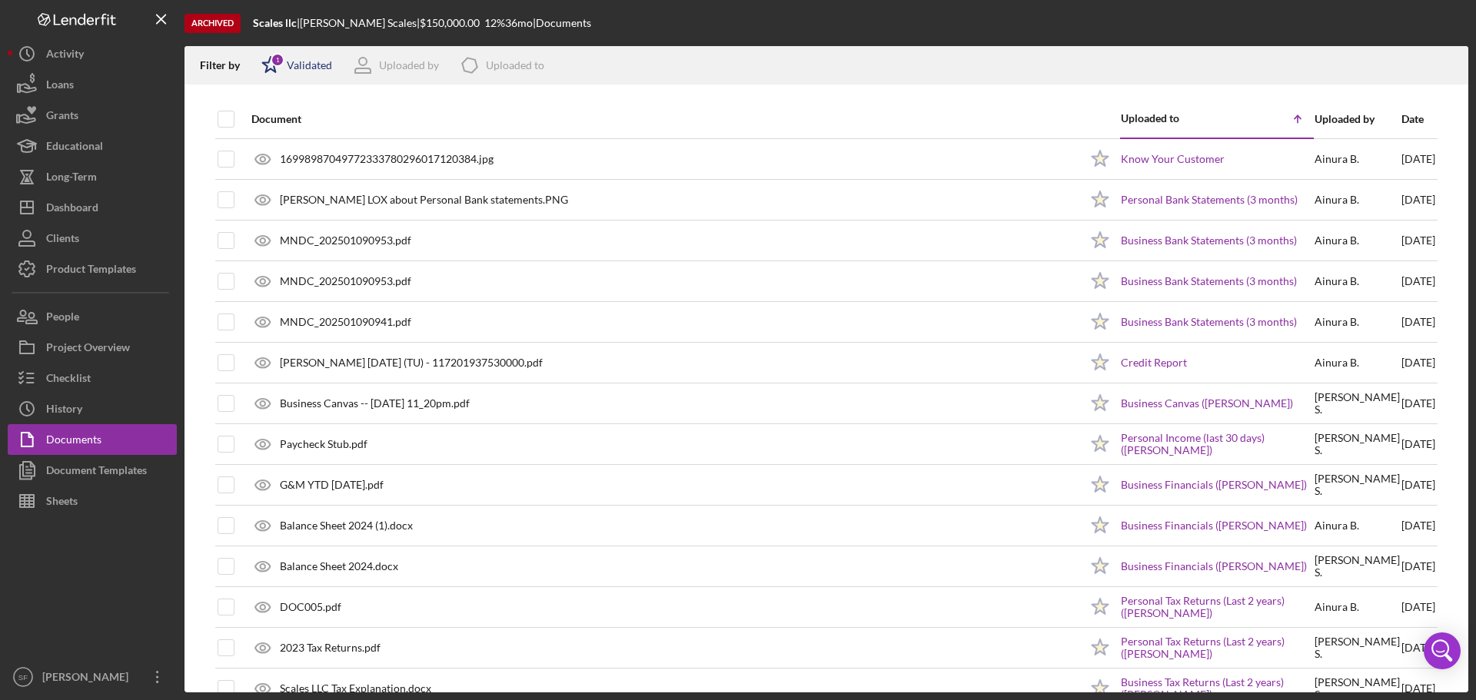
click at [281, 66] on icon "Icon/Star" at bounding box center [270, 65] width 38 height 38
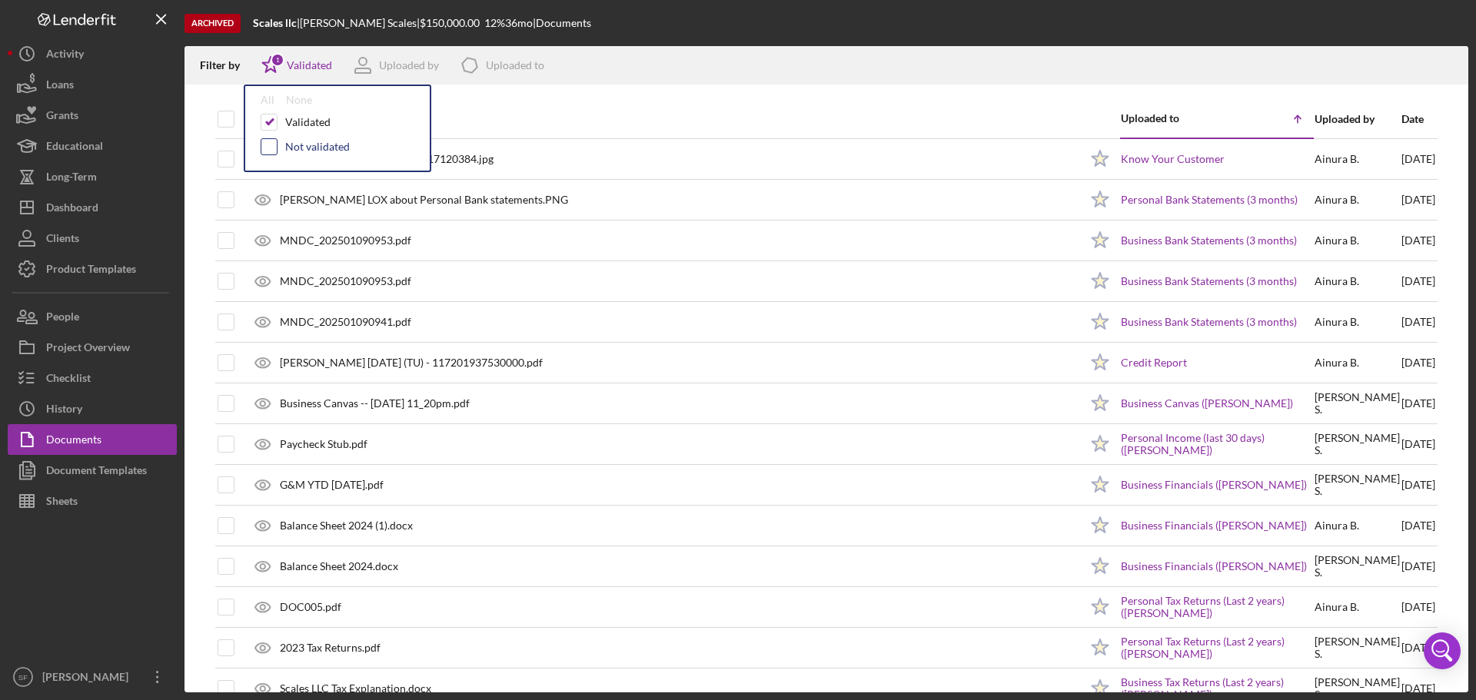
click at [271, 144] on input "checkbox" at bounding box center [268, 146] width 15 height 15
checkbox input "true"
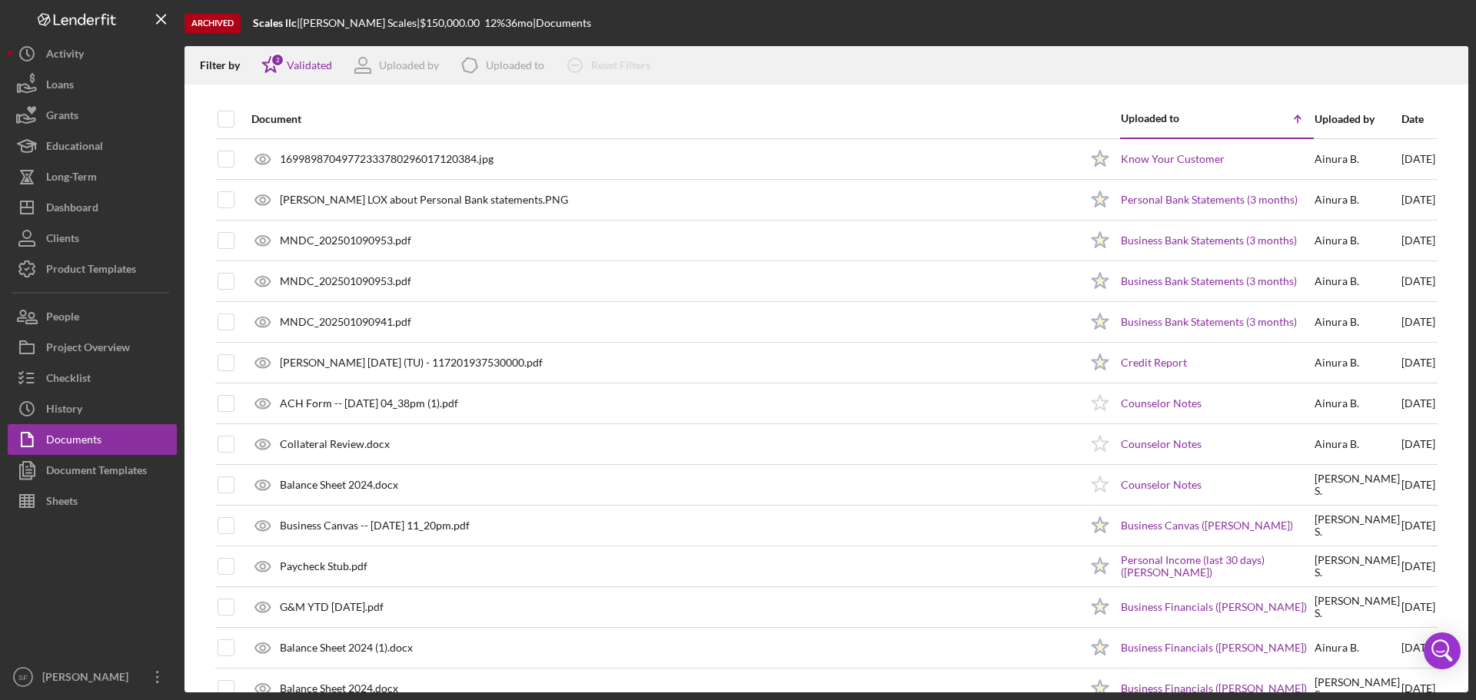
click at [862, 68] on div "Filter by Icon/Star 2 Validated Uploaded by Icon/Product Uploaded to Icon/Clear…" at bounding box center [827, 65] width 1284 height 38
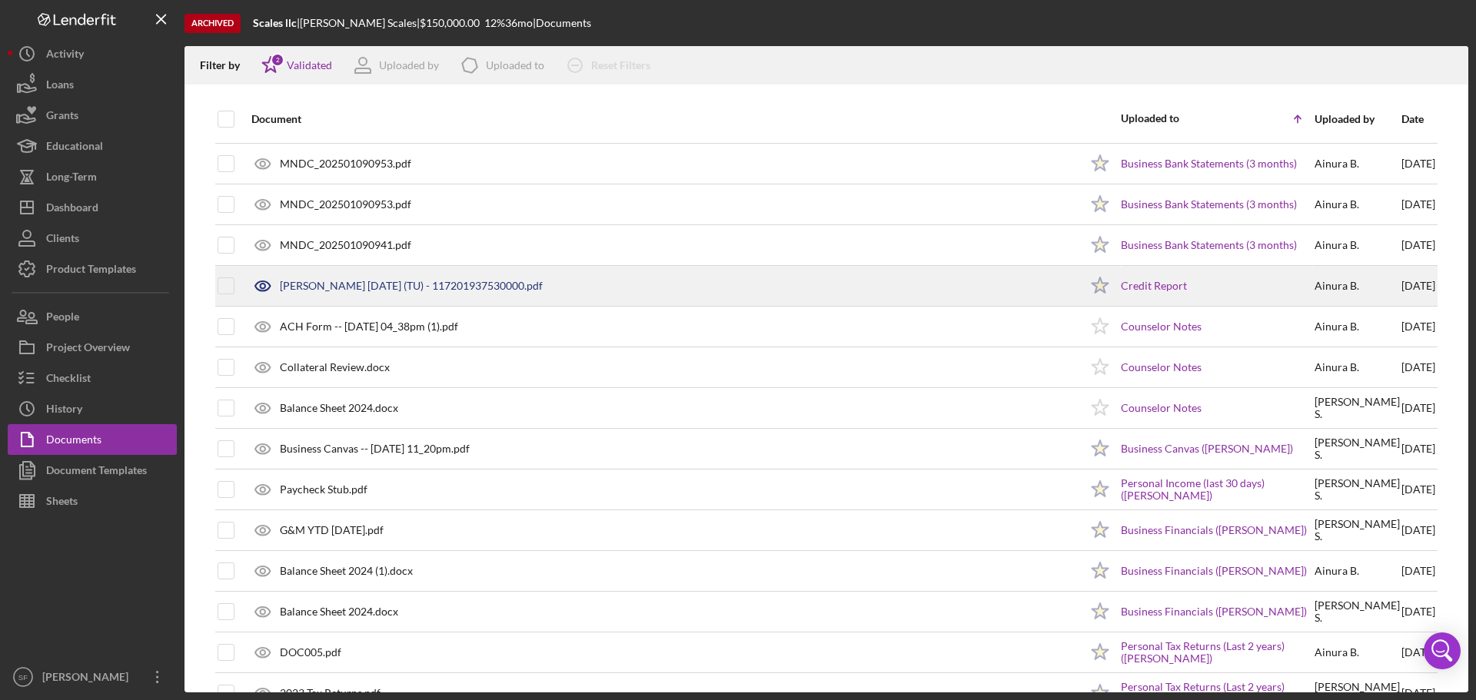
scroll to position [231, 0]
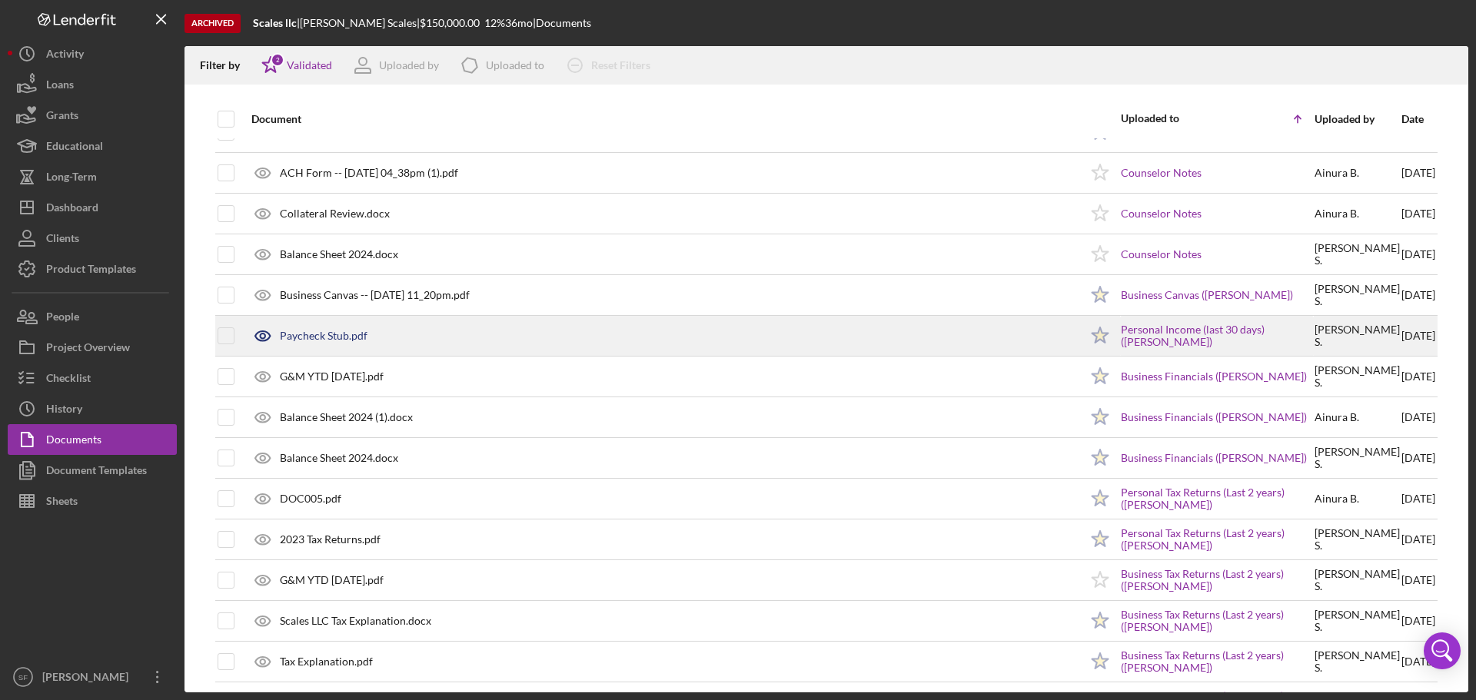
click at [328, 337] on div "Paycheck Stub.pdf" at bounding box center [324, 336] width 88 height 12
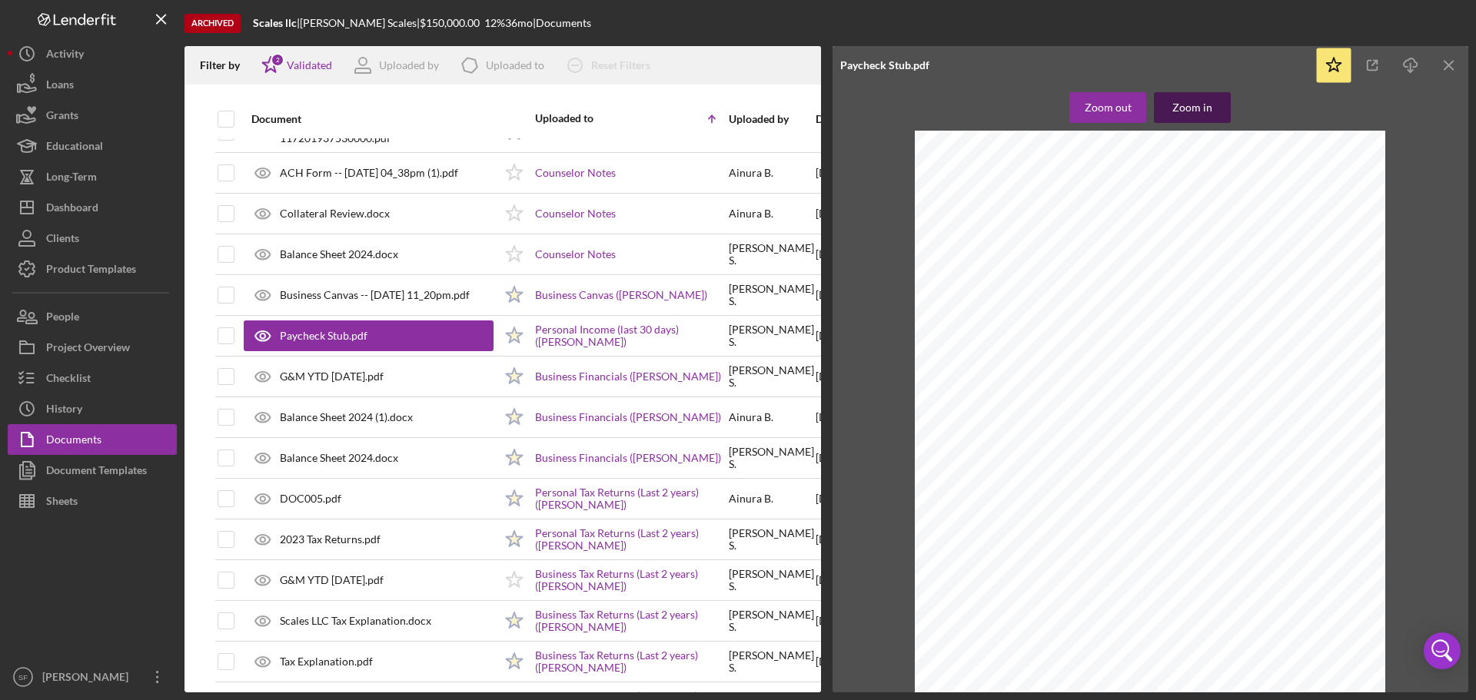
click at [1207, 110] on div "Zoom in" at bounding box center [1193, 107] width 40 height 31
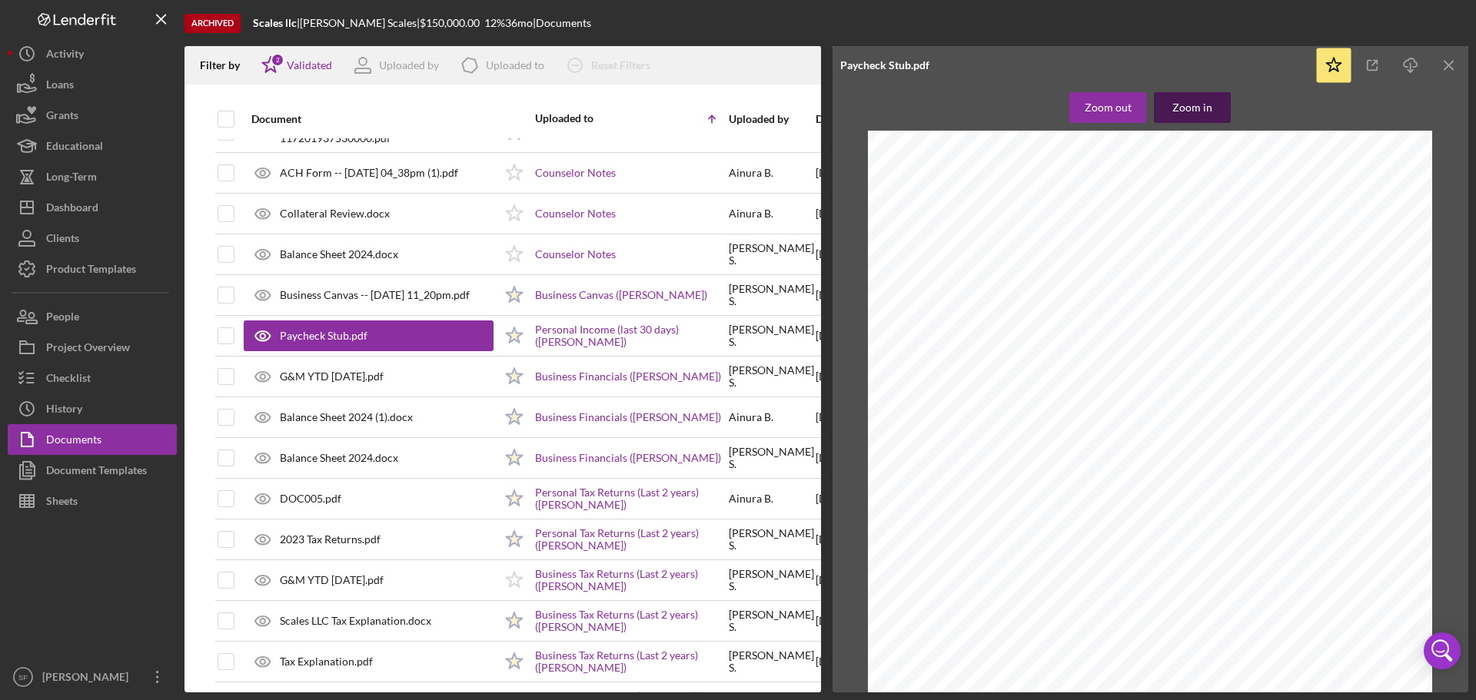
click at [1207, 110] on div "Zoom in" at bounding box center [1193, 107] width 40 height 31
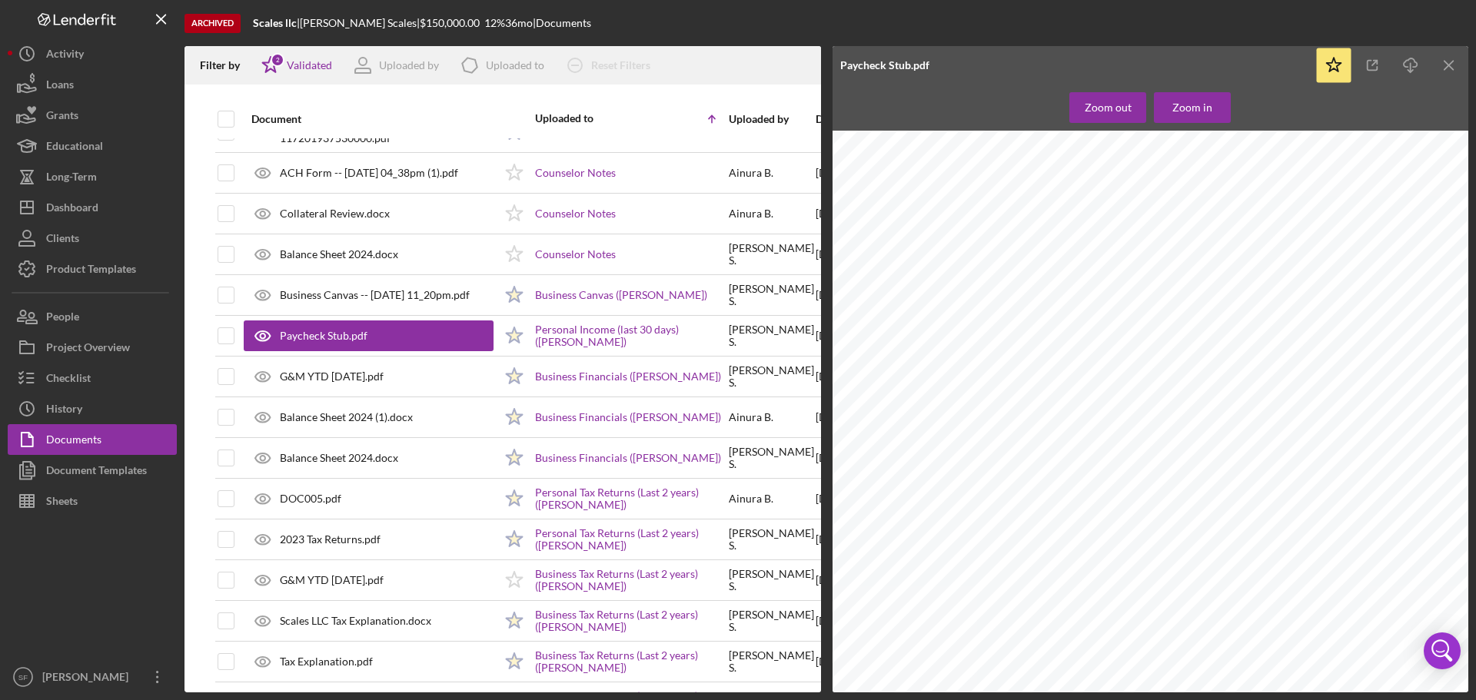
scroll to position [384, 0]
click at [1230, 106] on div "Zoom out Zoom in" at bounding box center [1149, 107] width 161 height 31
click at [1214, 106] on button "Zoom in" at bounding box center [1192, 107] width 77 height 31
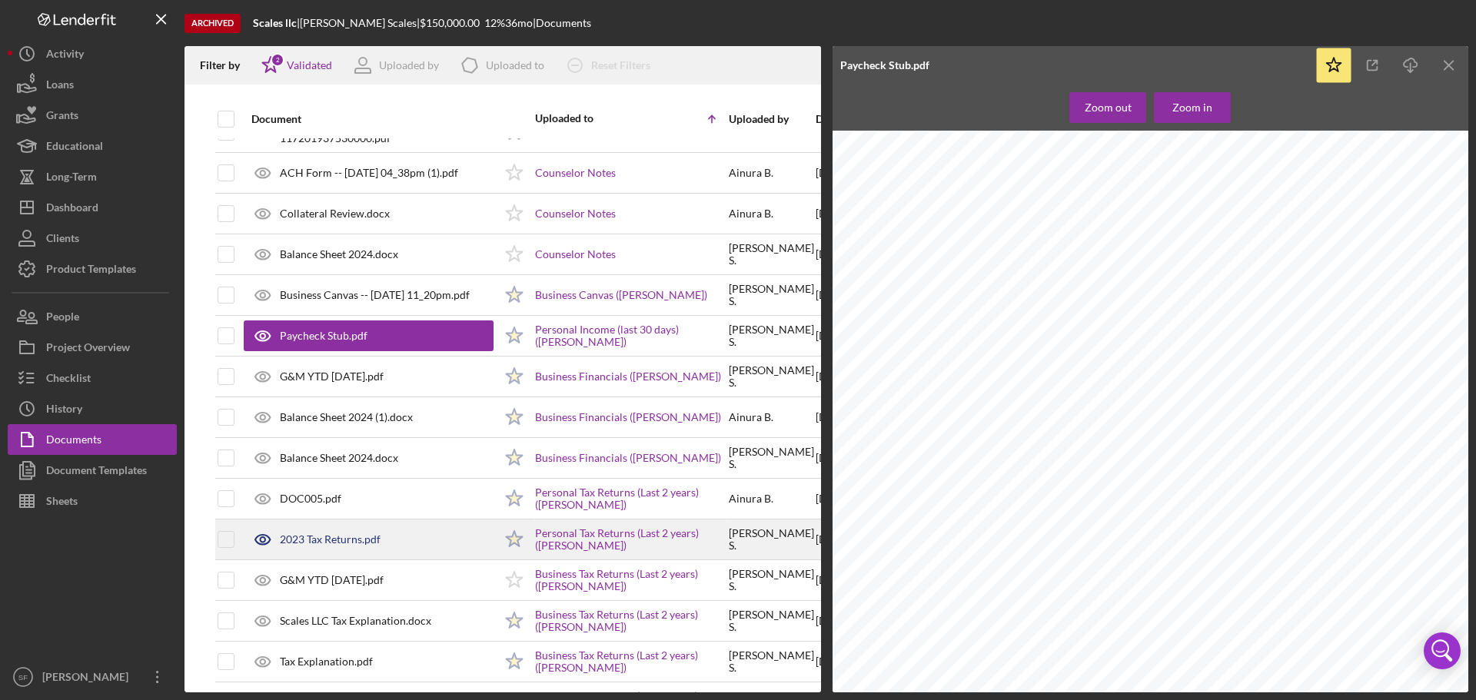
click at [339, 542] on div "2023 Tax Returns.pdf" at bounding box center [330, 540] width 101 height 12
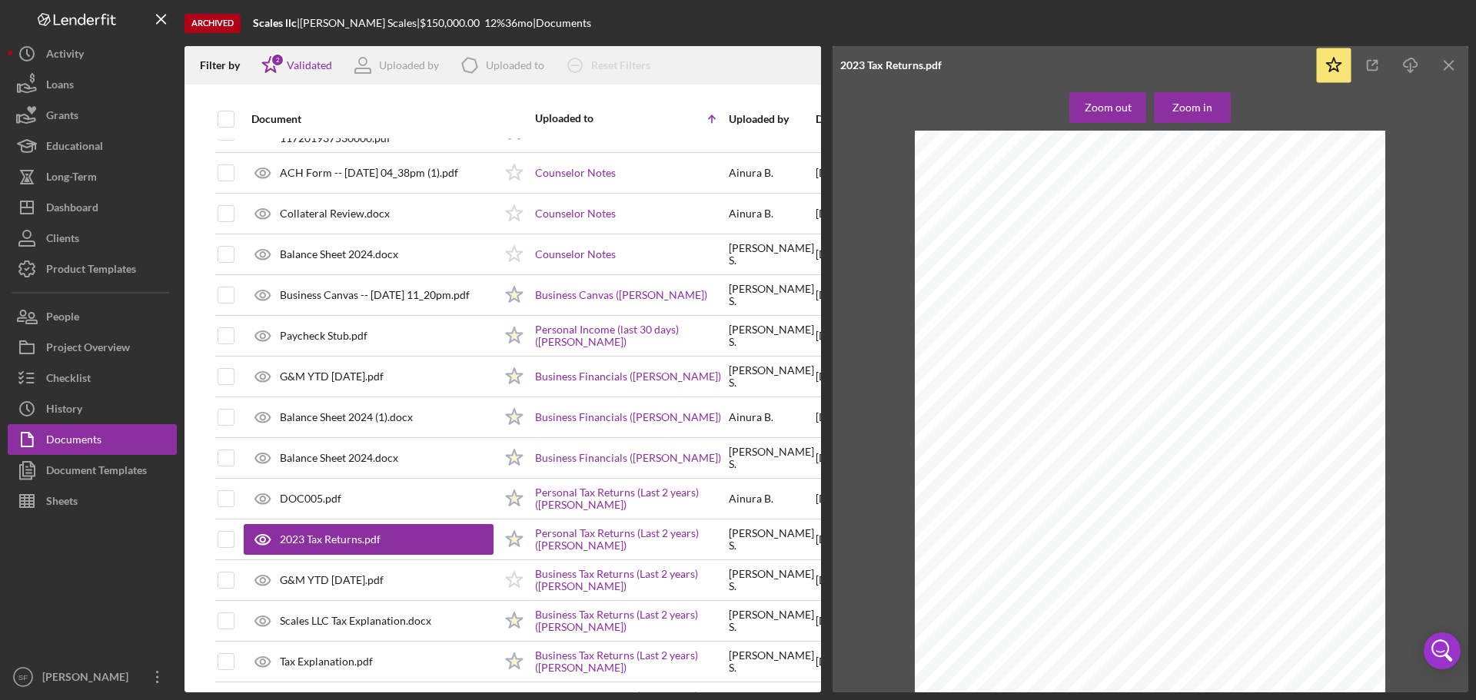
scroll to position [1307, 0]
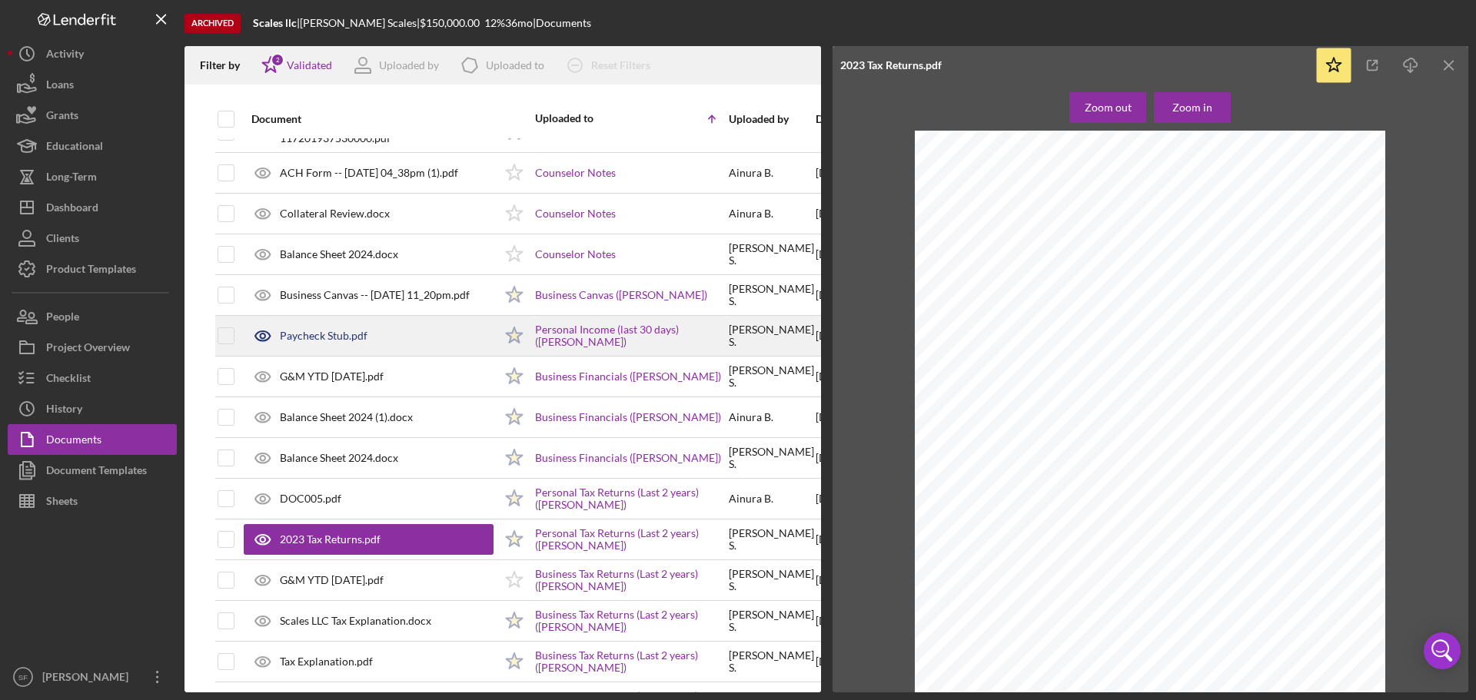
click at [301, 338] on div "Paycheck Stub.pdf" at bounding box center [324, 336] width 88 height 12
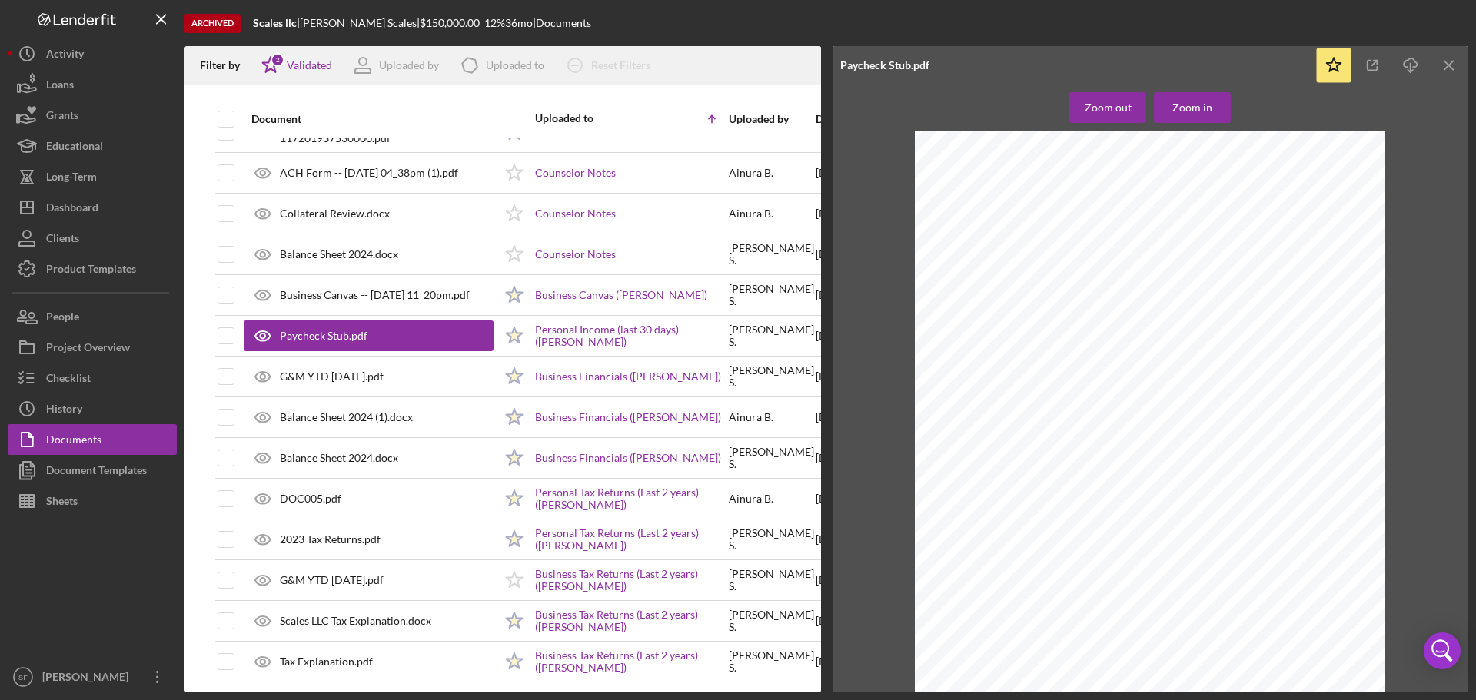
scroll to position [4309, 0]
click at [1192, 107] on div "Zoom in" at bounding box center [1193, 107] width 40 height 31
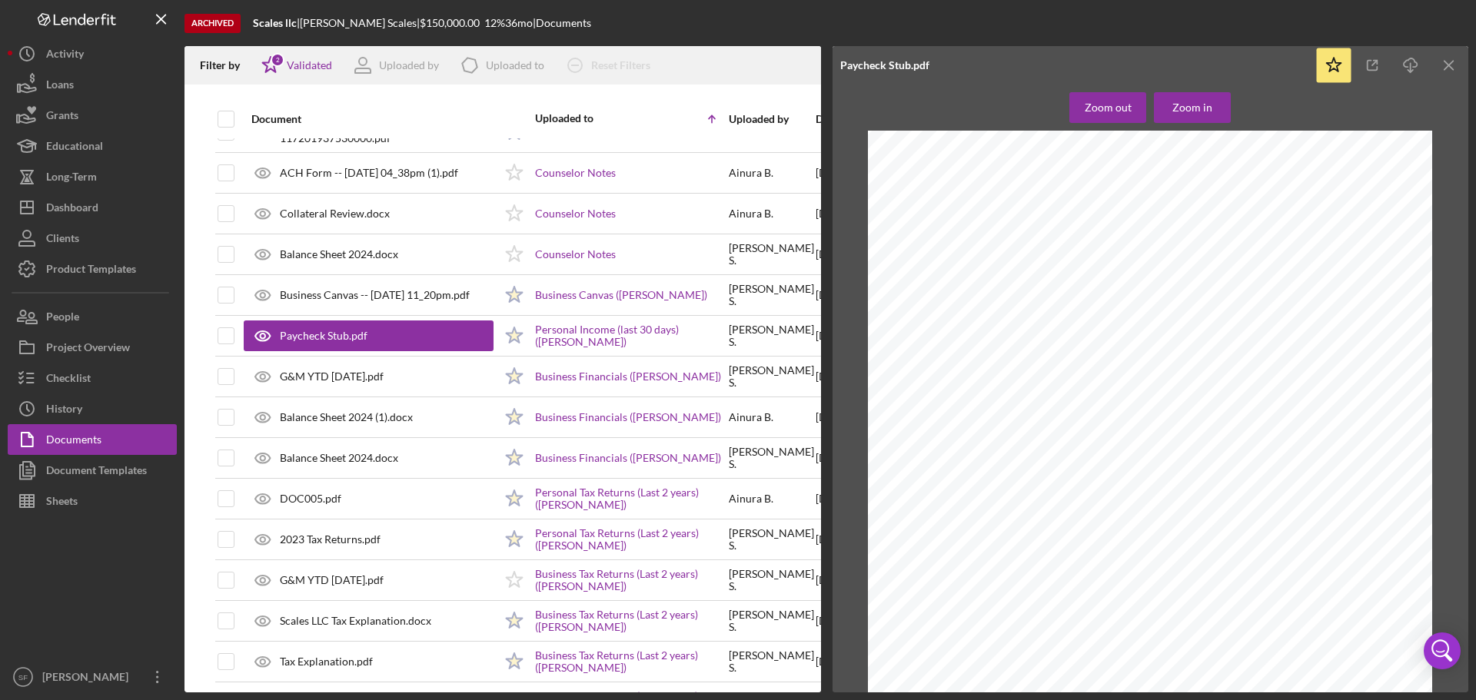
scroll to position [5281, 0]
click at [1193, 108] on div "Zoom in" at bounding box center [1193, 107] width 40 height 31
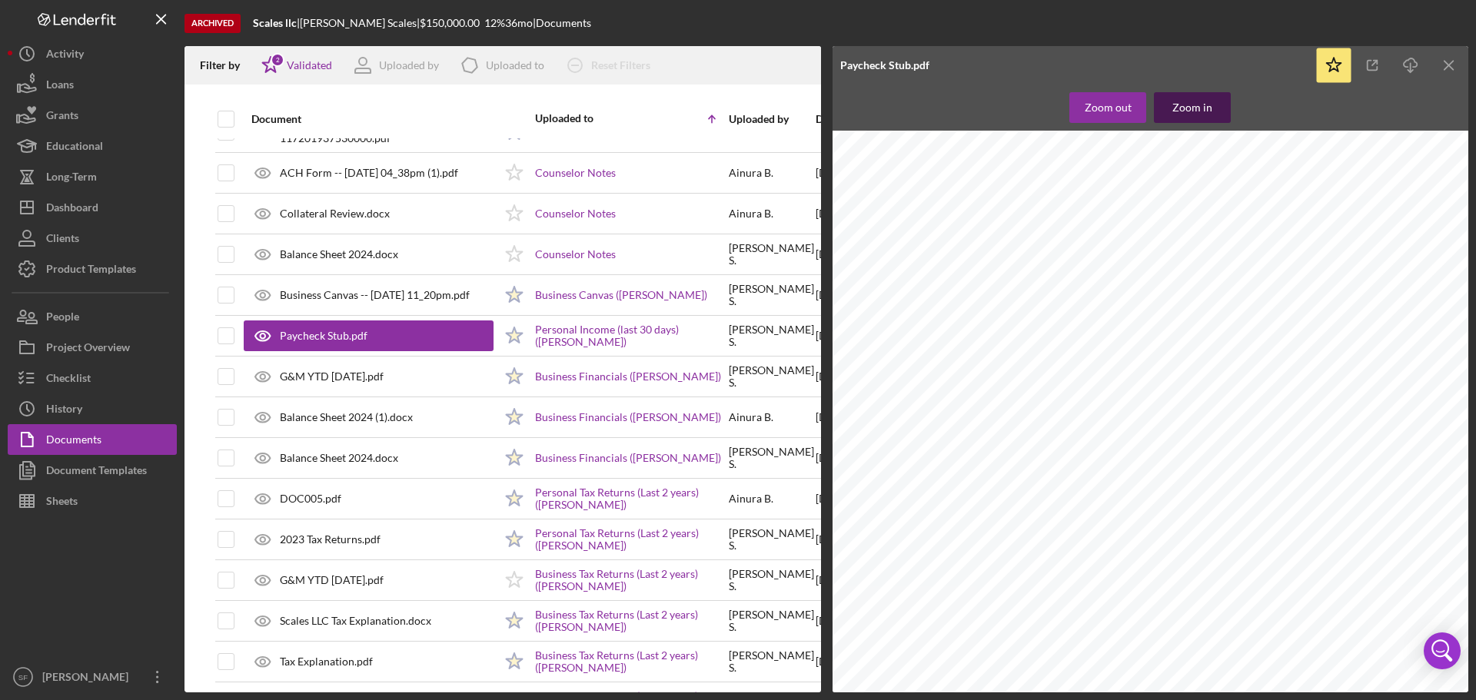
click at [1193, 108] on div "Zoom in" at bounding box center [1193, 107] width 40 height 31
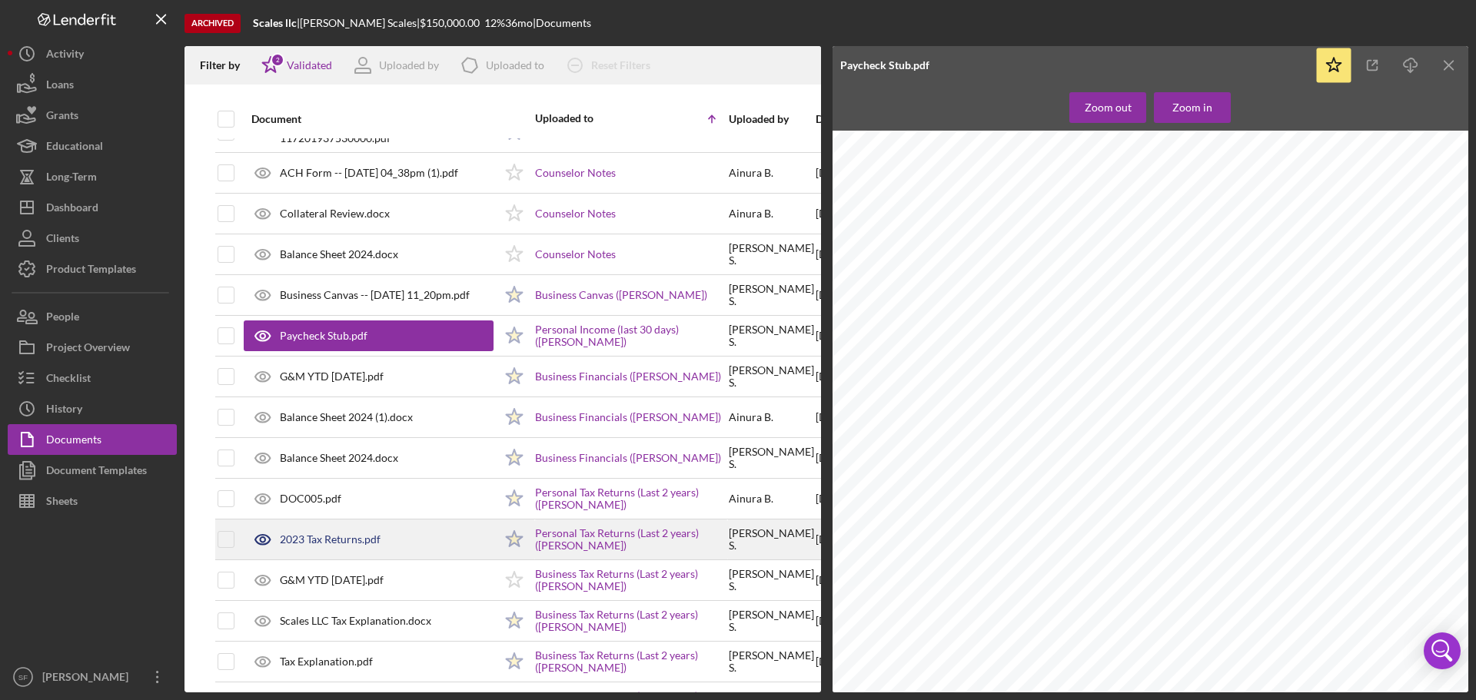
click at [314, 540] on div "2023 Tax Returns.pdf" at bounding box center [330, 540] width 101 height 12
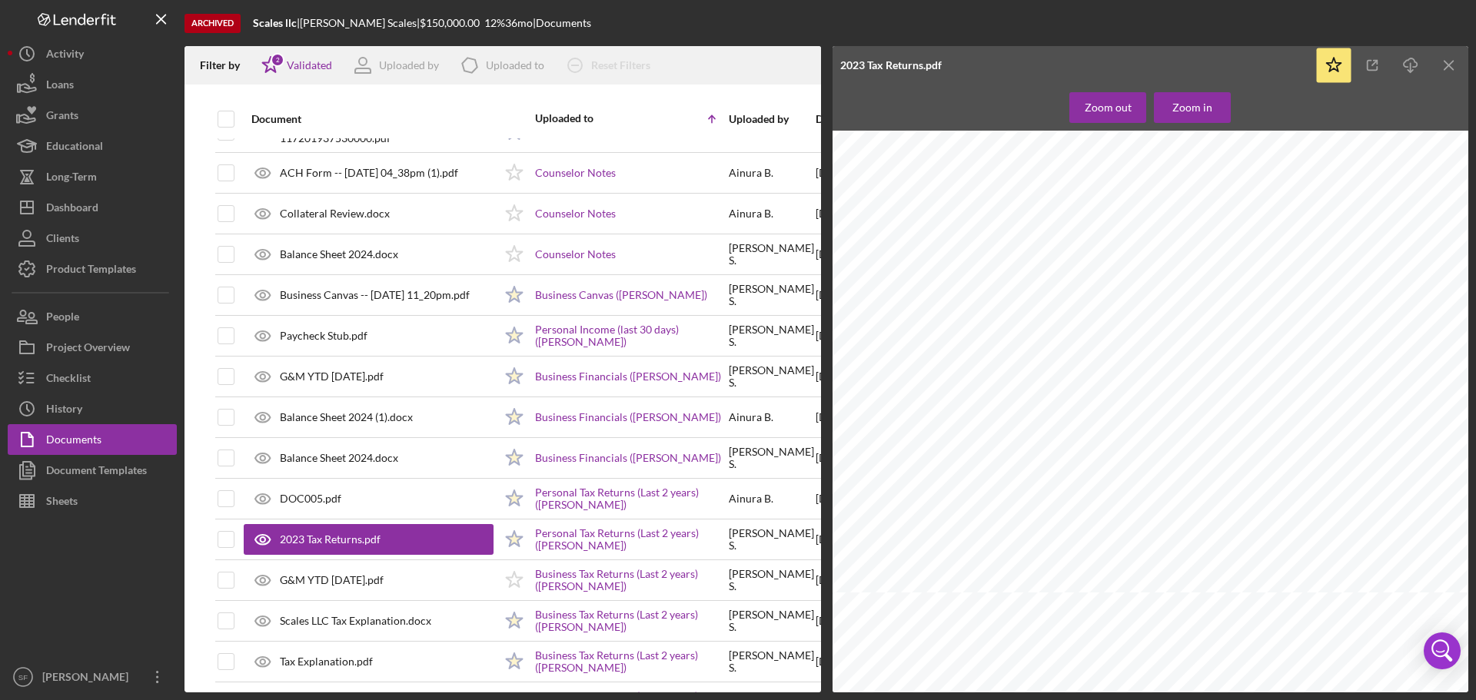
scroll to position [2460, 128]
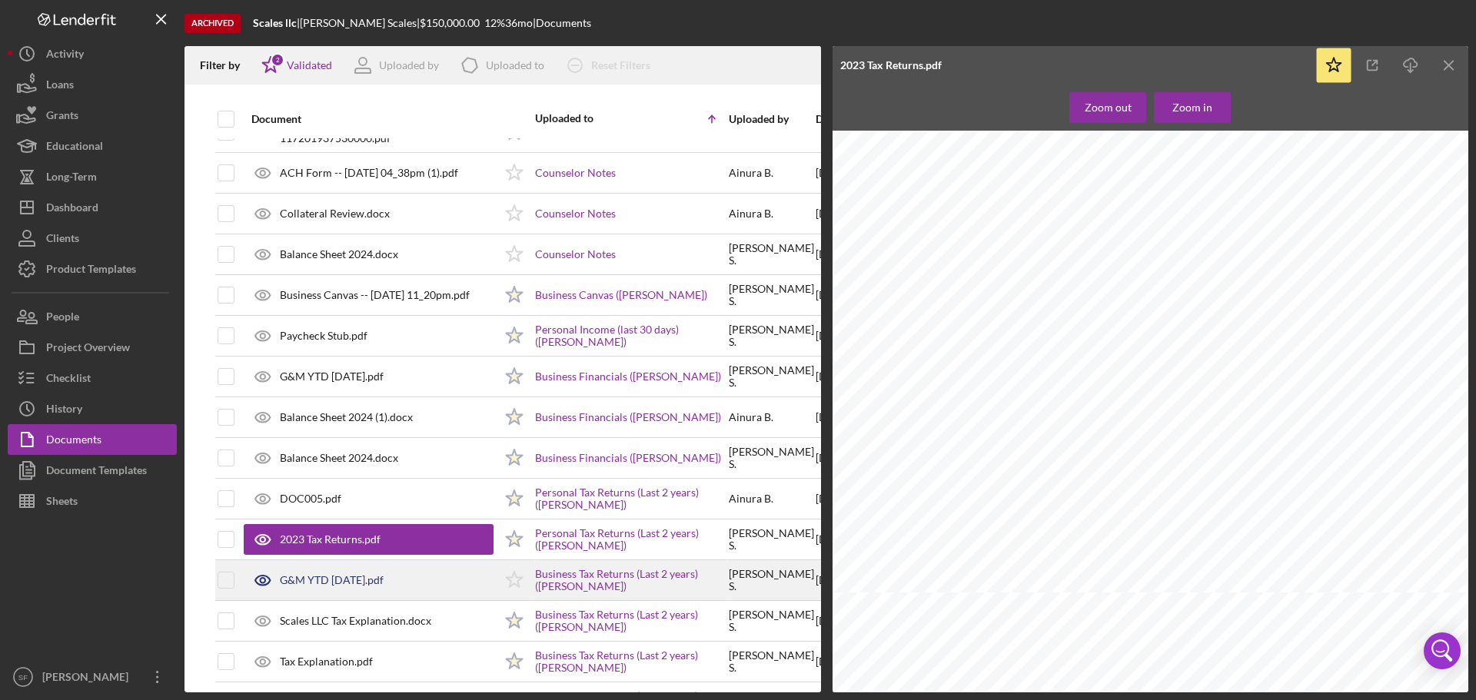
click at [327, 577] on div "G&M YTD 9-30-2024.pdf" at bounding box center [332, 580] width 104 height 12
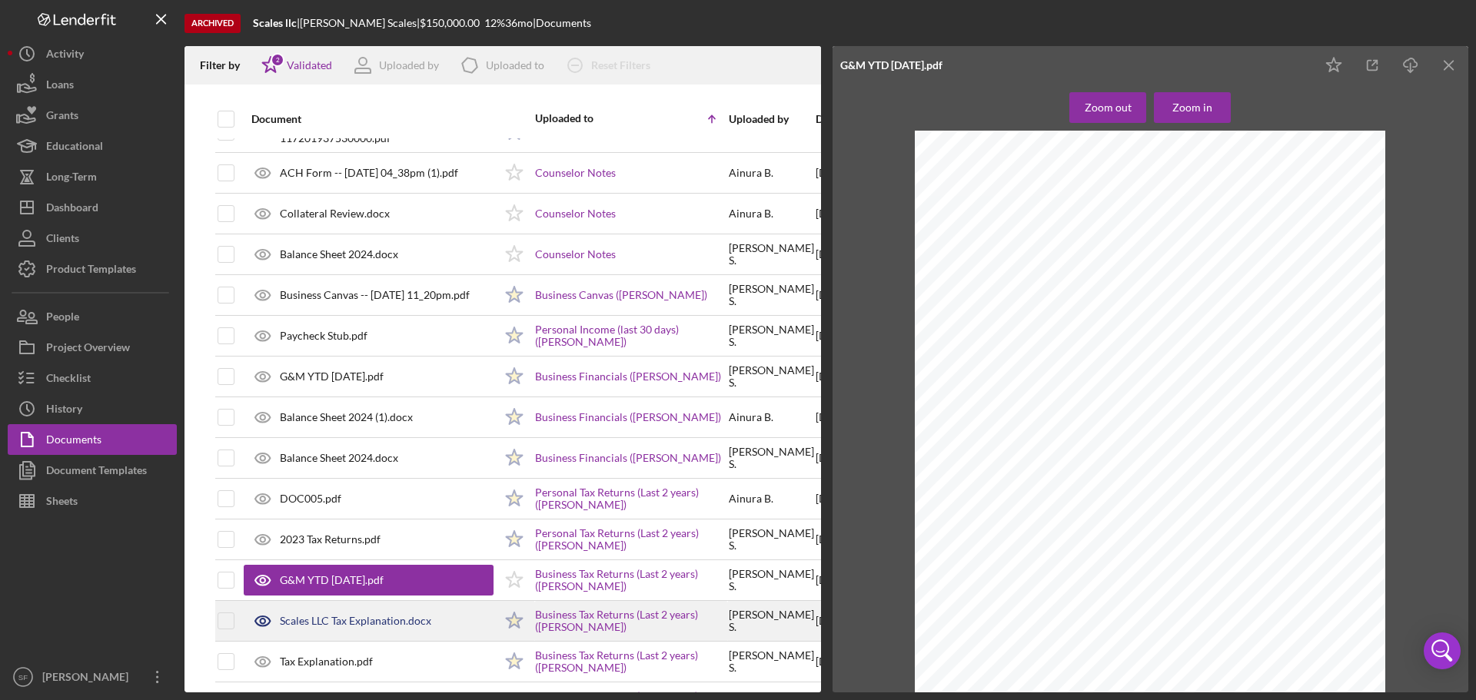
scroll to position [384, 0]
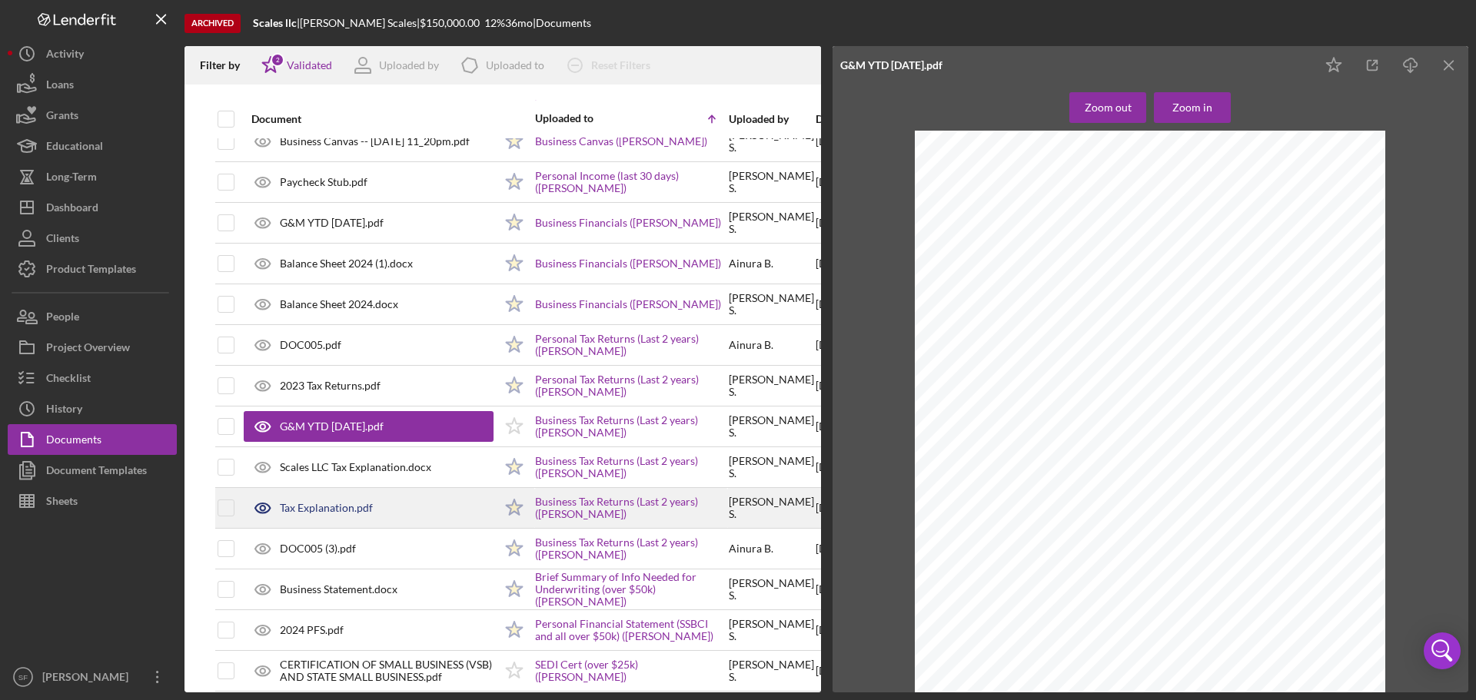
click at [329, 507] on div "Tax Explanation.pdf" at bounding box center [326, 508] width 93 height 12
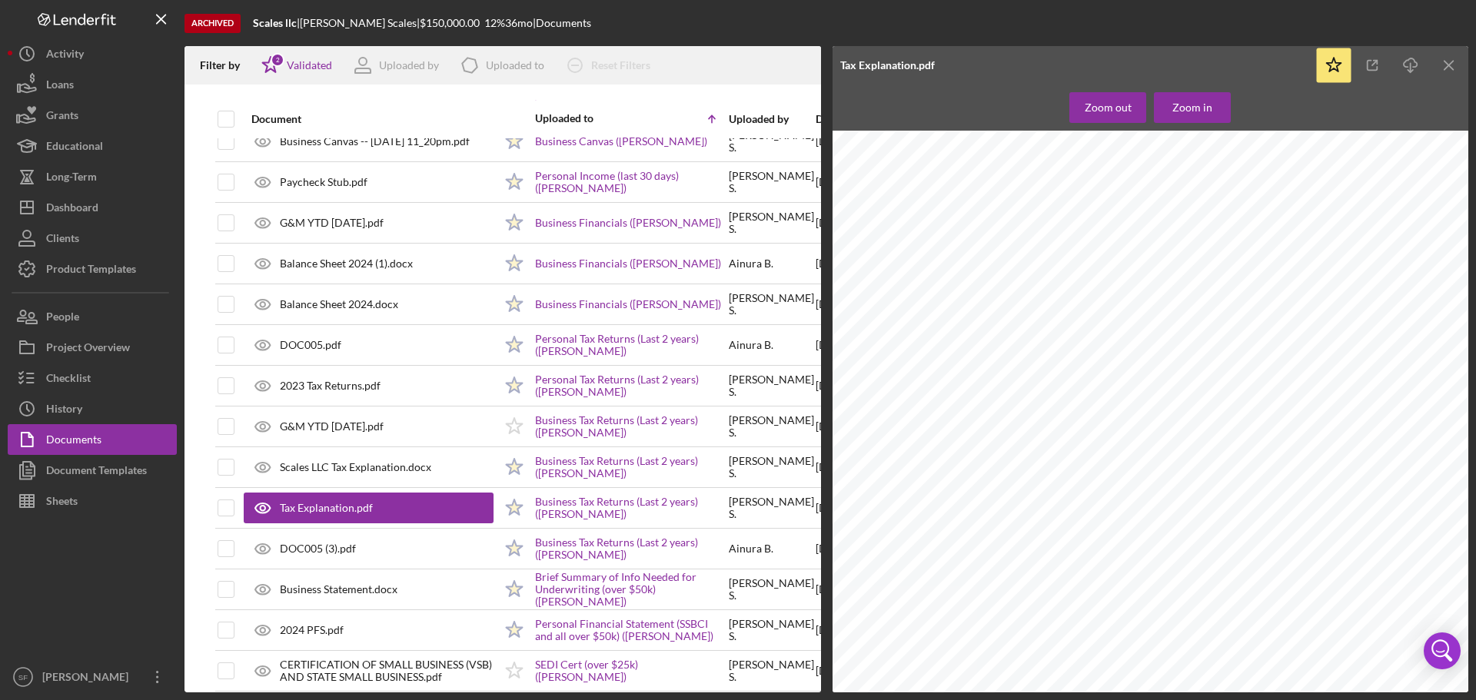
scroll to position [308, 304]
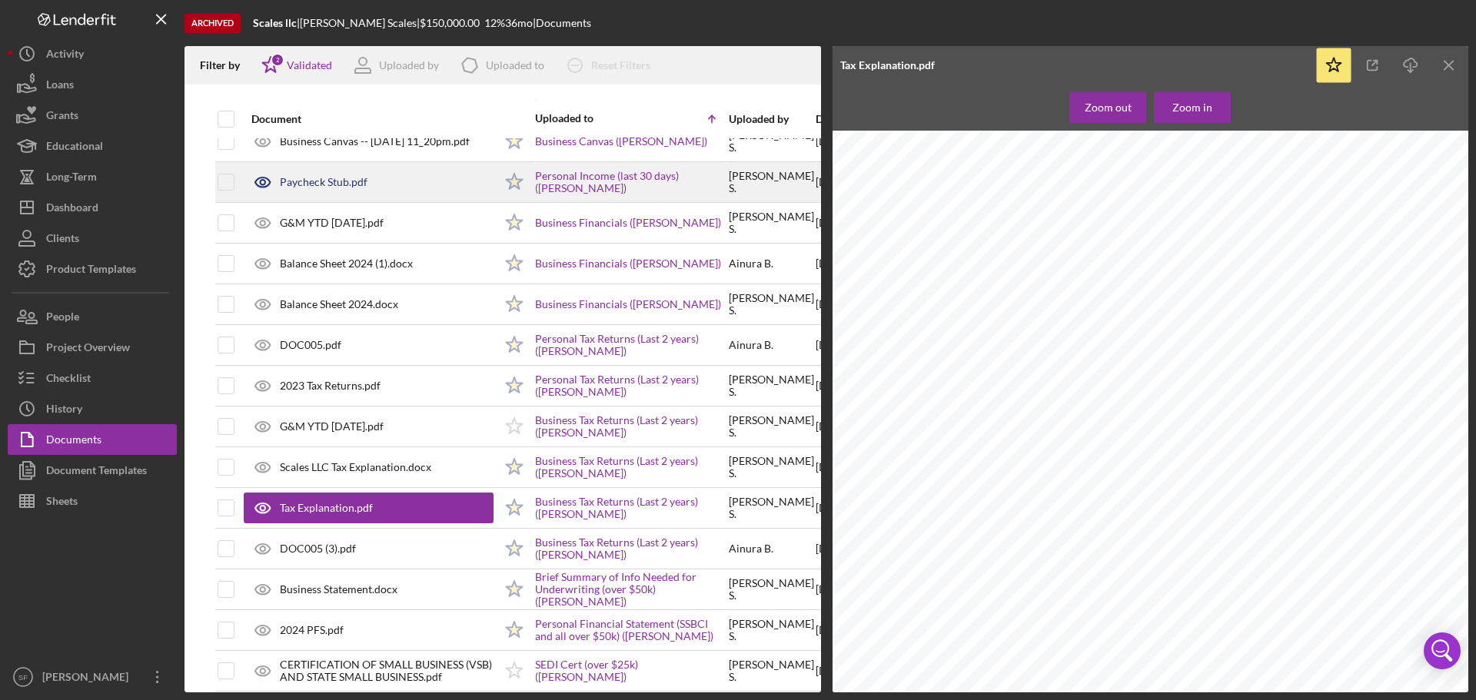
click at [325, 181] on div "Paycheck Stub.pdf" at bounding box center [324, 182] width 88 height 12
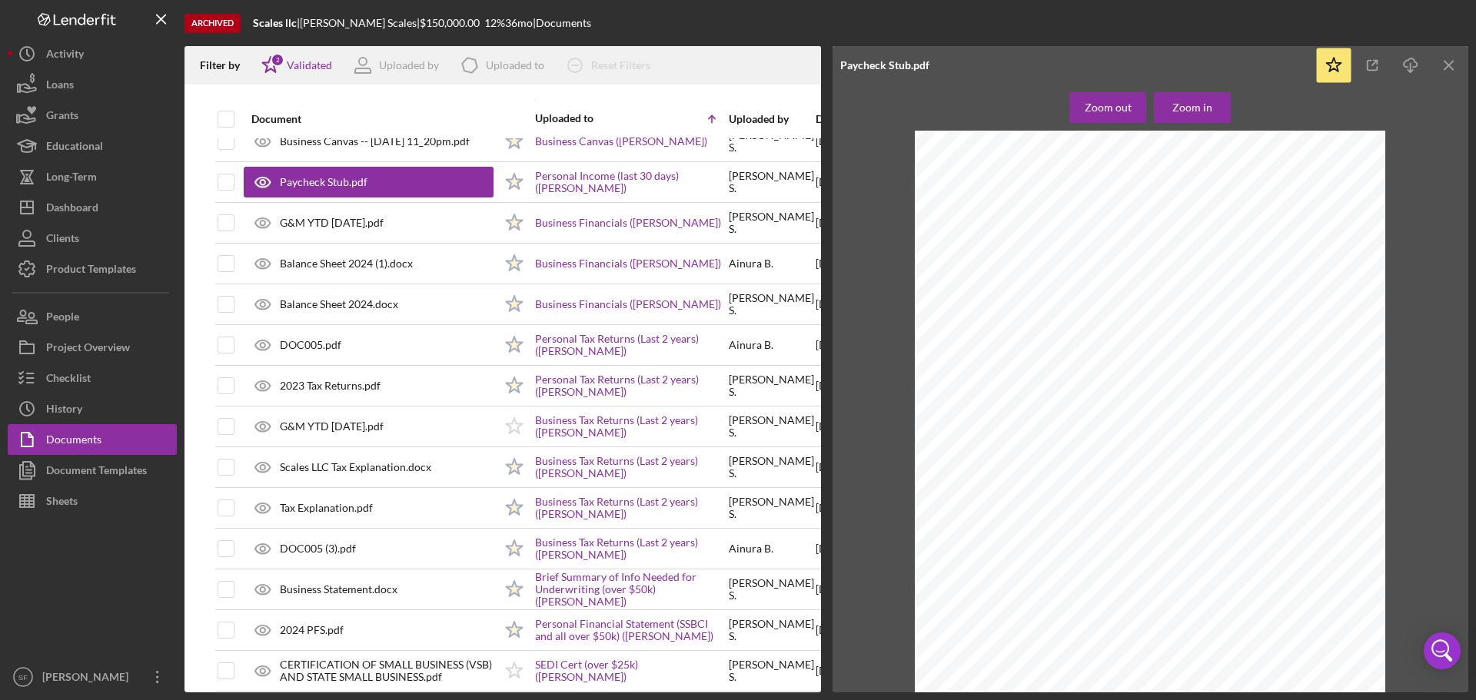
scroll to position [4309, 0]
click at [1183, 111] on div "Zoom in" at bounding box center [1193, 107] width 40 height 31
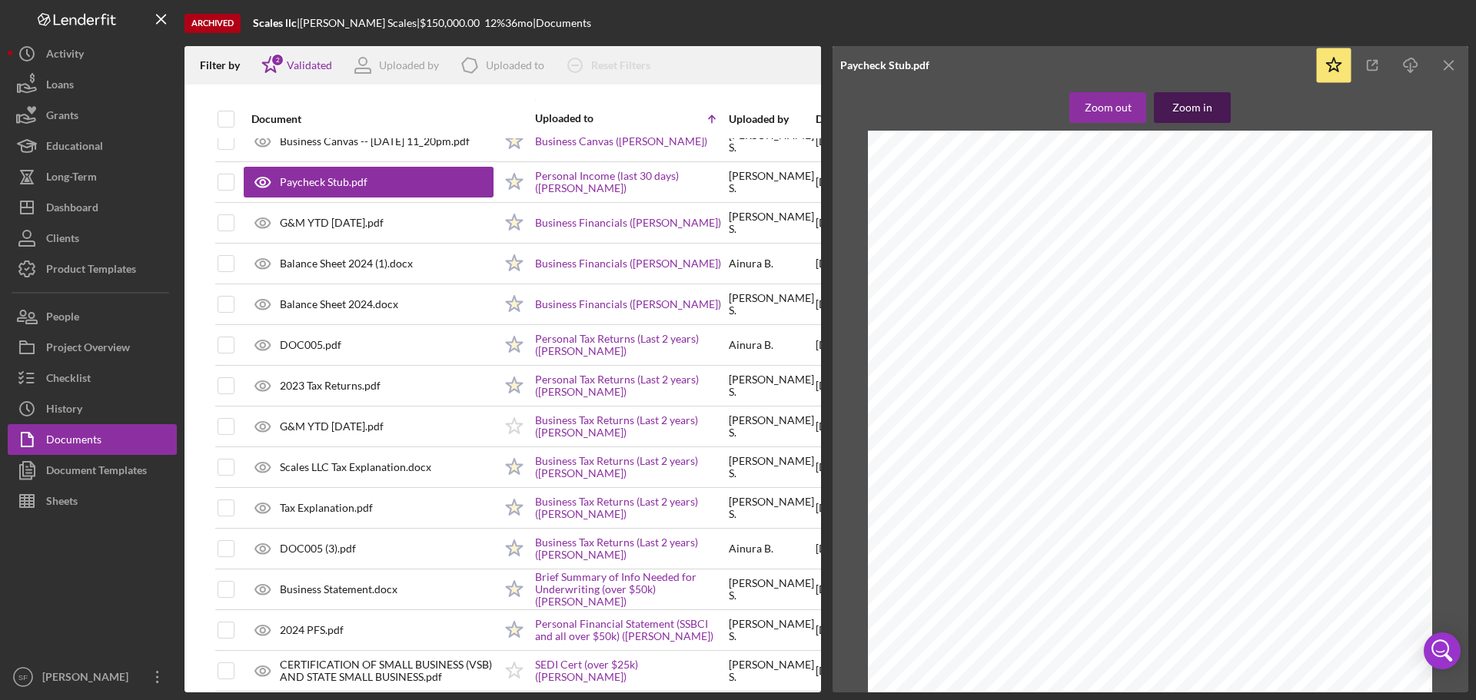
click at [1192, 105] on div "Zoom in" at bounding box center [1193, 107] width 40 height 31
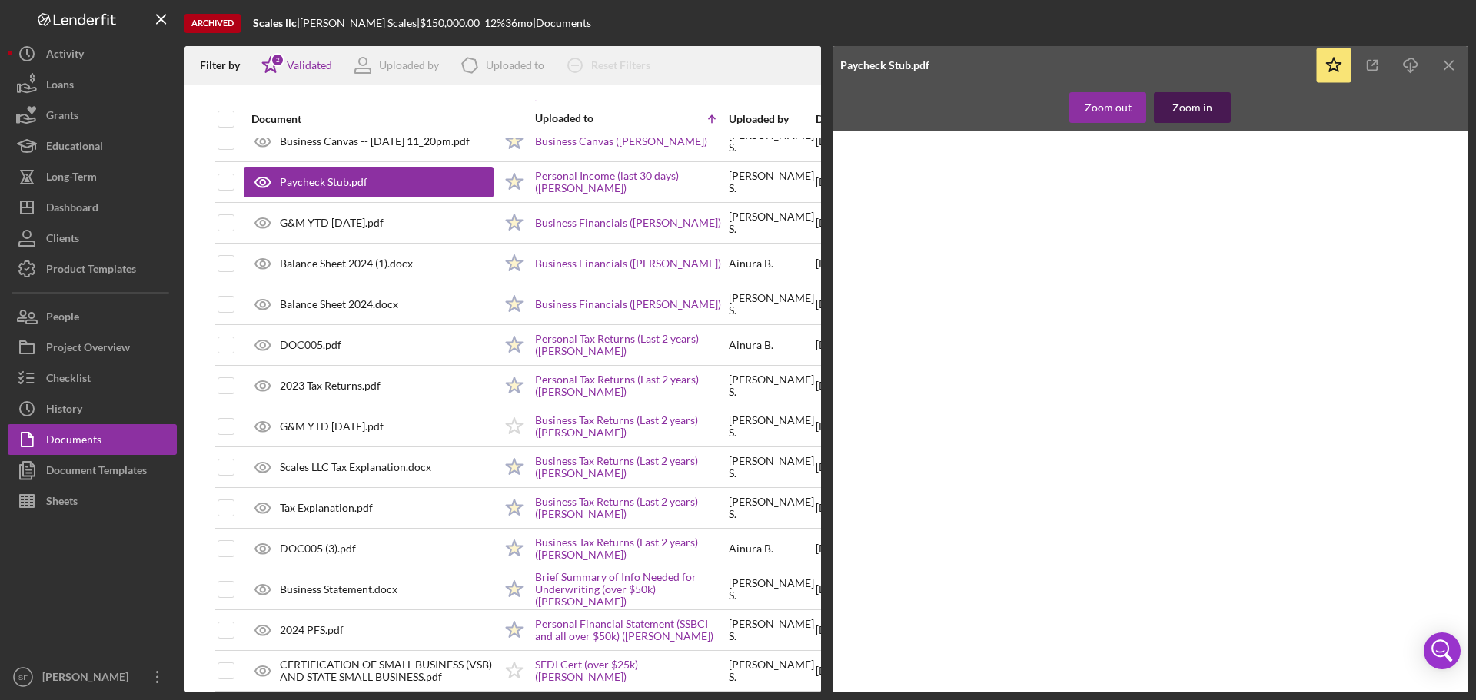
click at [1192, 105] on div "Zoom in" at bounding box center [1193, 107] width 40 height 31
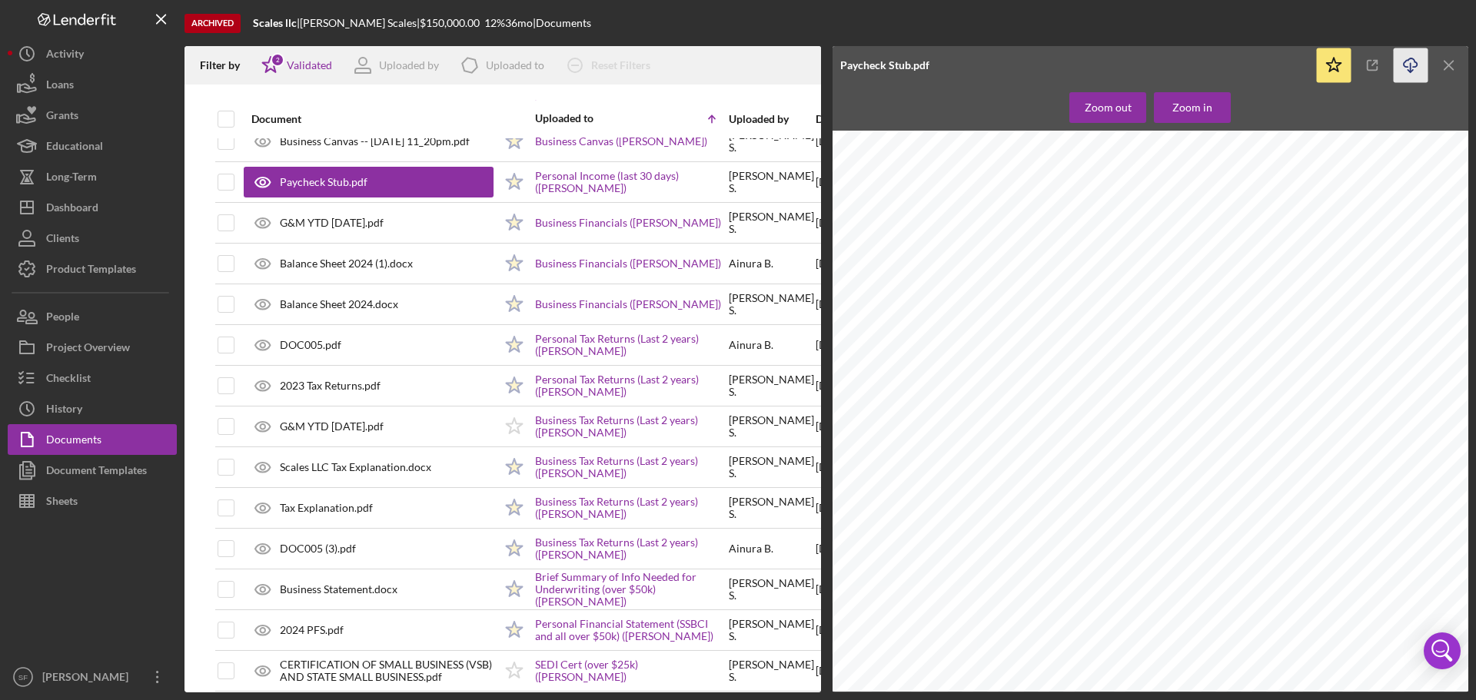
click at [1403, 62] on icon "Icon/Download" at bounding box center [1411, 65] width 35 height 35
click at [121, 211] on button "Icon/Dashboard Dashboard" at bounding box center [92, 207] width 169 height 31
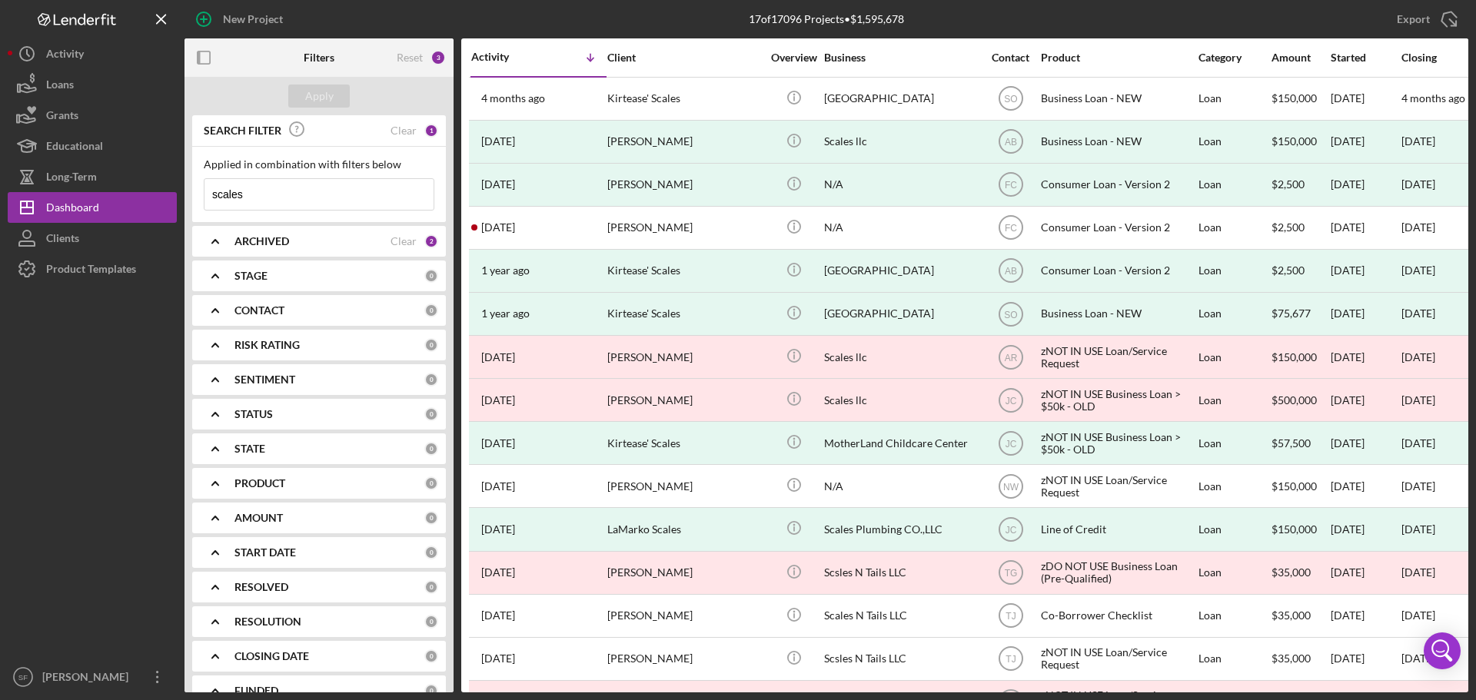
drag, startPoint x: 254, startPoint y: 195, endPoint x: 198, endPoint y: 189, distance: 55.7
click at [198, 189] on div "Applied in combination with filters below scales Icon/Menu Close" at bounding box center [319, 184] width 254 height 75
type input "lemons"
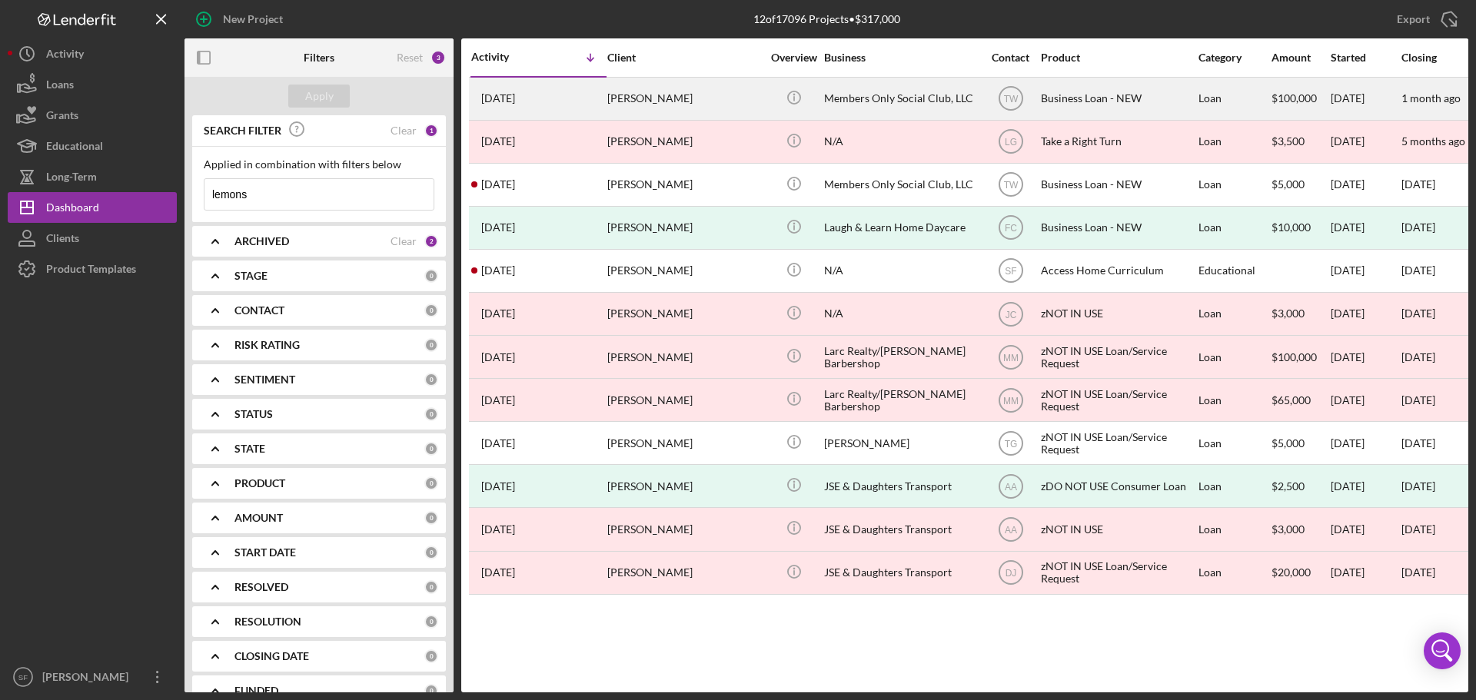
click at [555, 102] on div "3 months ago Anthony Lemons" at bounding box center [538, 98] width 135 height 41
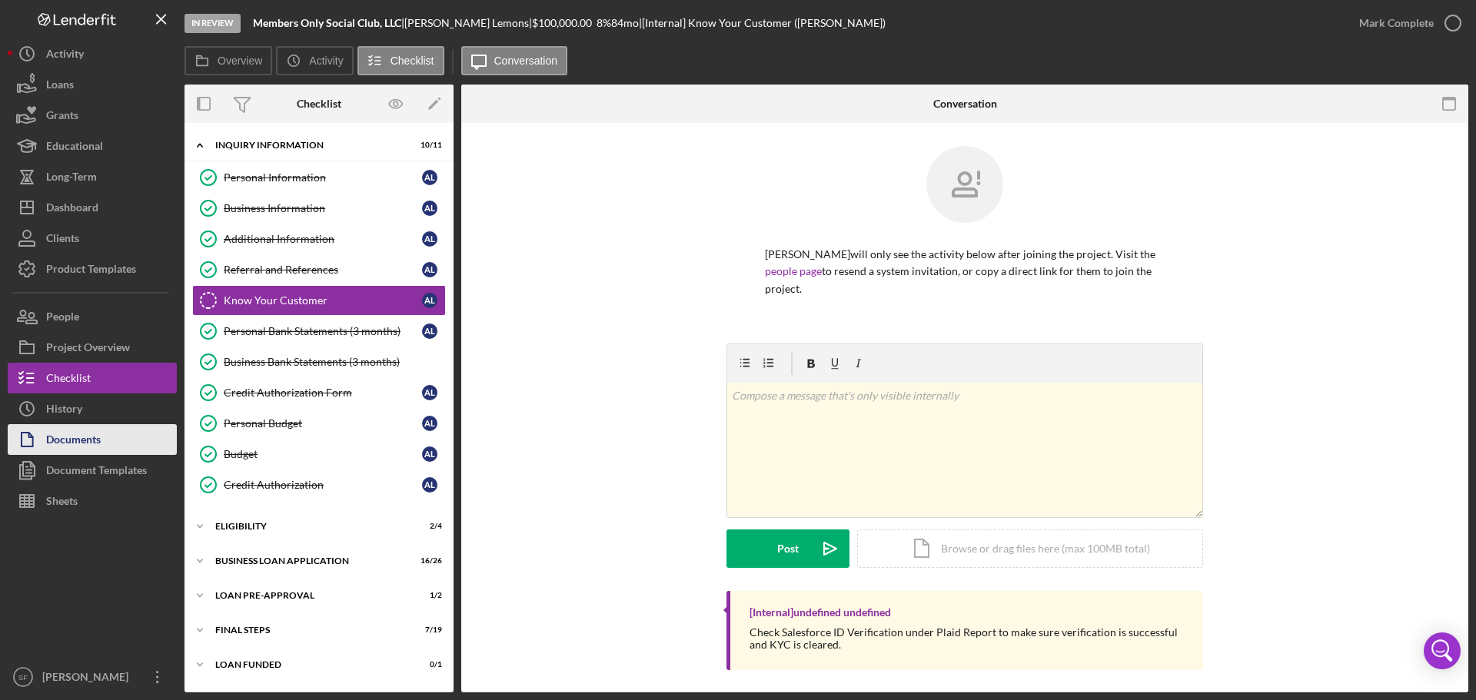
click at [93, 443] on div "Documents" at bounding box center [73, 441] width 55 height 35
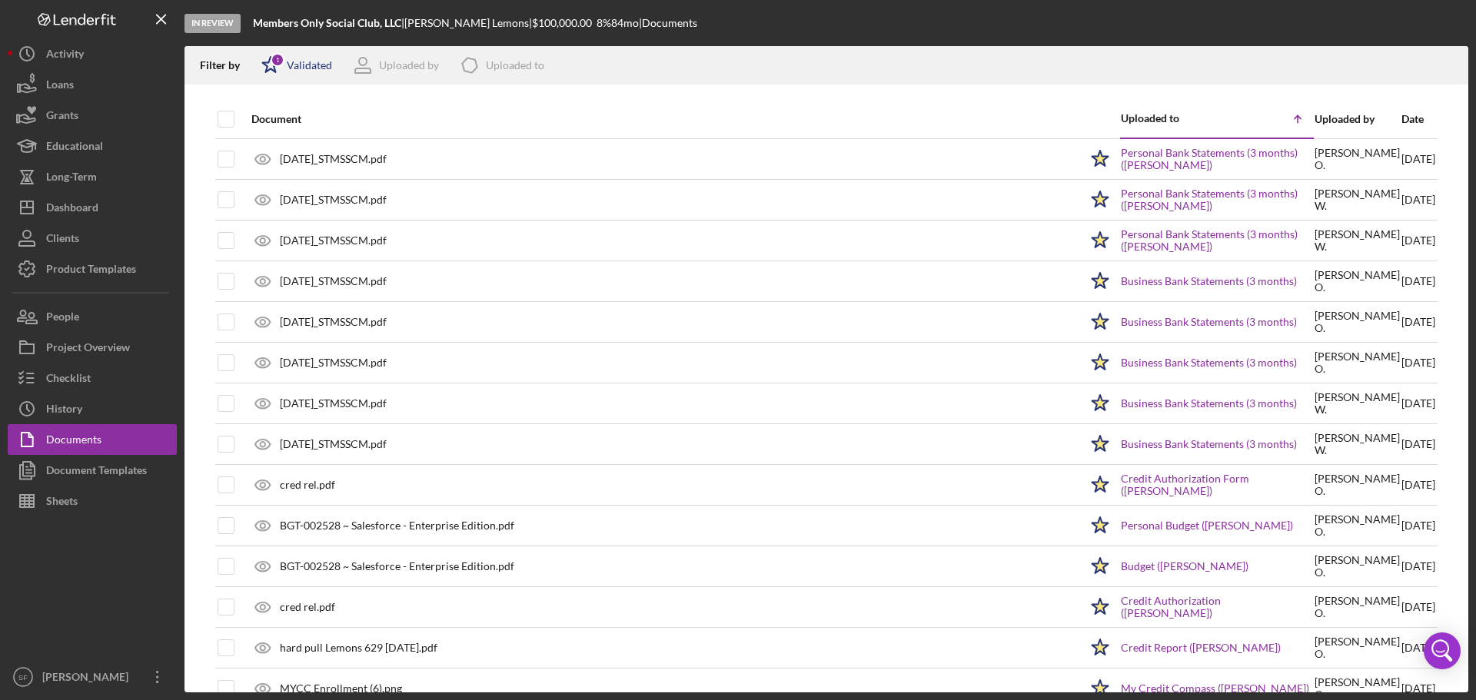
click at [264, 70] on icon "Icon/Star" at bounding box center [270, 65] width 38 height 38
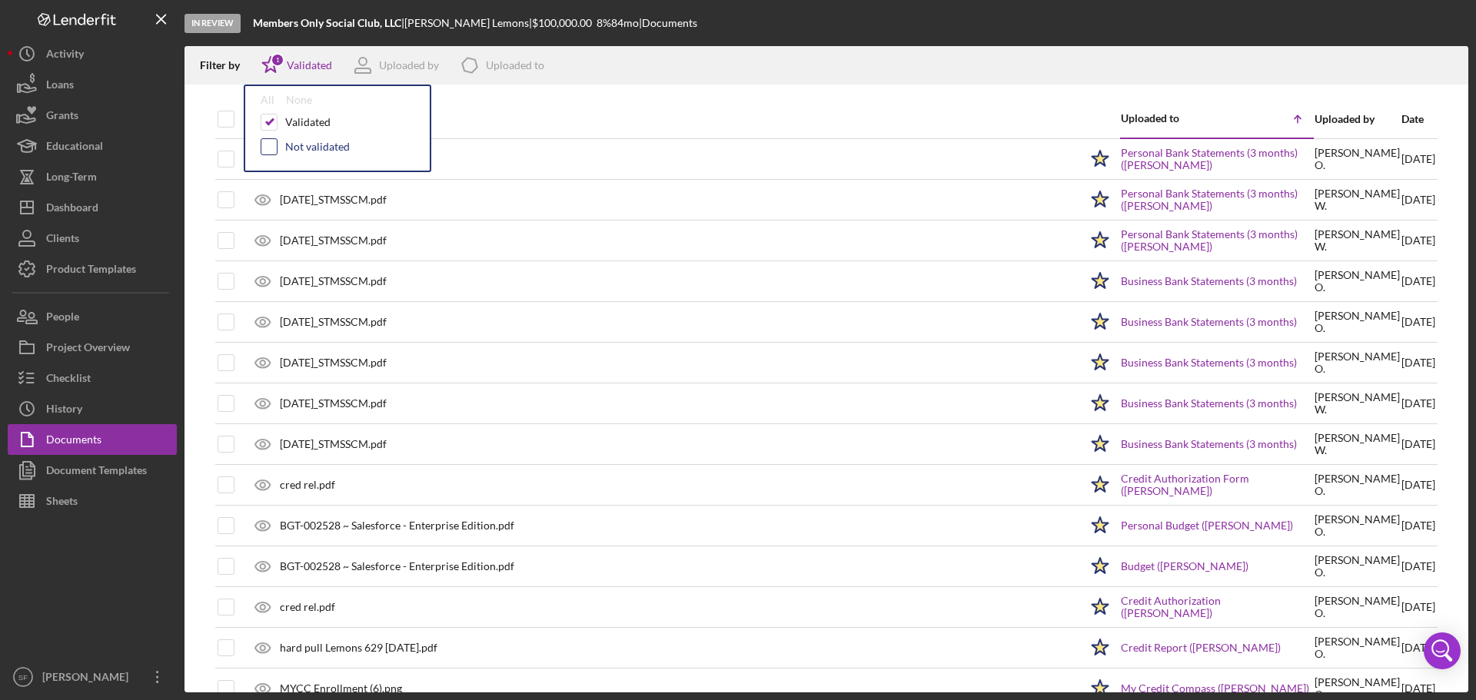
click at [264, 142] on input "checkbox" at bounding box center [268, 146] width 15 height 15
checkbox input "true"
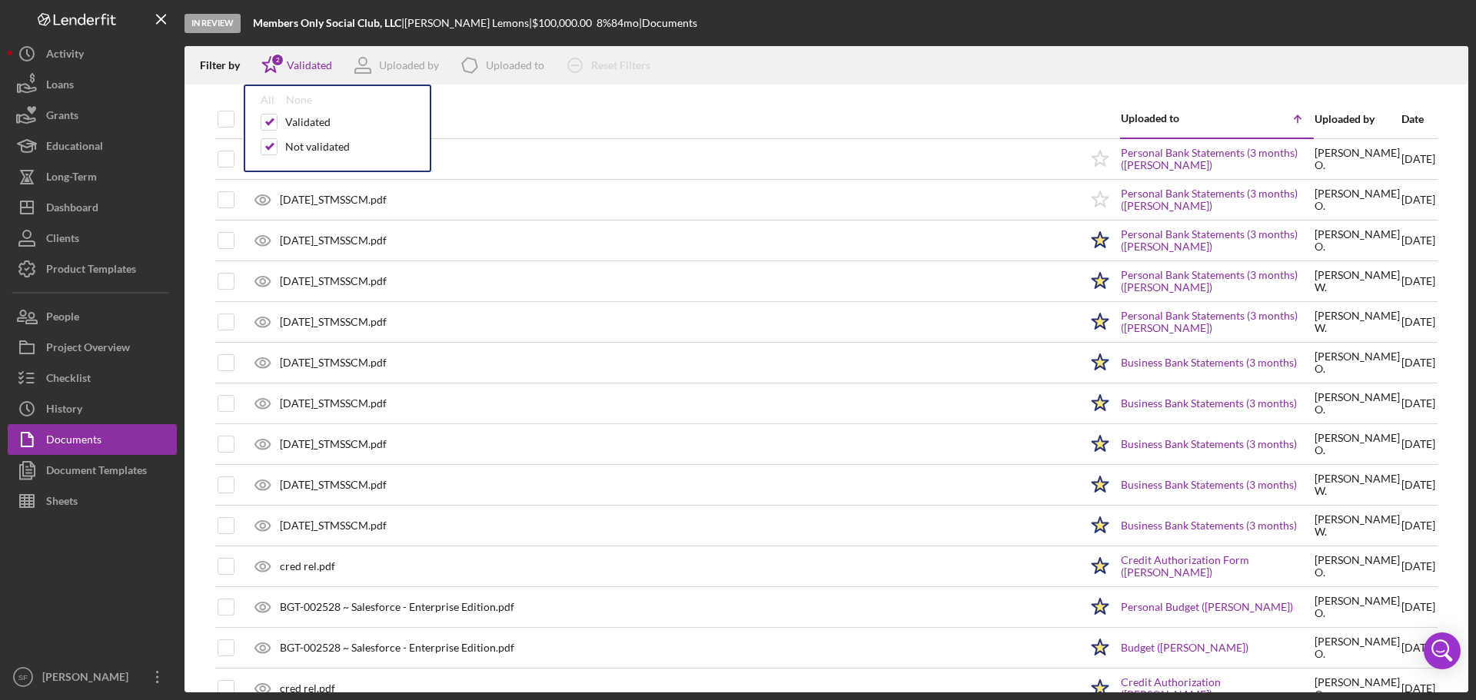
click at [936, 51] on div "Filter by Icon/Star 2 Validated All None Validated Not validated Uploaded by Ic…" at bounding box center [827, 65] width 1284 height 38
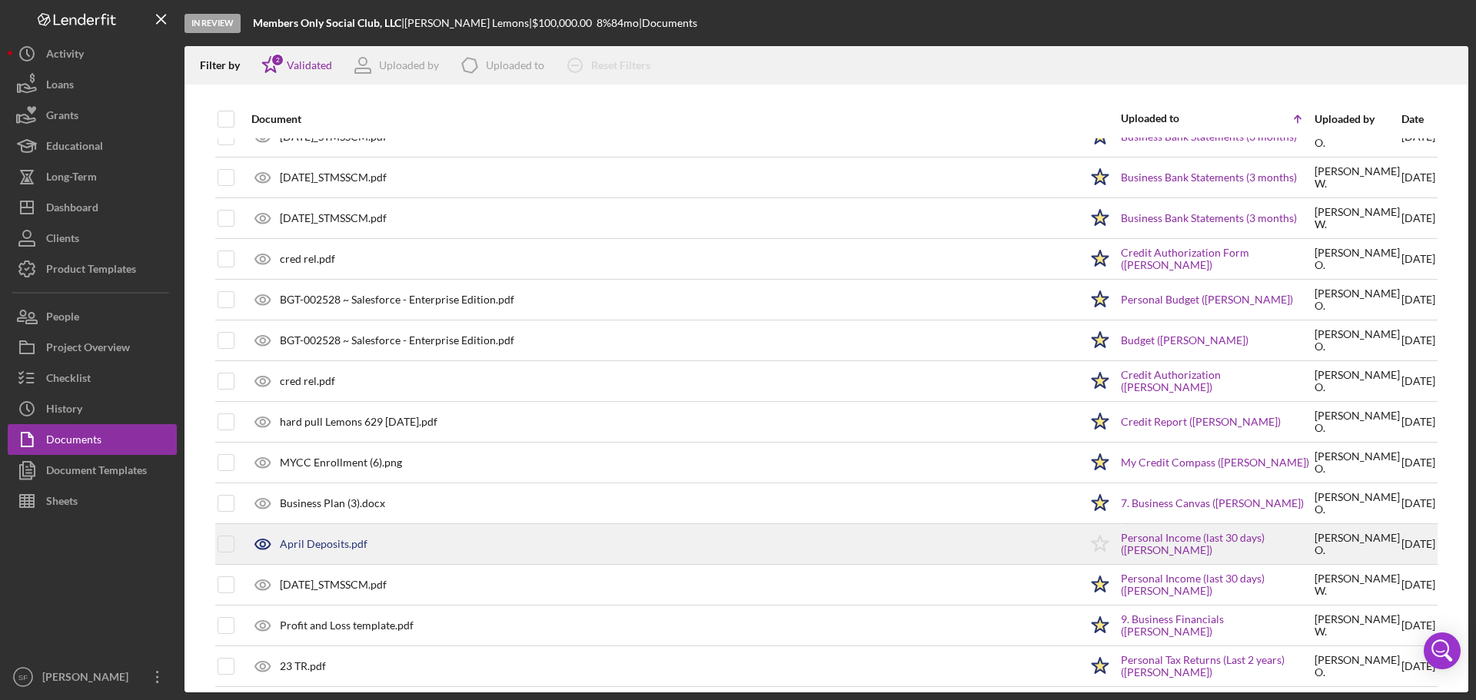
scroll to position [461, 0]
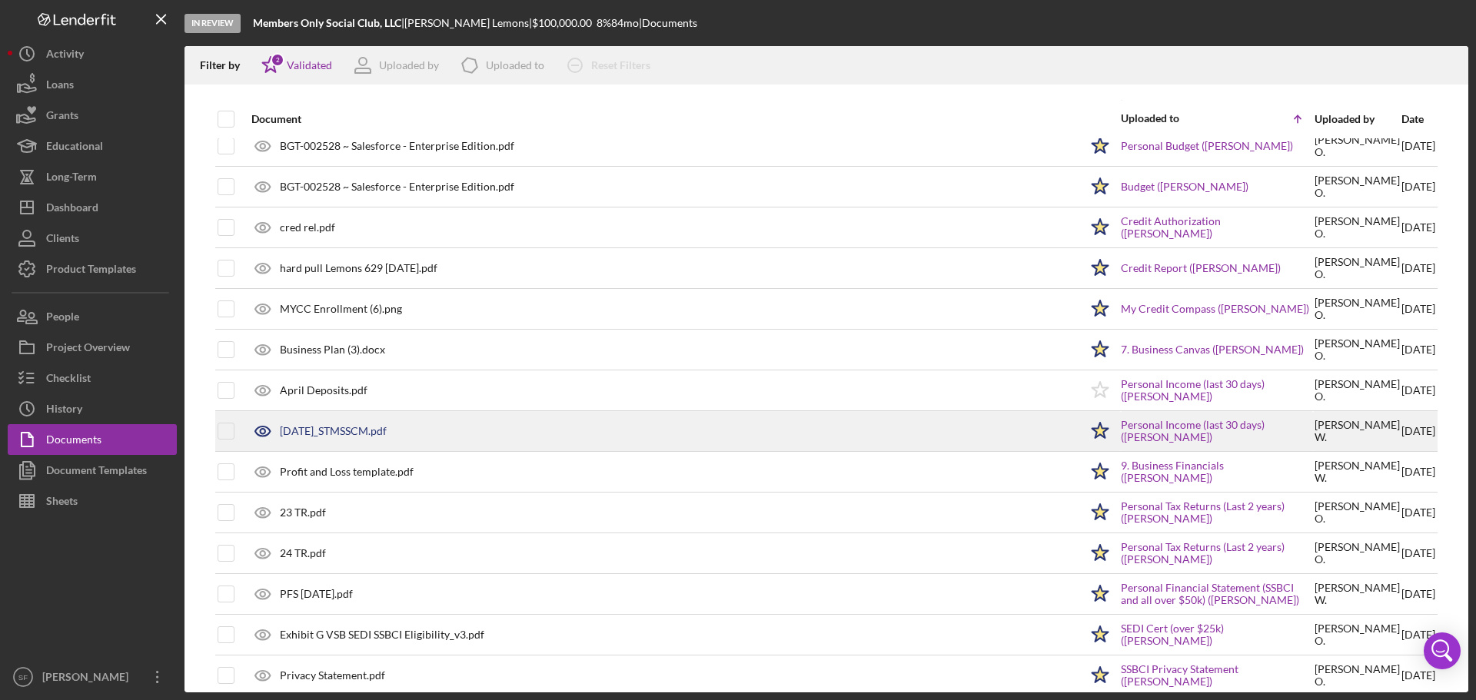
click at [368, 431] on div "[DATE]_STMSSCM.pdf" at bounding box center [333, 431] width 107 height 12
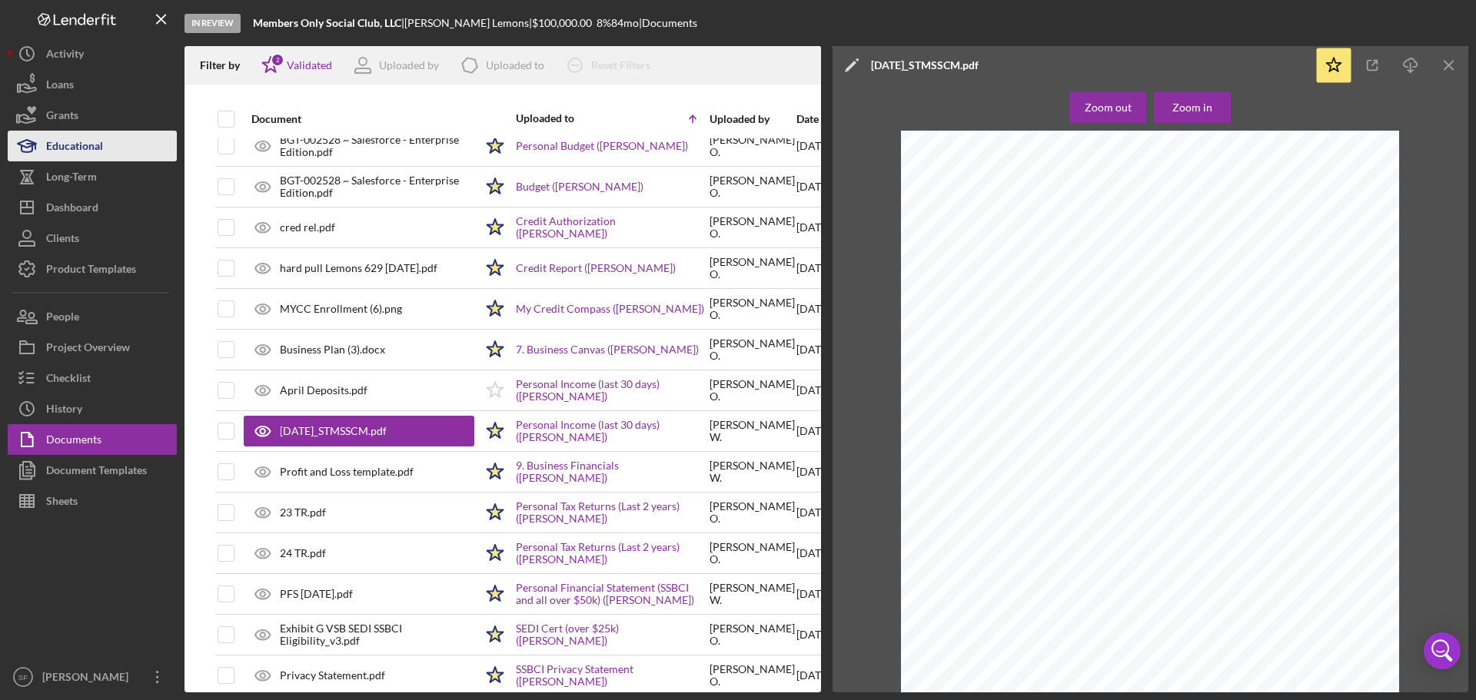
drag, startPoint x: 58, startPoint y: 204, endPoint x: 98, endPoint y: 156, distance: 62.7
click at [58, 204] on div "Dashboard" at bounding box center [72, 209] width 52 height 35
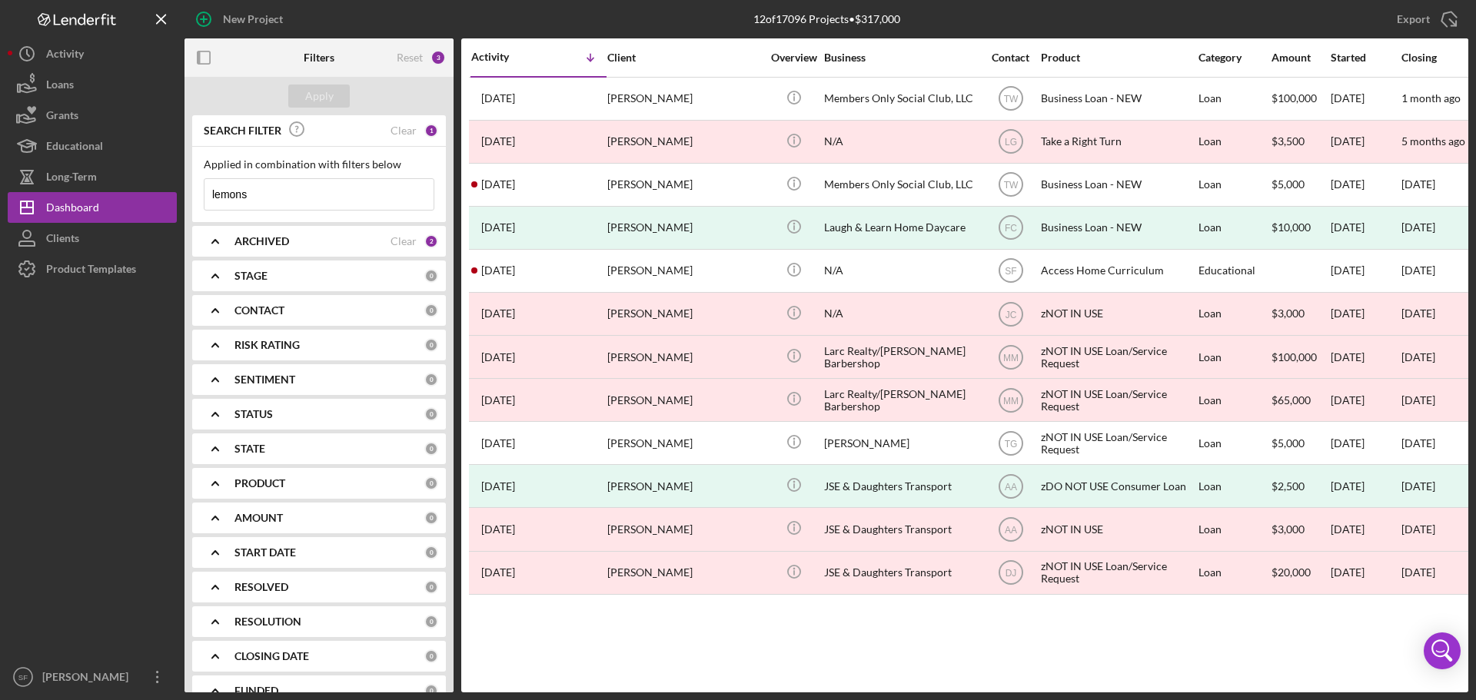
drag, startPoint x: 254, startPoint y: 196, endPoint x: 203, endPoint y: 193, distance: 51.6
click at [203, 193] on div "Applied in combination with filters below lemons Icon/Menu Close" at bounding box center [319, 184] width 254 height 75
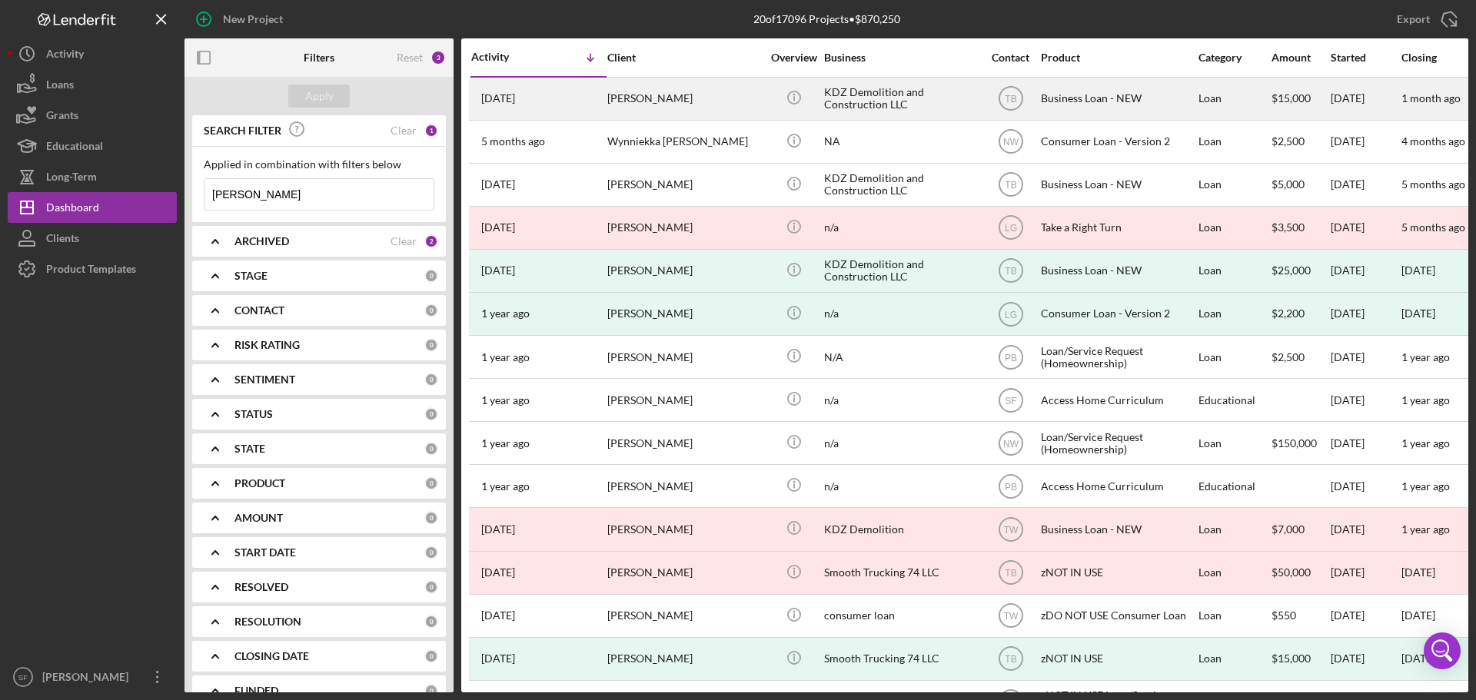
type input "[PERSON_NAME]"
click at [515, 98] on time "[DATE]" at bounding box center [498, 98] width 34 height 12
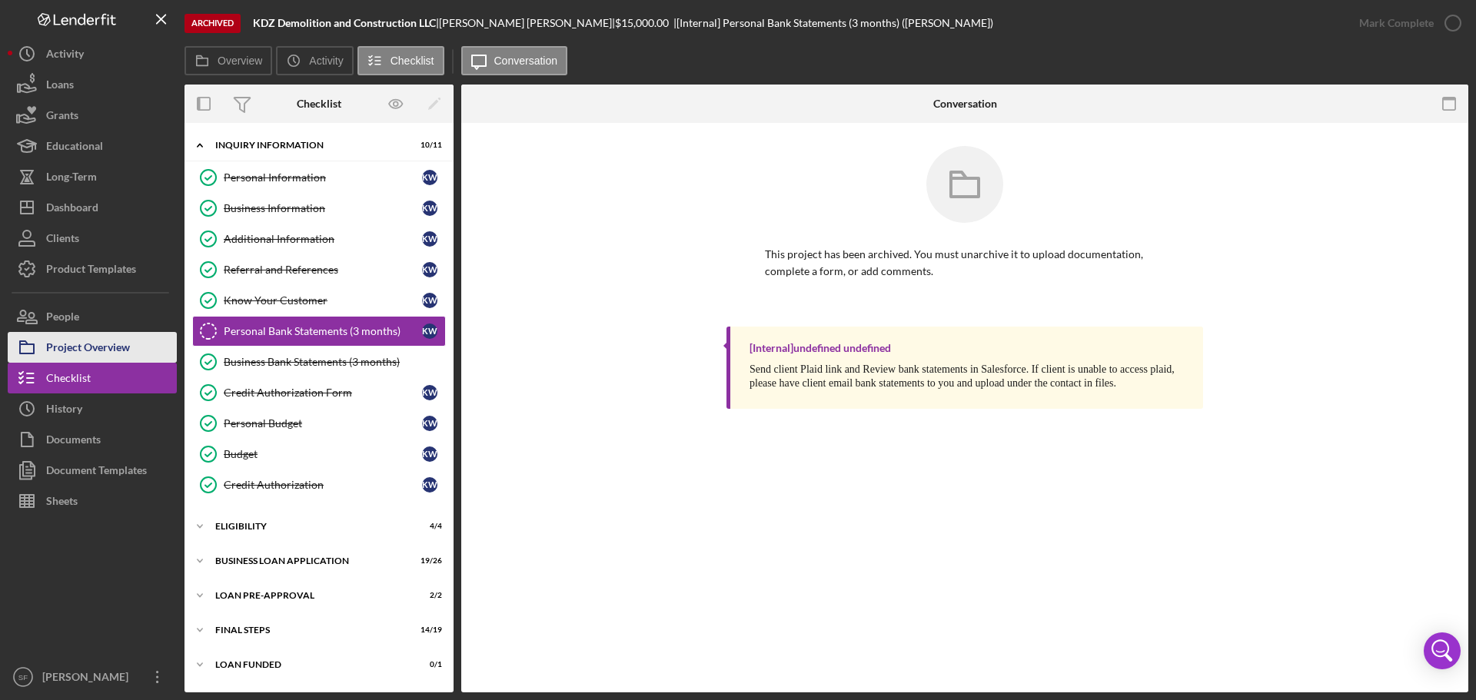
click at [55, 434] on div "Documents" at bounding box center [73, 441] width 55 height 35
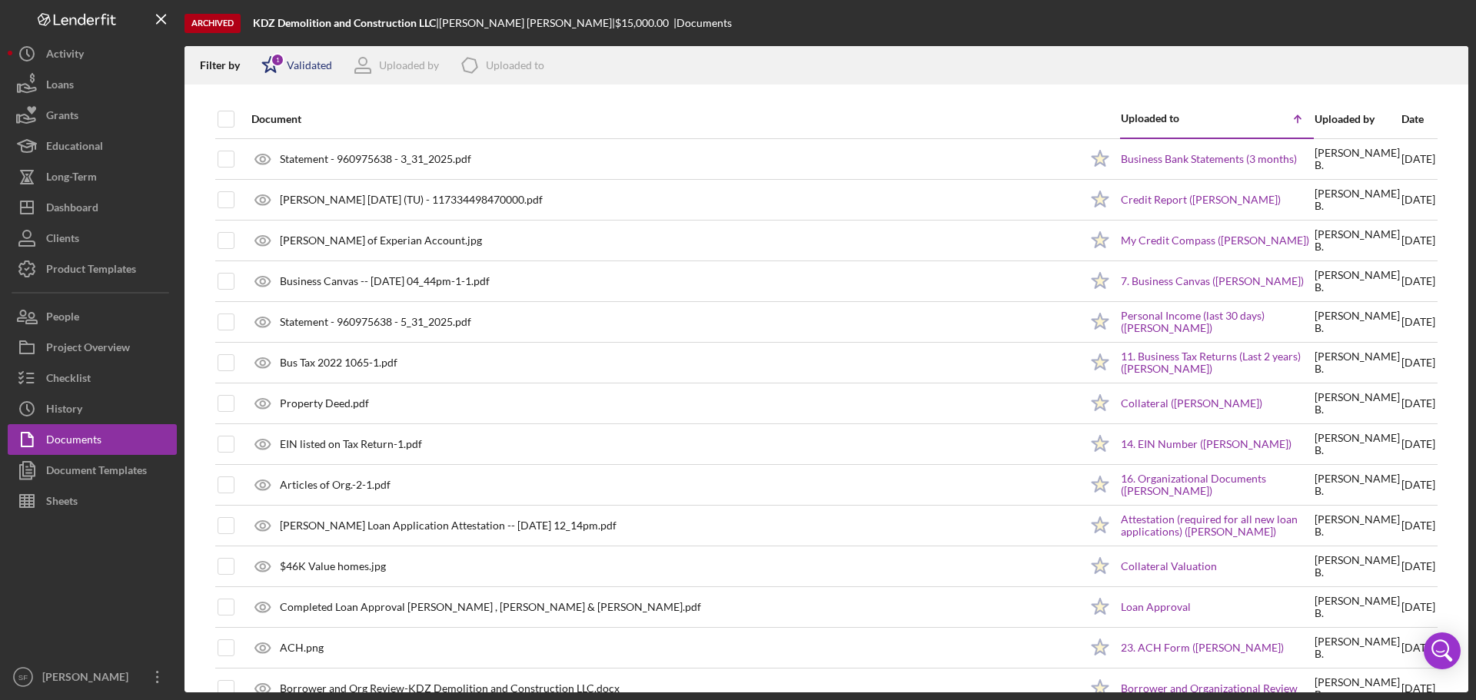
click at [270, 59] on polygon at bounding box center [271, 64] width 16 height 15
click at [268, 147] on input "checkbox" at bounding box center [268, 146] width 15 height 15
checkbox input "true"
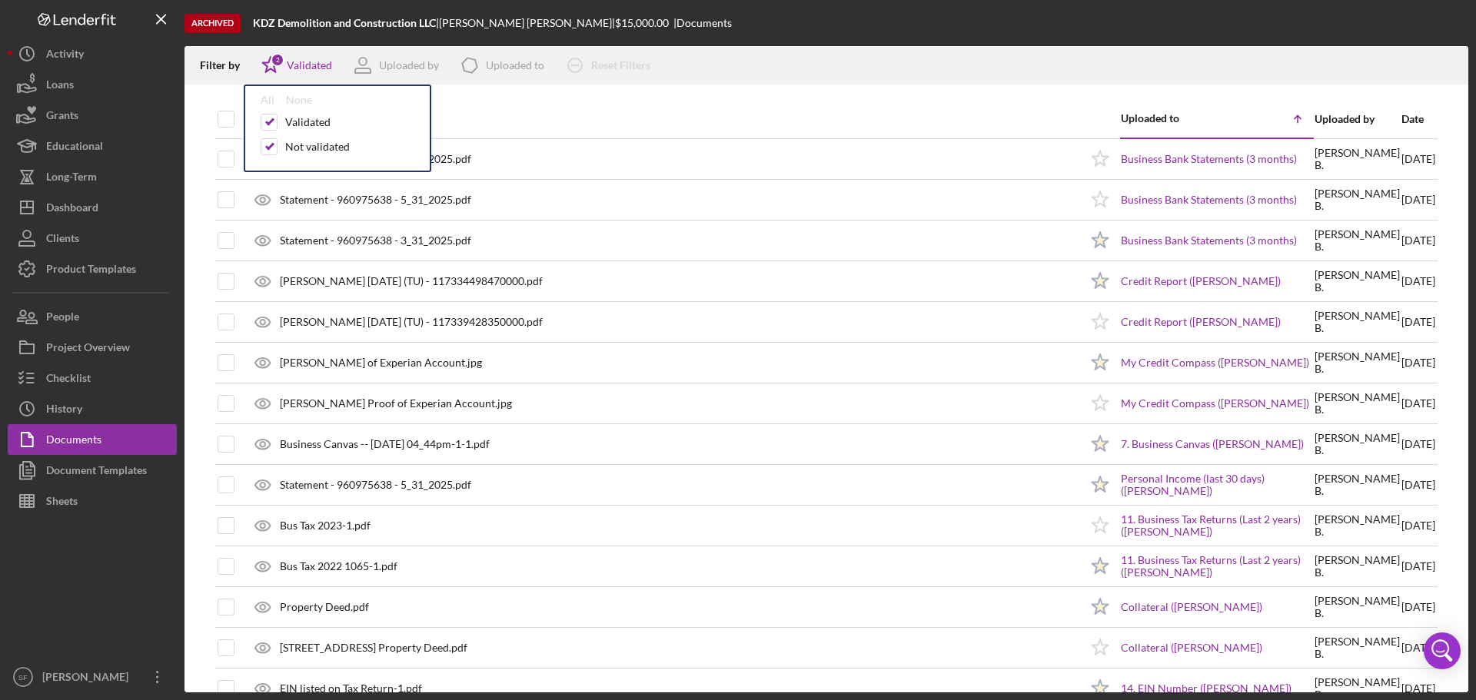
click at [900, 31] on div "Archived KDZ Demolition and Construction LLC | [PERSON_NAME] | $15,000.00 | Doc…" at bounding box center [827, 23] width 1284 height 46
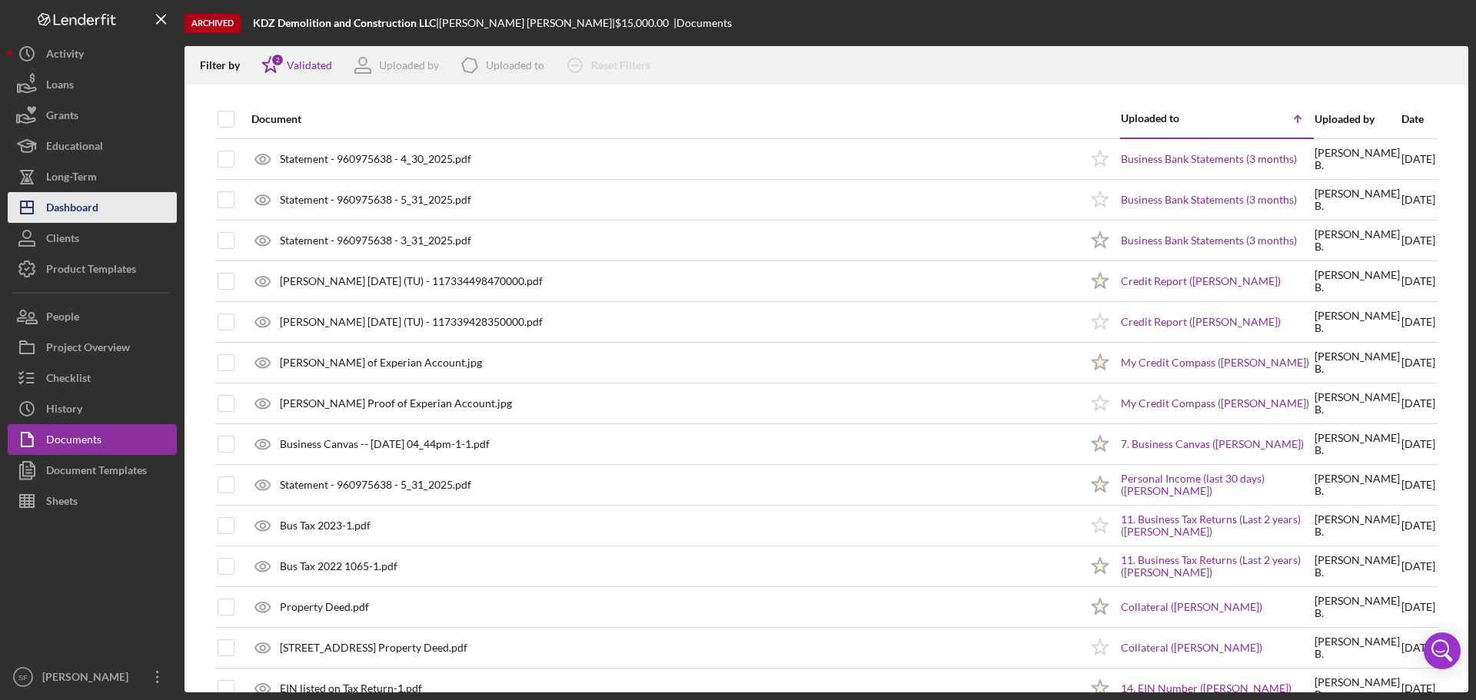
click at [80, 211] on div "Dashboard" at bounding box center [72, 209] width 52 height 35
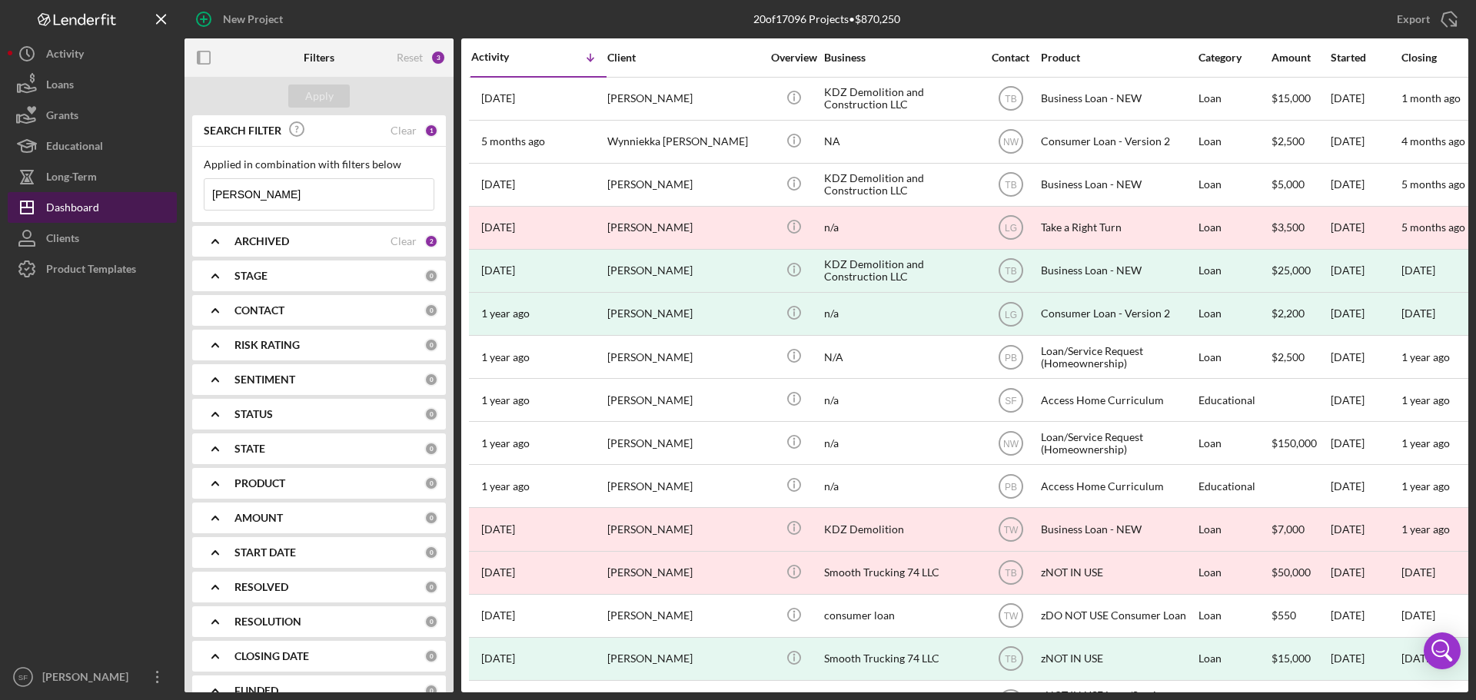
drag, startPoint x: 264, startPoint y: 201, endPoint x: 174, endPoint y: 194, distance: 91.0
click at [174, 194] on div "New Project 20 of 17096 Projects • $870,250 wynn Export Icon/Export Filters Res…" at bounding box center [738, 346] width 1461 height 693
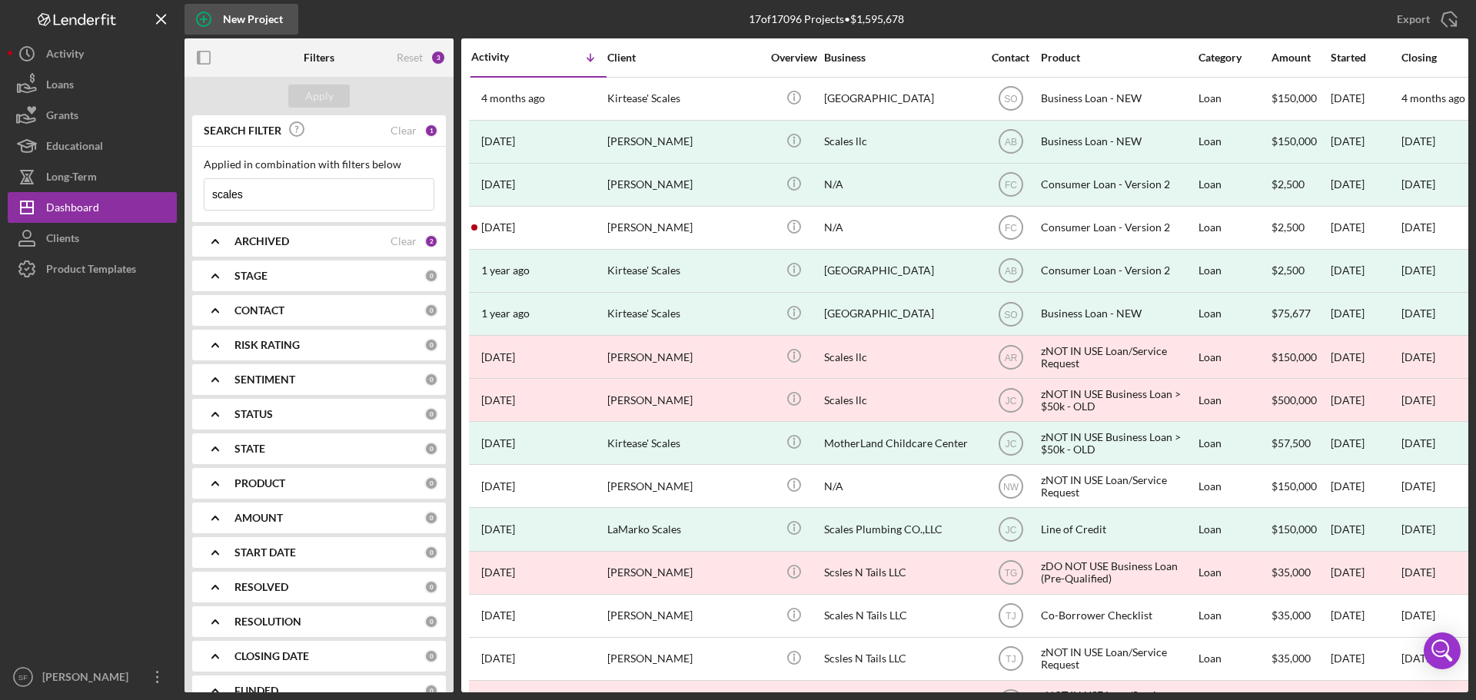
type input "scales"
